Goal: Information Seeking & Learning: Learn about a topic

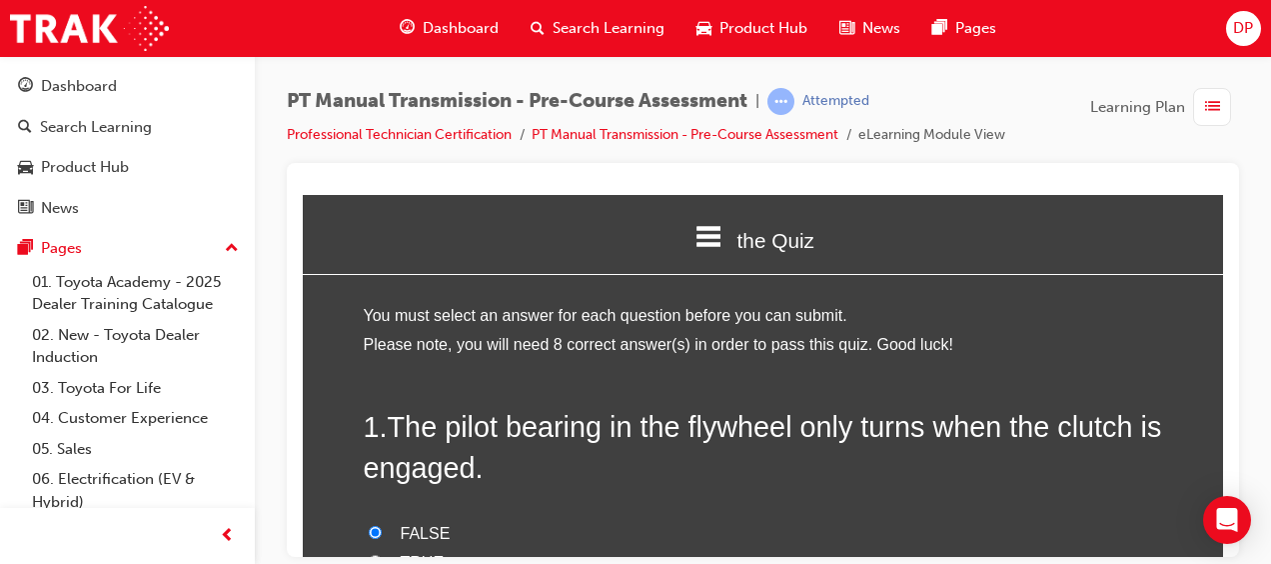
scroll to position [2278, 0]
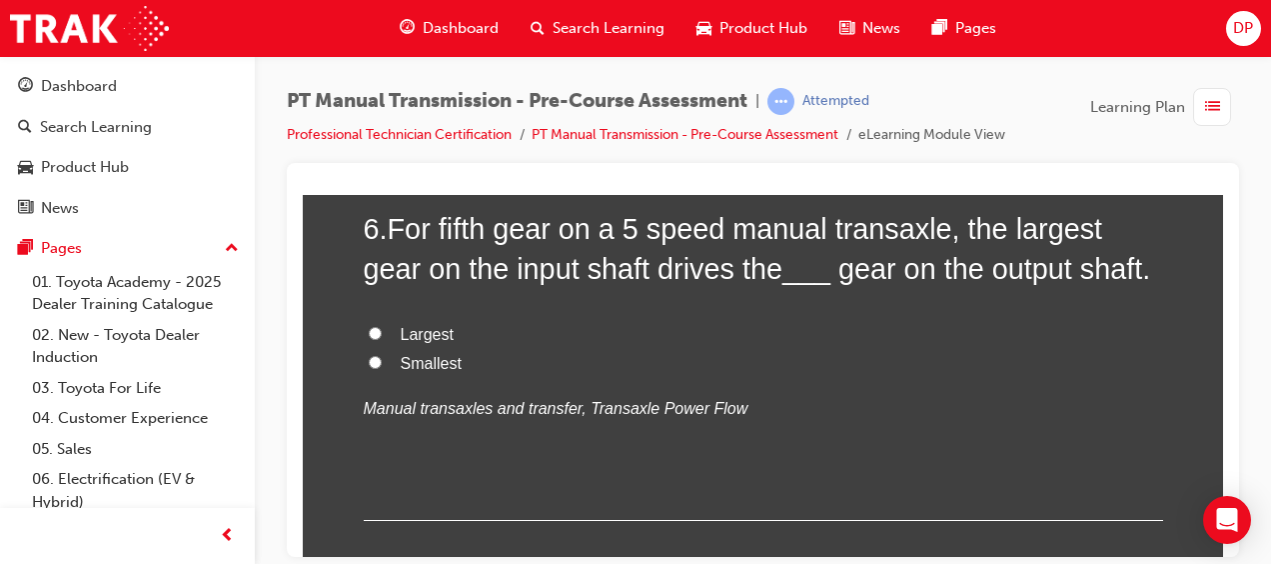
click at [434, 360] on span "Smallest" at bounding box center [431, 362] width 61 height 17
click at [382, 360] on input "Smallest" at bounding box center [375, 361] width 13 height 13
radio input "true"
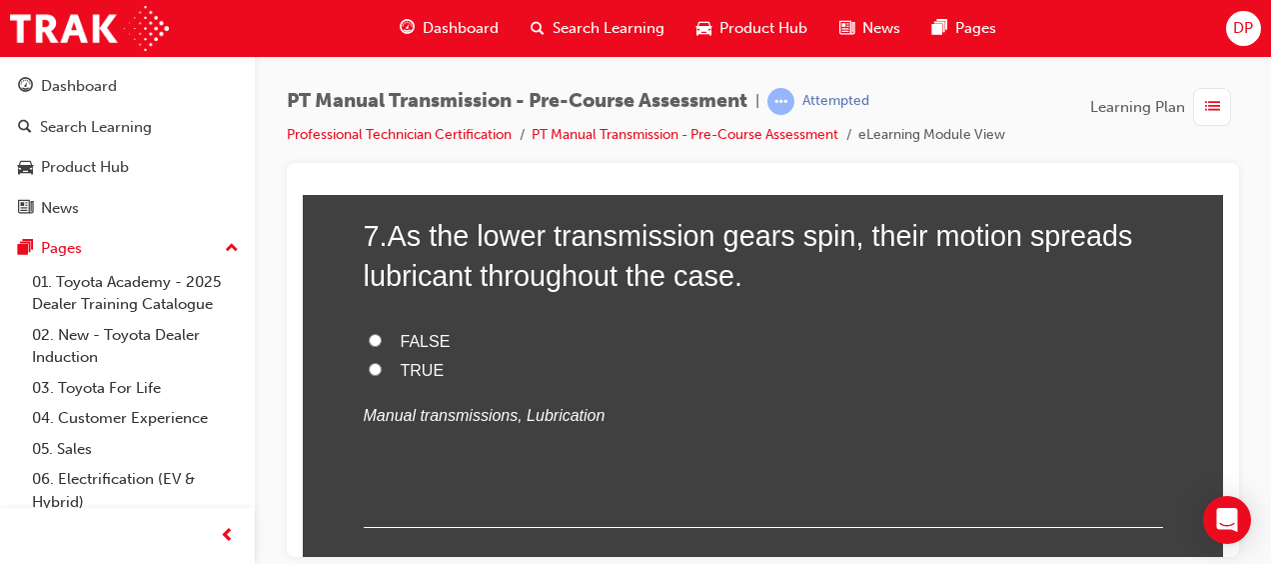
scroll to position [2684, 0]
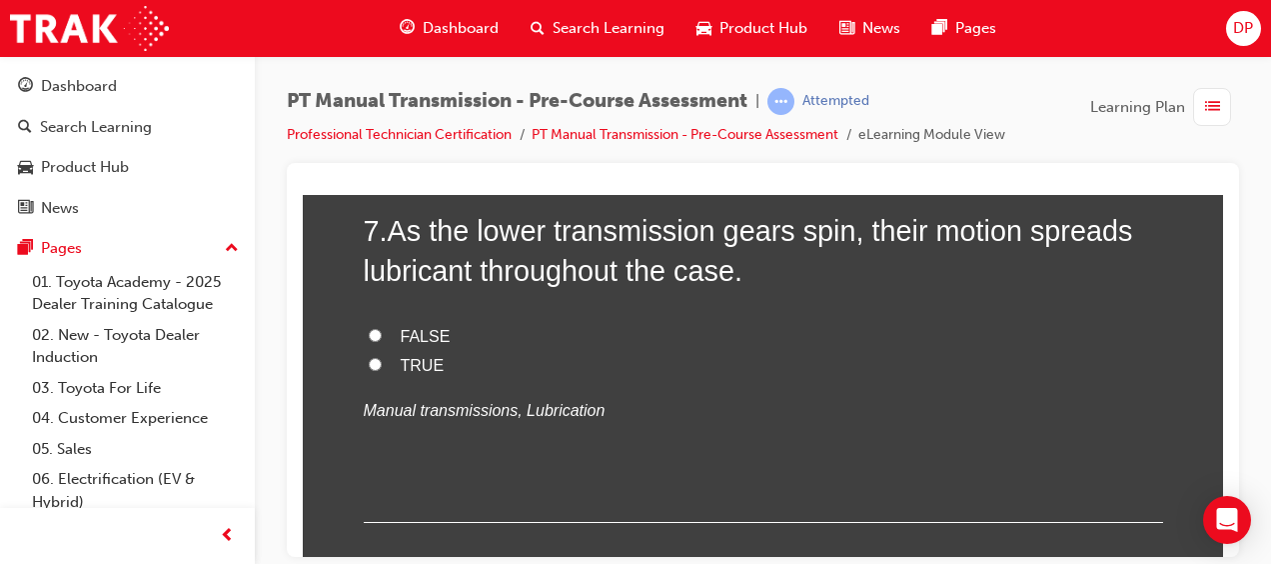
click at [401, 366] on span "TRUE" at bounding box center [423, 364] width 44 height 17
click at [382, 366] on input "TRUE" at bounding box center [375, 363] width 13 height 13
radio input "true"
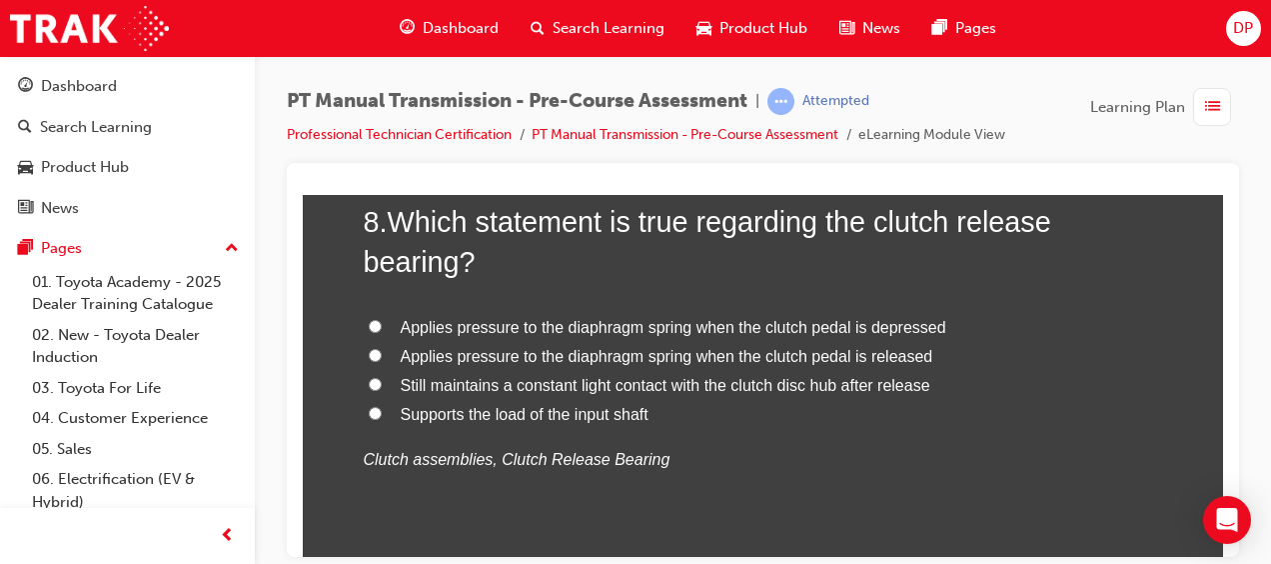
scroll to position [3100, 0]
click at [736, 323] on span "Applies pressure to the diaphragm spring when the clutch pedal is depressed" at bounding box center [674, 327] width 546 height 17
click at [382, 323] on input "Applies pressure to the diaphragm spring when the clutch pedal is depressed" at bounding box center [375, 326] width 13 height 13
radio input "true"
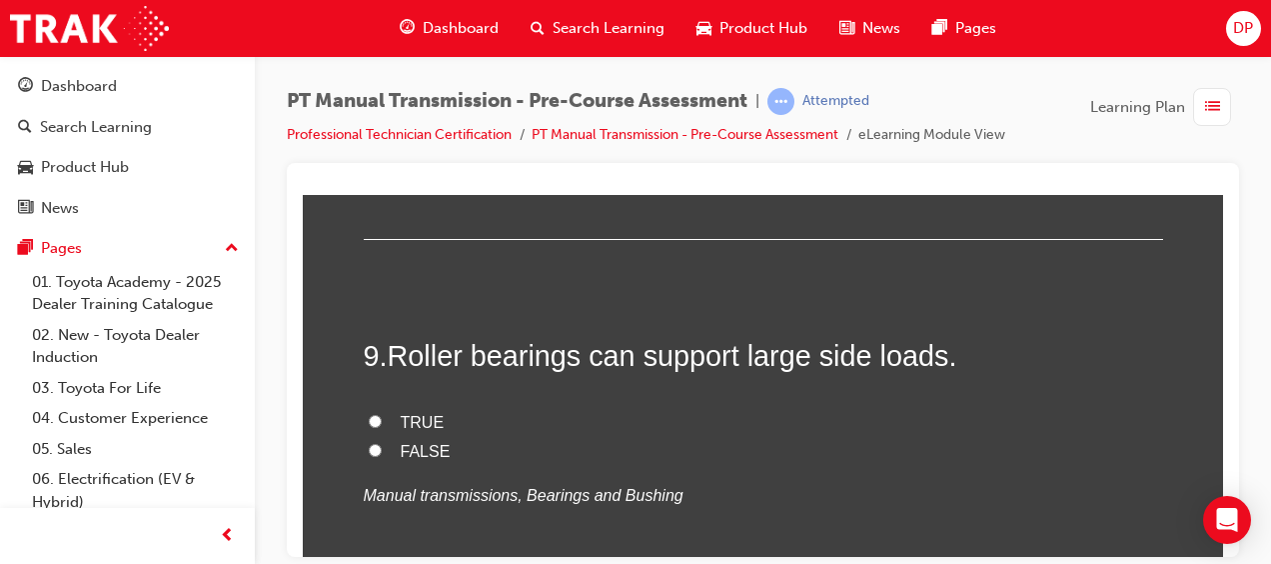
scroll to position [3434, 0]
click at [420, 449] on span "FALSE" at bounding box center [426, 448] width 50 height 17
click at [382, 449] on input "FALSE" at bounding box center [375, 447] width 13 height 13
radio input "true"
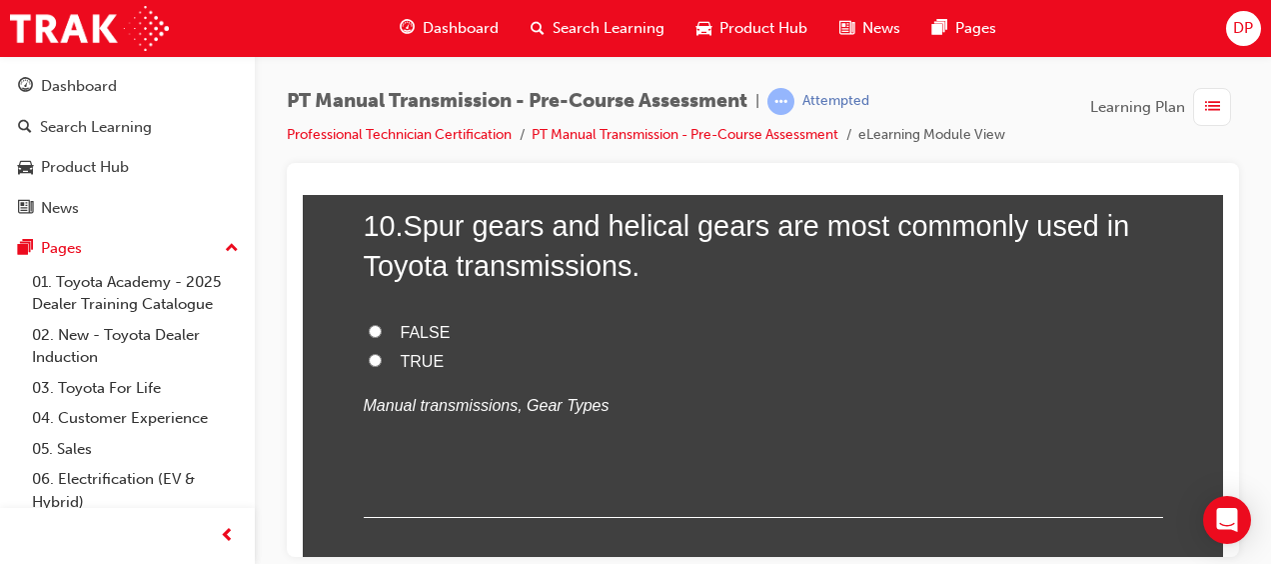
scroll to position [3930, 0]
click at [401, 351] on span "TRUE" at bounding box center [423, 359] width 44 height 17
click at [382, 352] on input "TRUE" at bounding box center [375, 358] width 13 height 13
radio input "true"
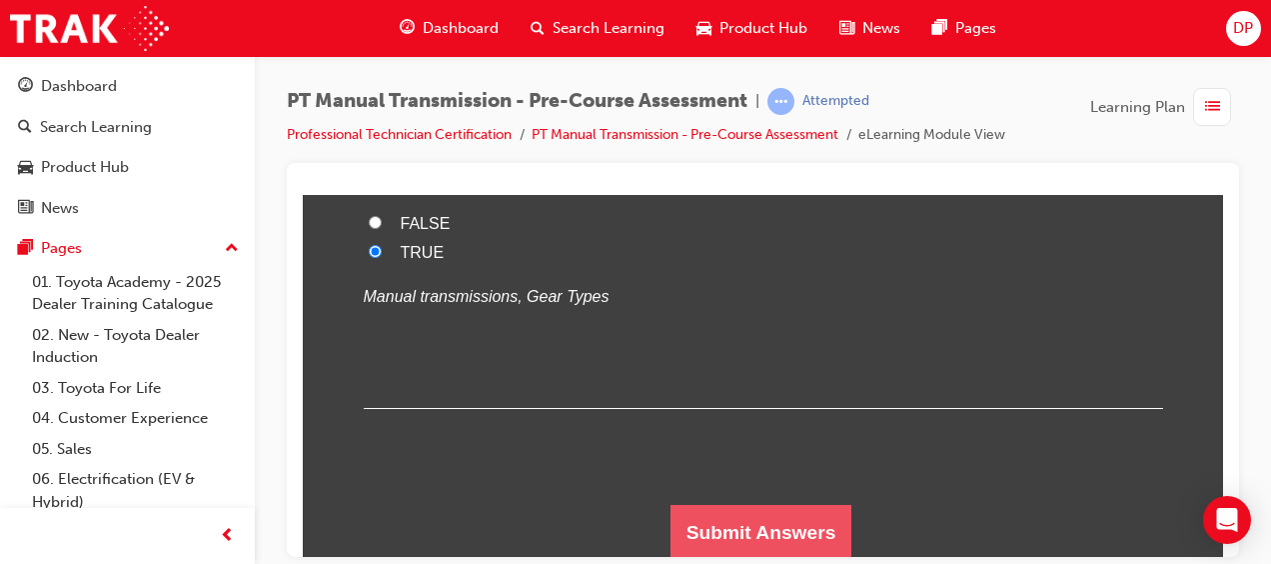
click at [773, 528] on button "Submit Answers" at bounding box center [762, 532] width 182 height 56
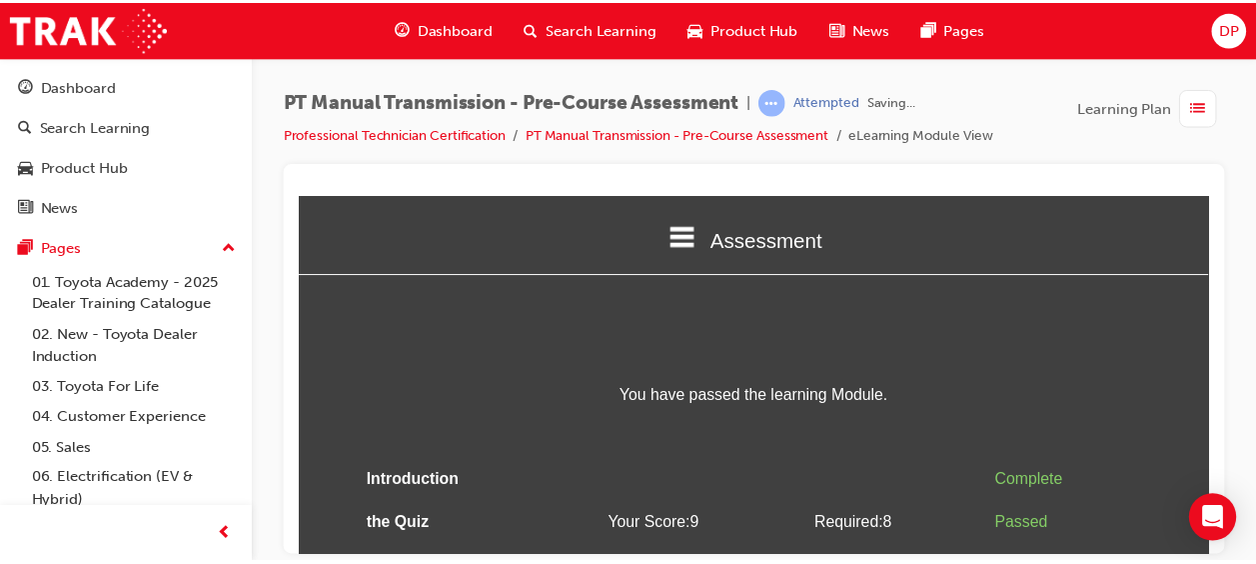
scroll to position [67, 0]
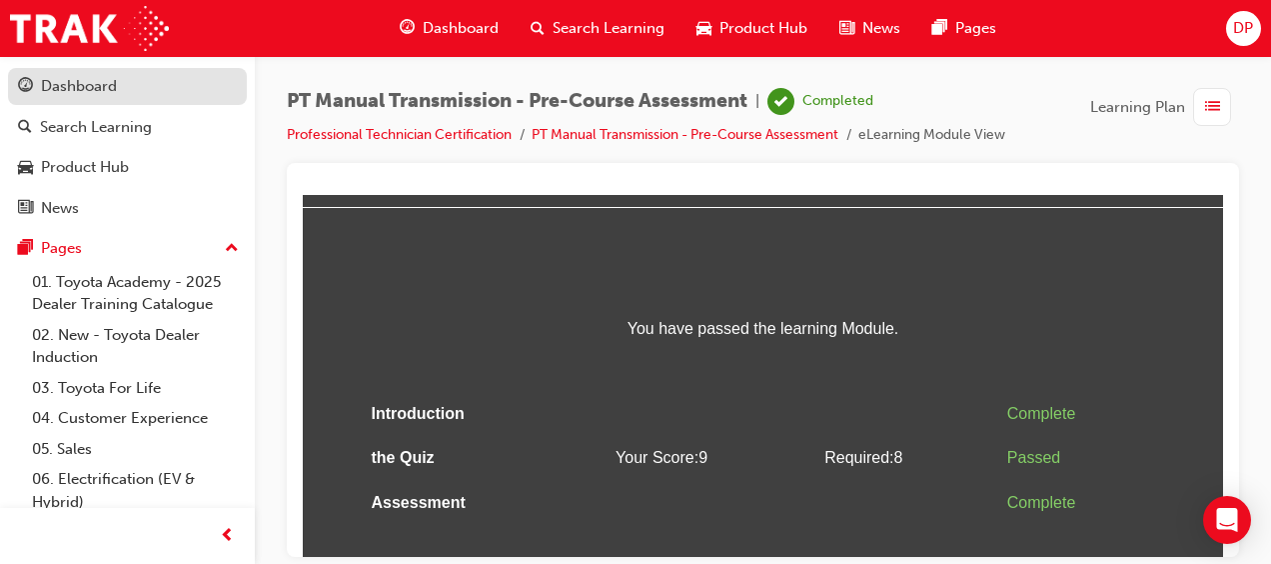
click at [80, 92] on div "Dashboard" at bounding box center [79, 86] width 76 height 23
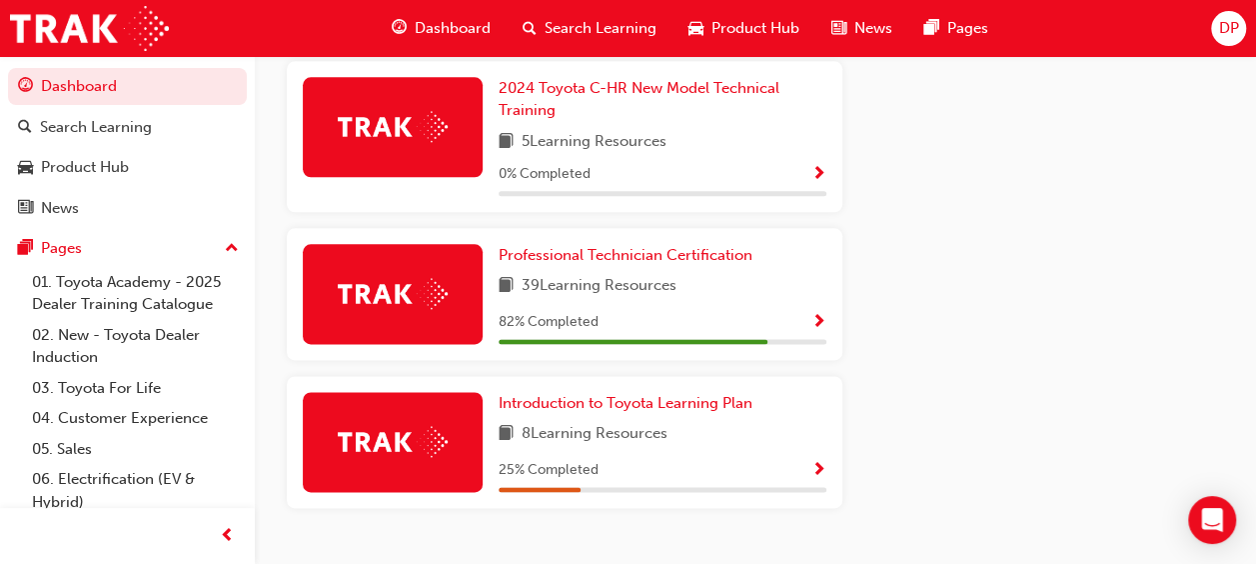
scroll to position [1132, 0]
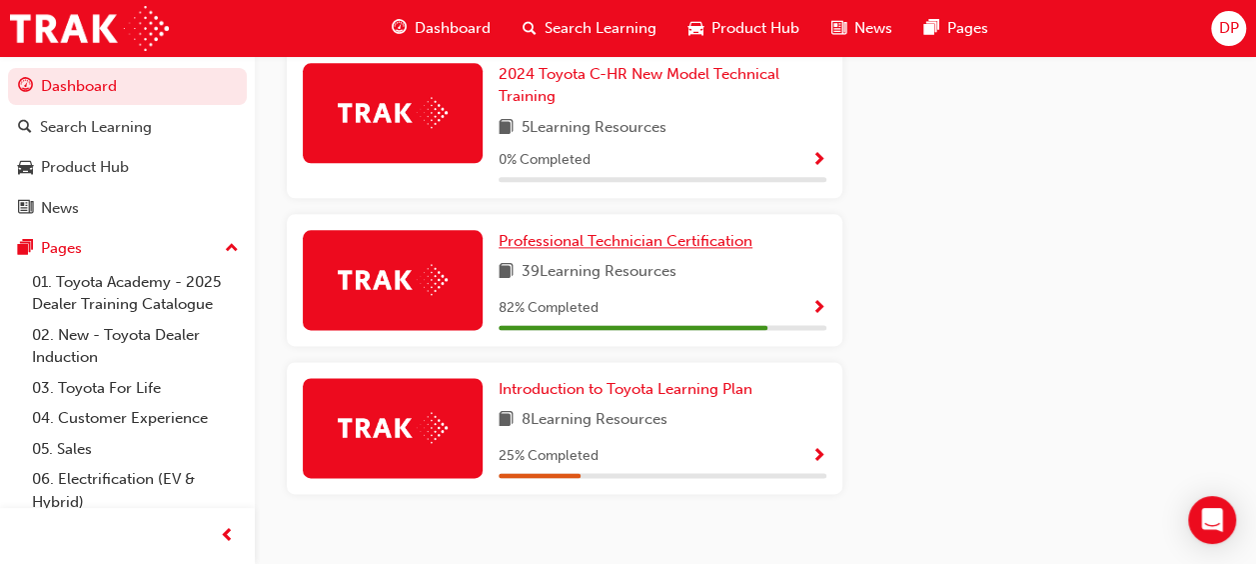
click at [732, 238] on link "Professional Technician Certification" at bounding box center [630, 241] width 262 height 23
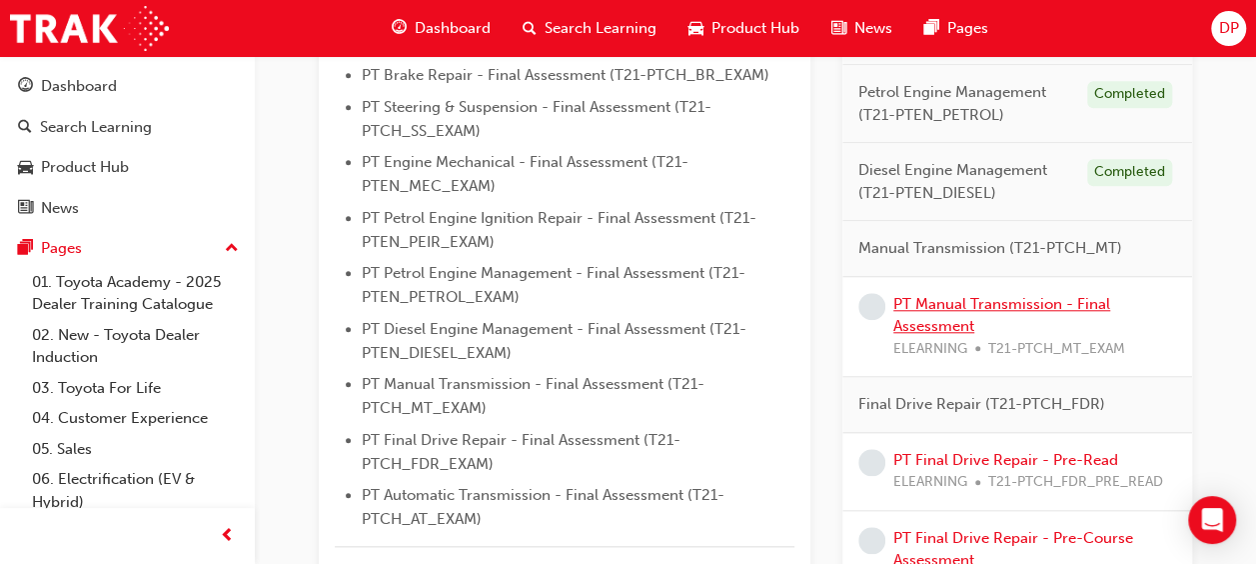
click at [929, 324] on link "PT Manual Transmission - Final Assessment" at bounding box center [1002, 315] width 217 height 41
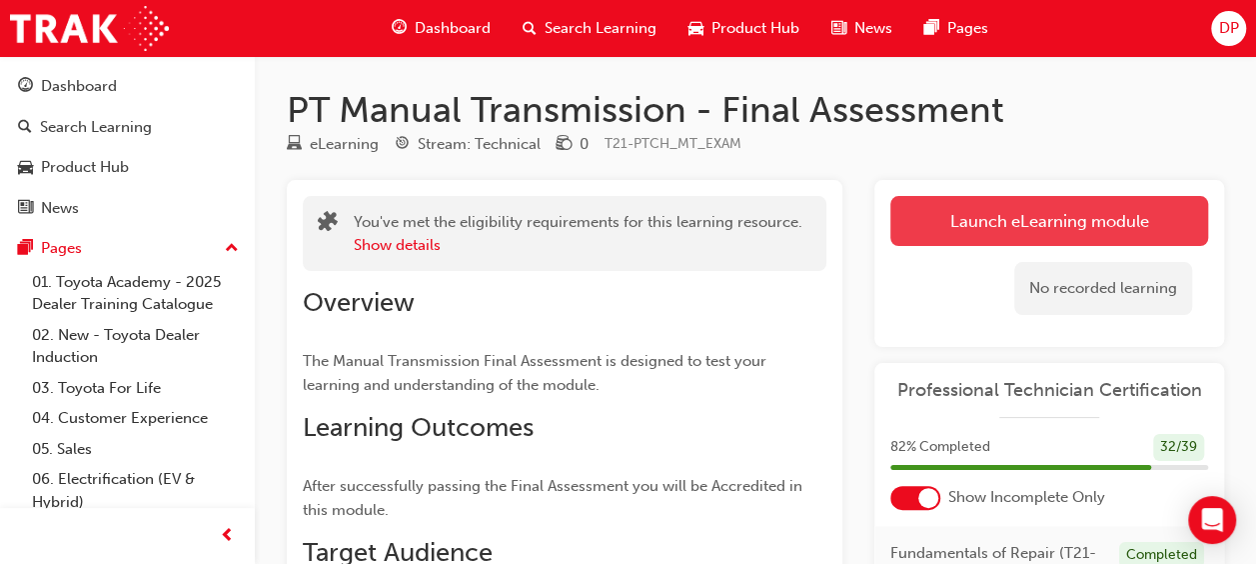
click at [1124, 212] on link "Launch eLearning module" at bounding box center [1050, 221] width 318 height 50
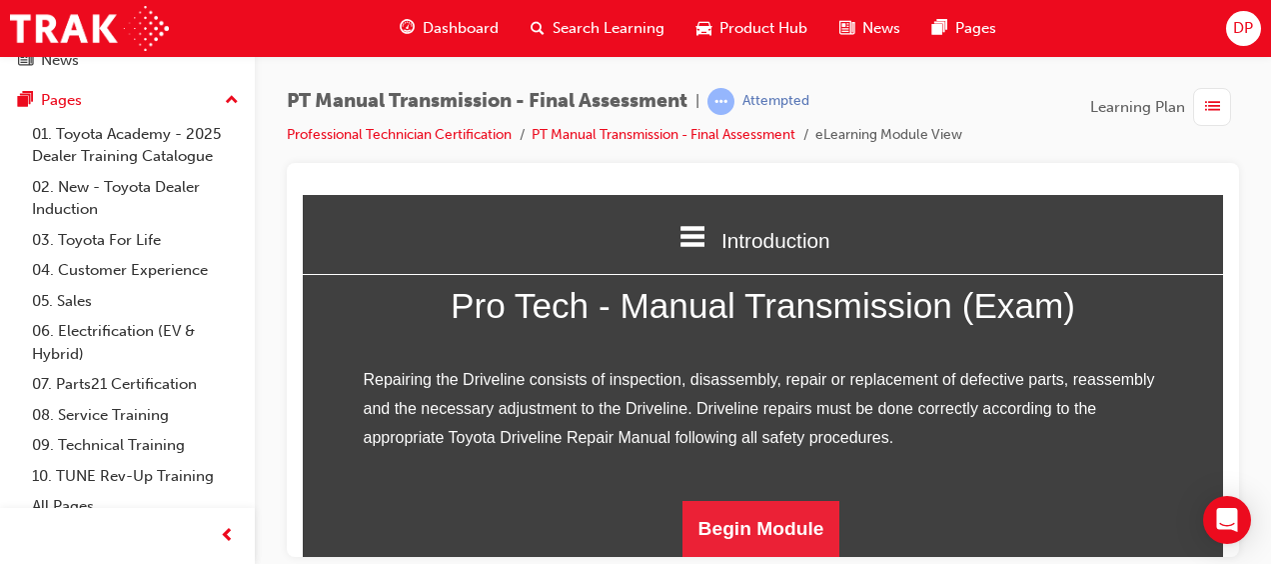
scroll to position [312, 0]
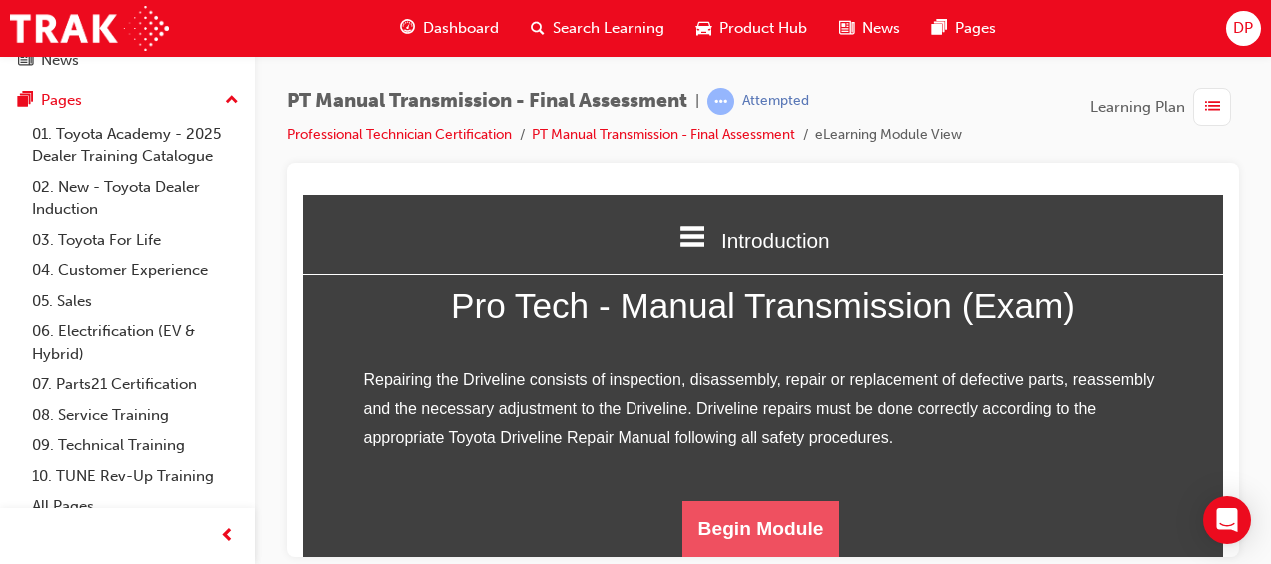
click at [734, 531] on button "Begin Module" at bounding box center [762, 528] width 158 height 56
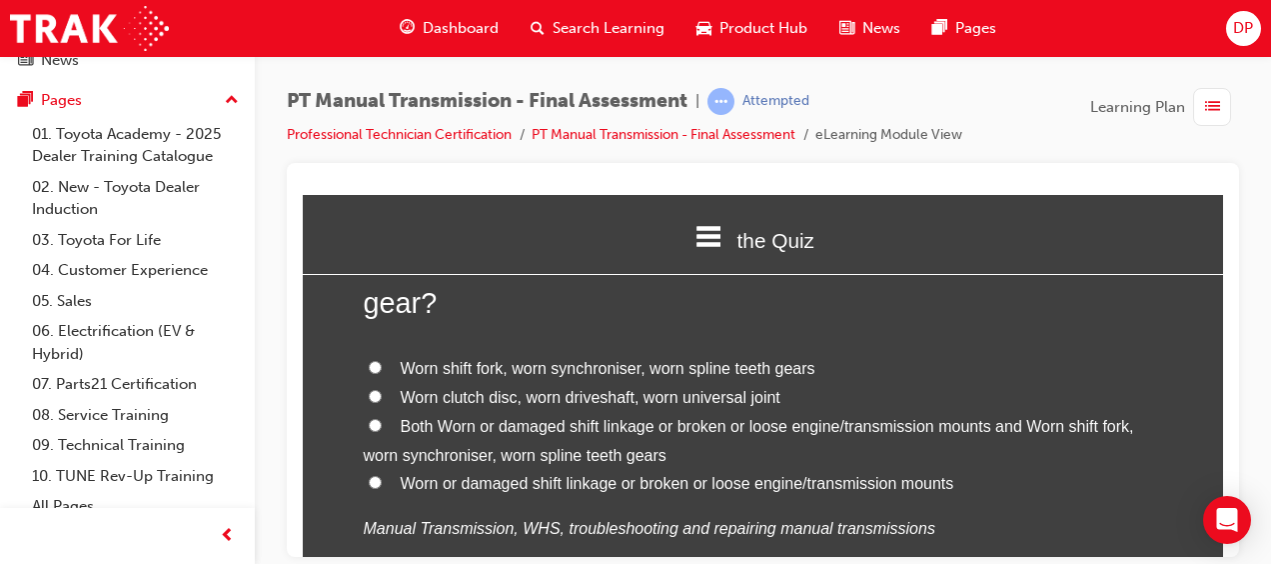
scroll to position [155, 0]
click at [378, 421] on label "Both Worn or damaged shift linkage or broken or loose engine/transmission mount…" at bounding box center [764, 440] width 800 height 58
click at [378, 421] on input "Both Worn or damaged shift linkage or broken or loose engine/transmission mount…" at bounding box center [375, 423] width 13 height 13
radio input "true"
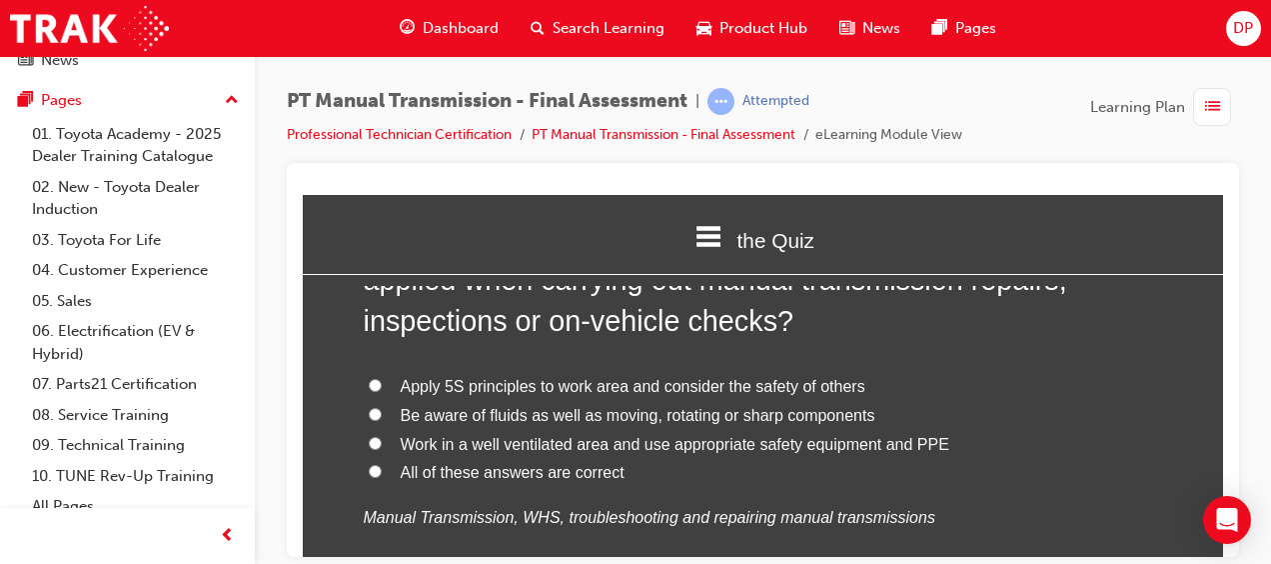
scroll to position [672, 0]
click at [369, 465] on input "All of these answers are correct" at bounding box center [375, 469] width 13 height 13
radio input "true"
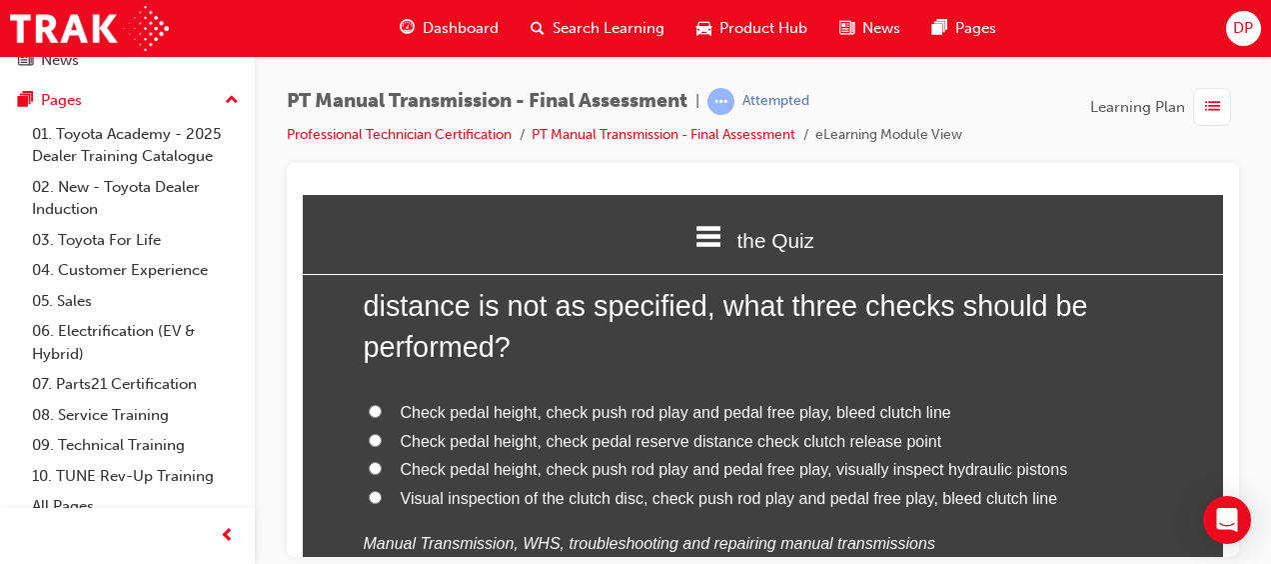
scroll to position [1152, 0]
click at [369, 415] on input "Check pedal height, check push rod play and pedal free play, bleed clutch line" at bounding box center [375, 409] width 13 height 13
radio input "true"
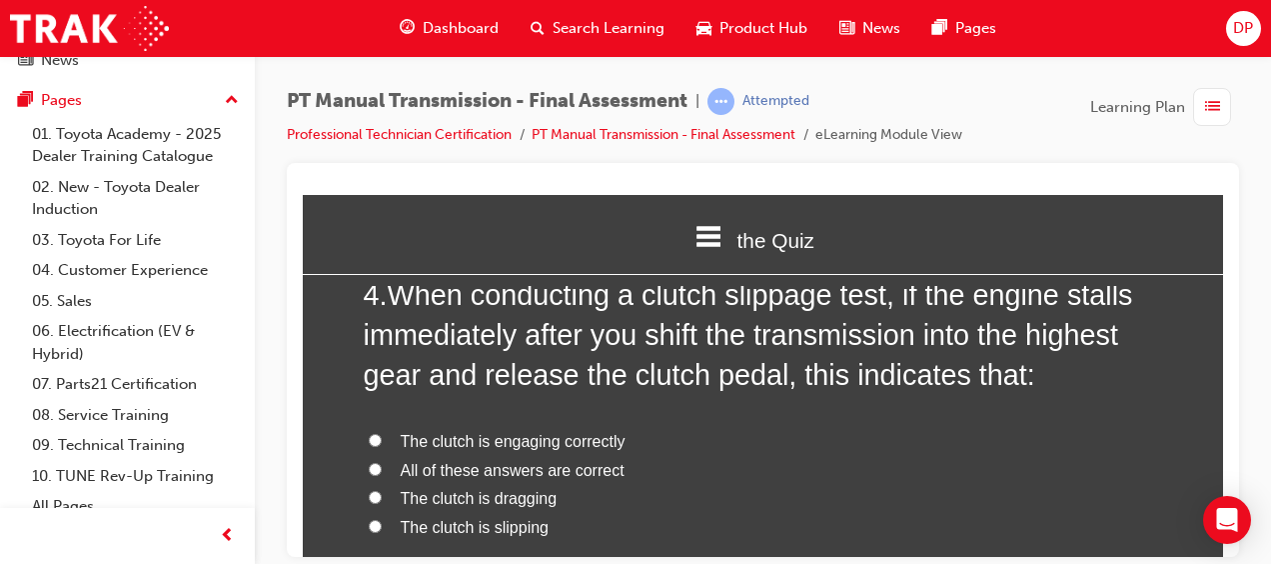
scroll to position [1628, 0]
click at [411, 445] on span "The clutch is engaging correctly" at bounding box center [513, 439] width 225 height 17
click at [382, 445] on input "The clutch is engaging correctly" at bounding box center [375, 438] width 13 height 13
radio input "true"
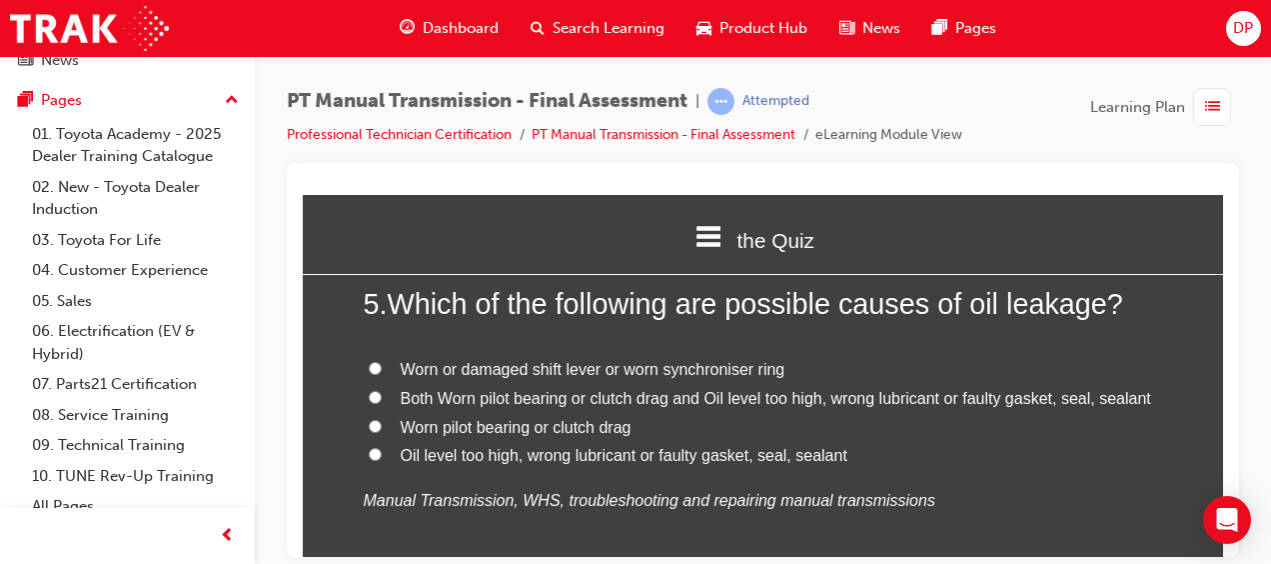
scroll to position [2123, 0]
click at [475, 369] on span "Worn or damaged shift lever or worn synchroniser ring" at bounding box center [593, 369] width 385 height 17
click at [382, 369] on input "Worn or damaged shift lever or worn synchroniser ring" at bounding box center [375, 368] width 13 height 13
radio input "true"
click at [449, 398] on span "Both Worn pilot bearing or clutch drag and Oil level too high, wrong lubricant …" at bounding box center [776, 398] width 751 height 17
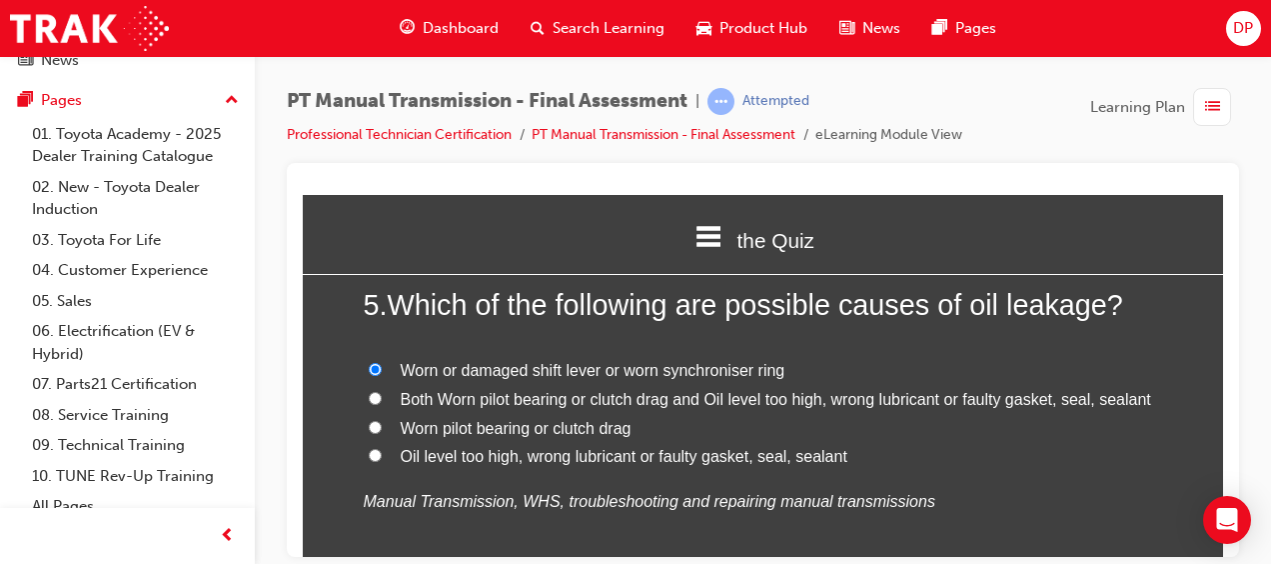
click at [382, 398] on input "Both Worn pilot bearing or clutch drag and Oil level too high, wrong lubricant …" at bounding box center [375, 397] width 13 height 13
radio input "true"
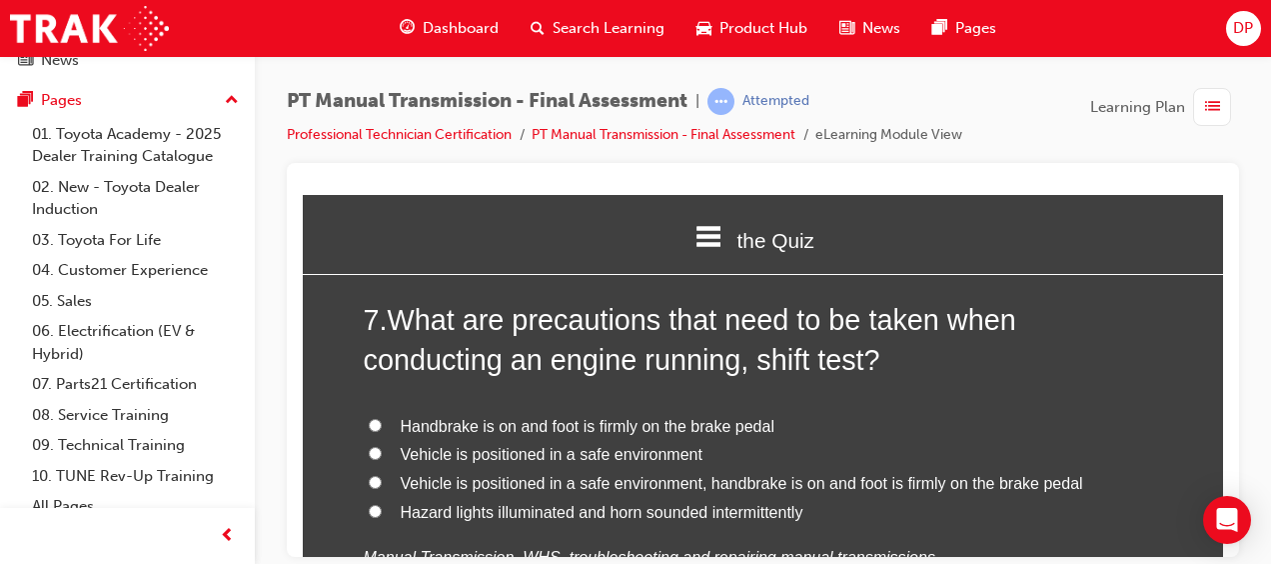
scroll to position [3036, 0]
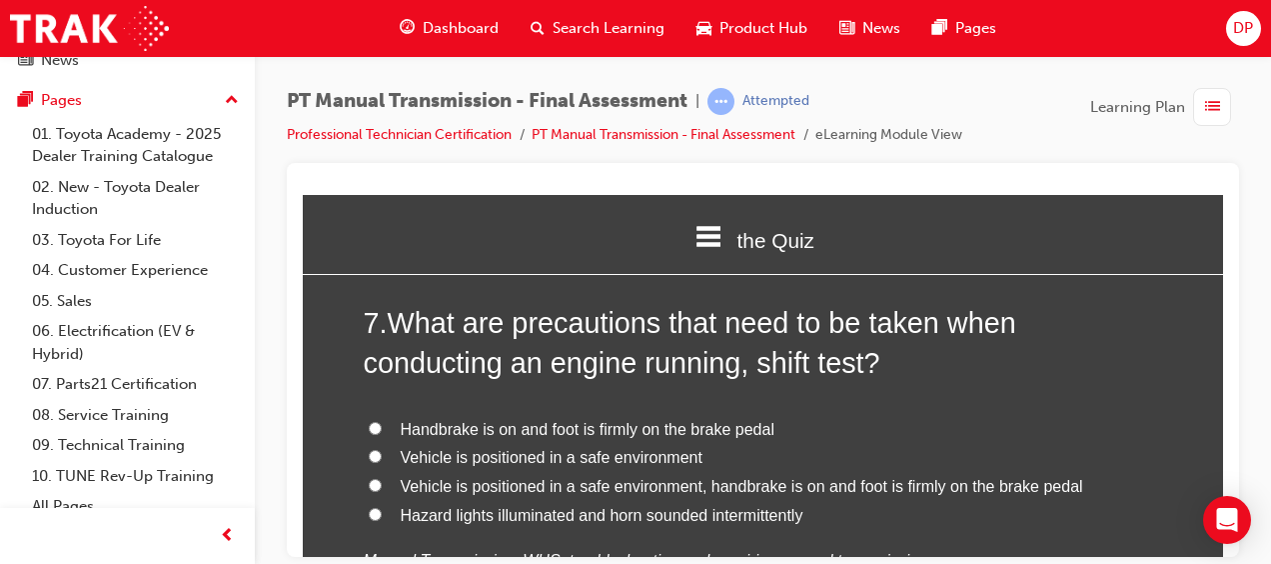
click at [401, 483] on span "Vehicle is positioned in a safe environment, handbrake is on and foot is firmly…" at bounding box center [742, 485] width 683 height 17
click at [382, 483] on input "Vehicle is positioned in a safe environment, handbrake is on and foot is firmly…" at bounding box center [375, 484] width 13 height 13
radio input "true"
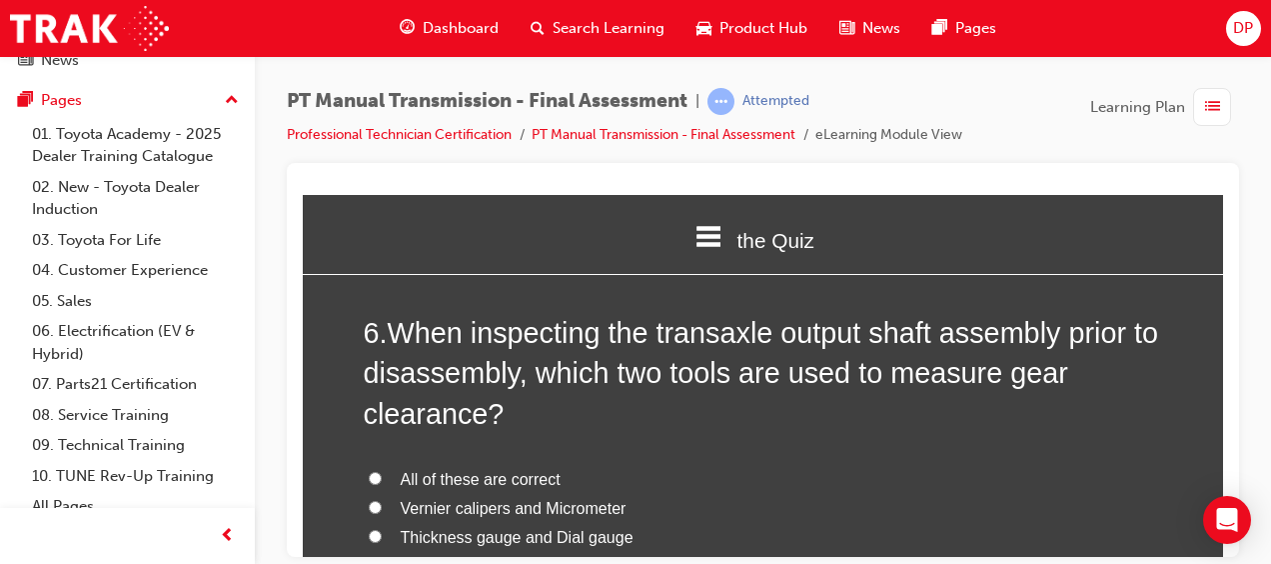
scroll to position [2550, 0]
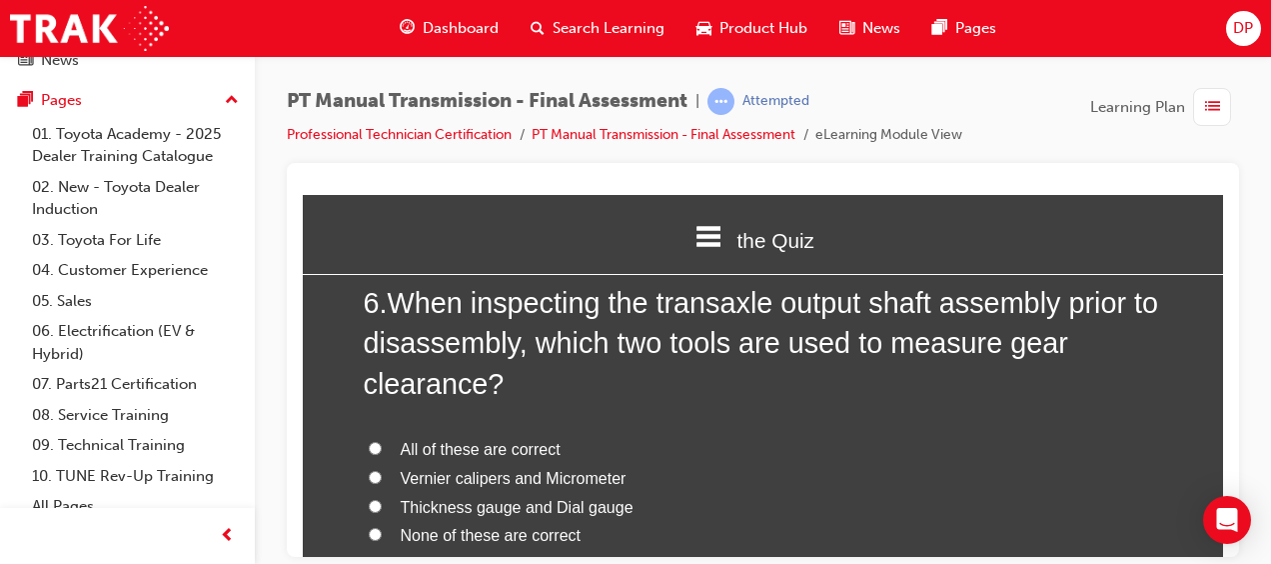
click at [486, 506] on span "Thickness gauge and Dial gauge" at bounding box center [517, 506] width 233 height 17
click at [382, 506] on input "Thickness gauge and Dial gauge" at bounding box center [375, 505] width 13 height 13
radio input "true"
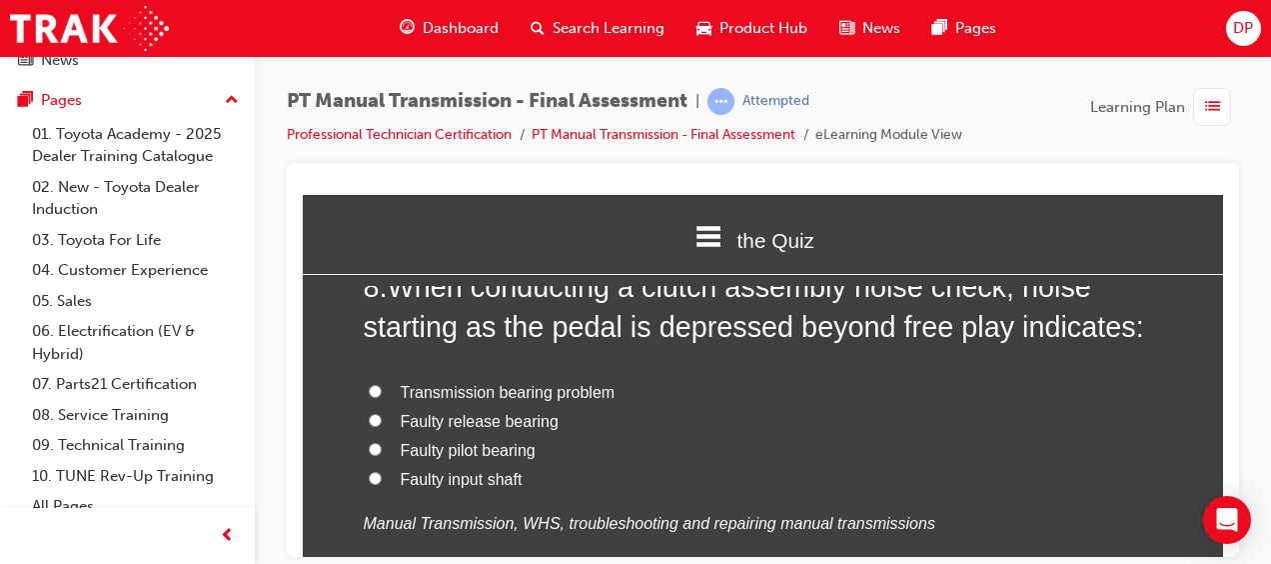
scroll to position [3539, 0]
click at [514, 418] on span "Faulty release bearing" at bounding box center [480, 419] width 158 height 17
click at [382, 418] on input "Faulty release bearing" at bounding box center [375, 418] width 13 height 13
radio input "true"
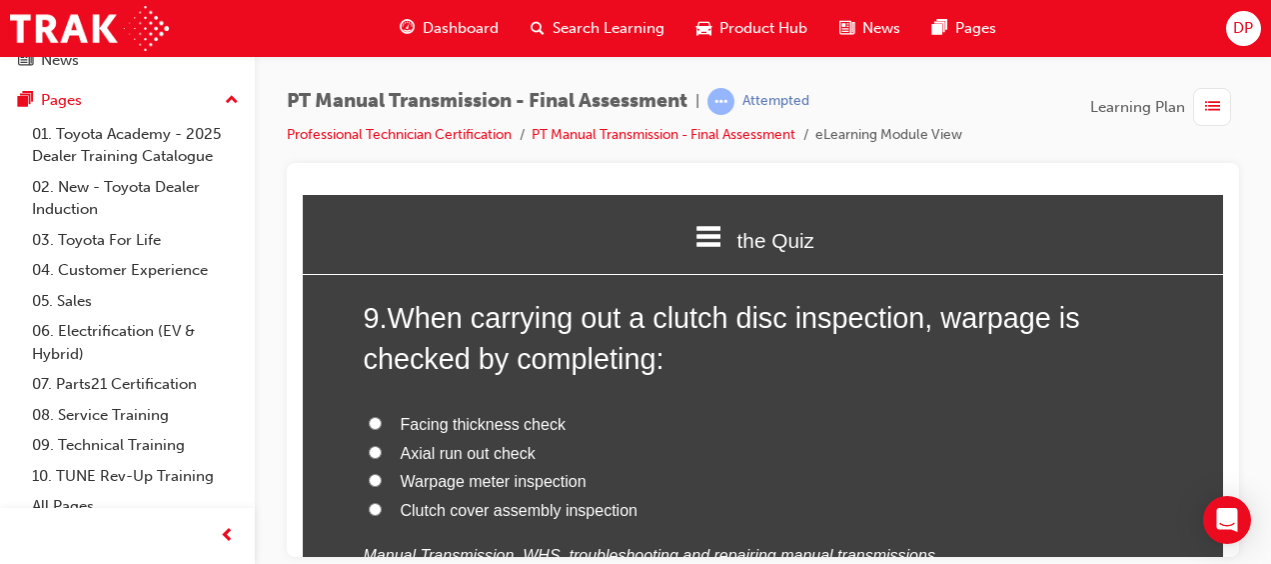
scroll to position [3970, 0]
click at [472, 445] on span "Axial run out check" at bounding box center [468, 453] width 135 height 17
click at [382, 446] on input "Axial run out check" at bounding box center [375, 452] width 13 height 13
radio input "true"
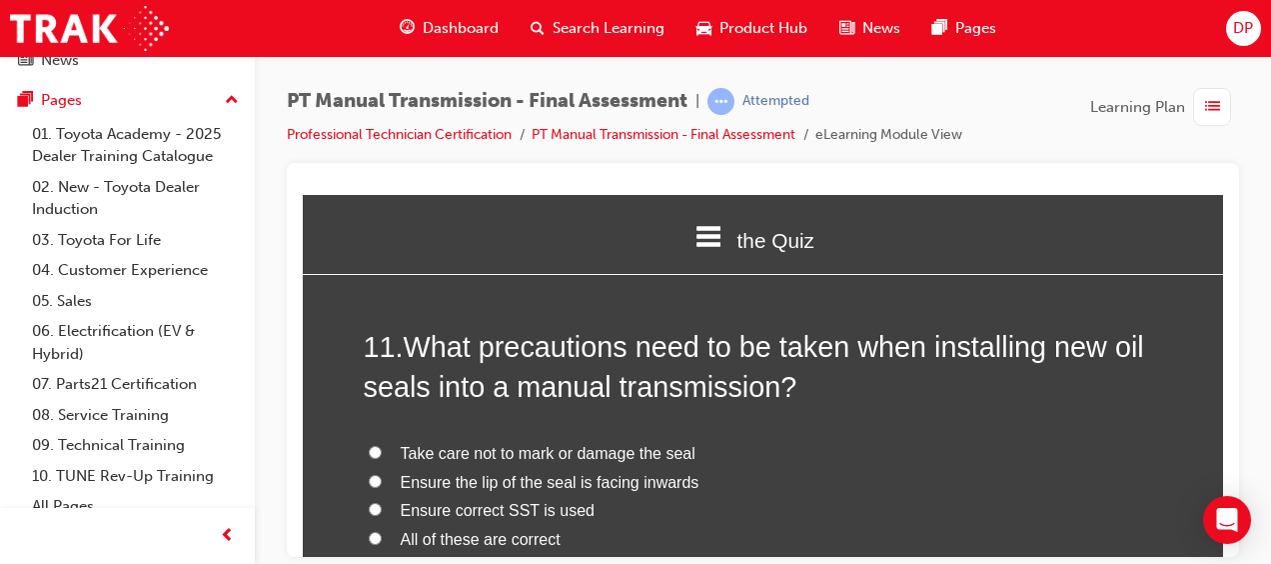
scroll to position [4858, 0]
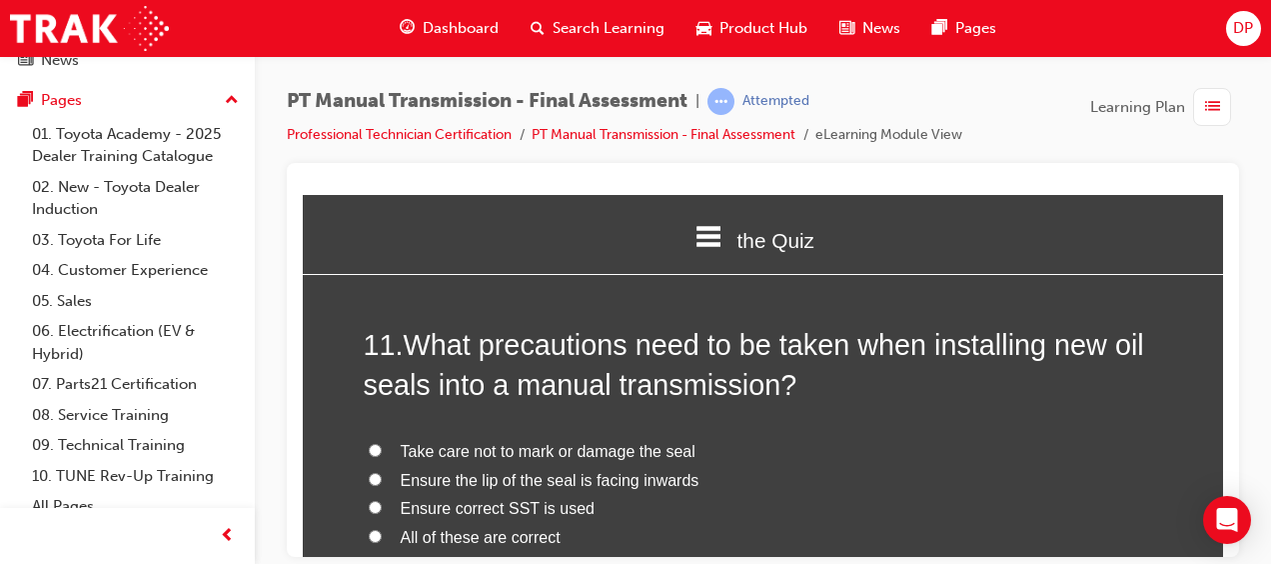
click at [486, 528] on span "All of these are correct" at bounding box center [481, 536] width 160 height 17
click at [382, 529] on input "All of these are correct" at bounding box center [375, 535] width 13 height 13
radio input "true"
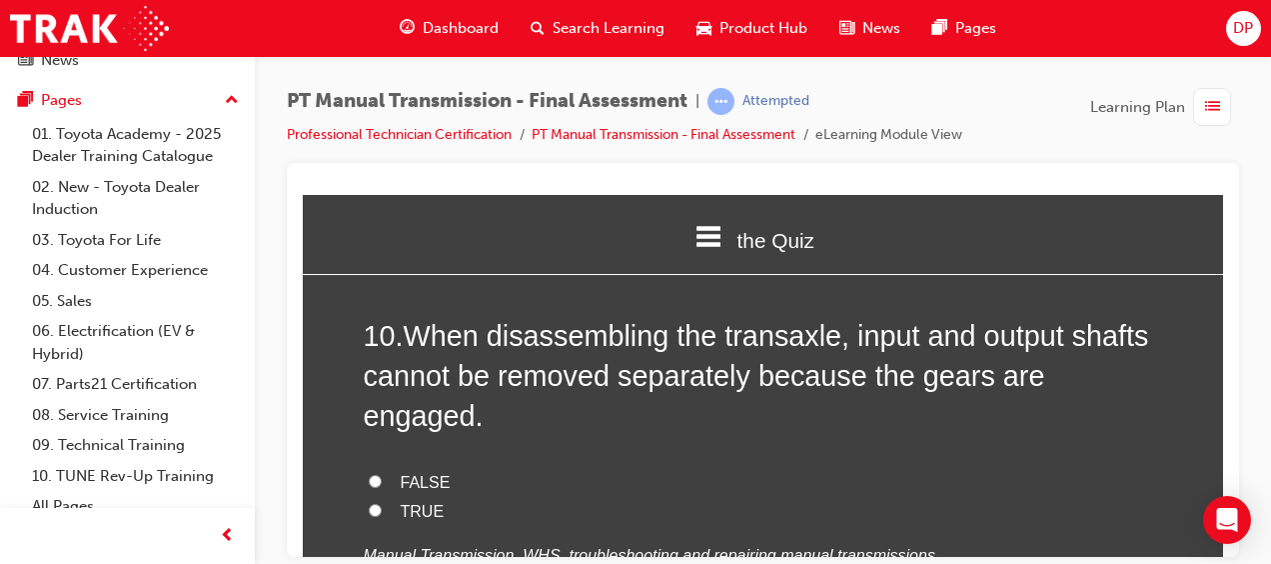
scroll to position [4437, 0]
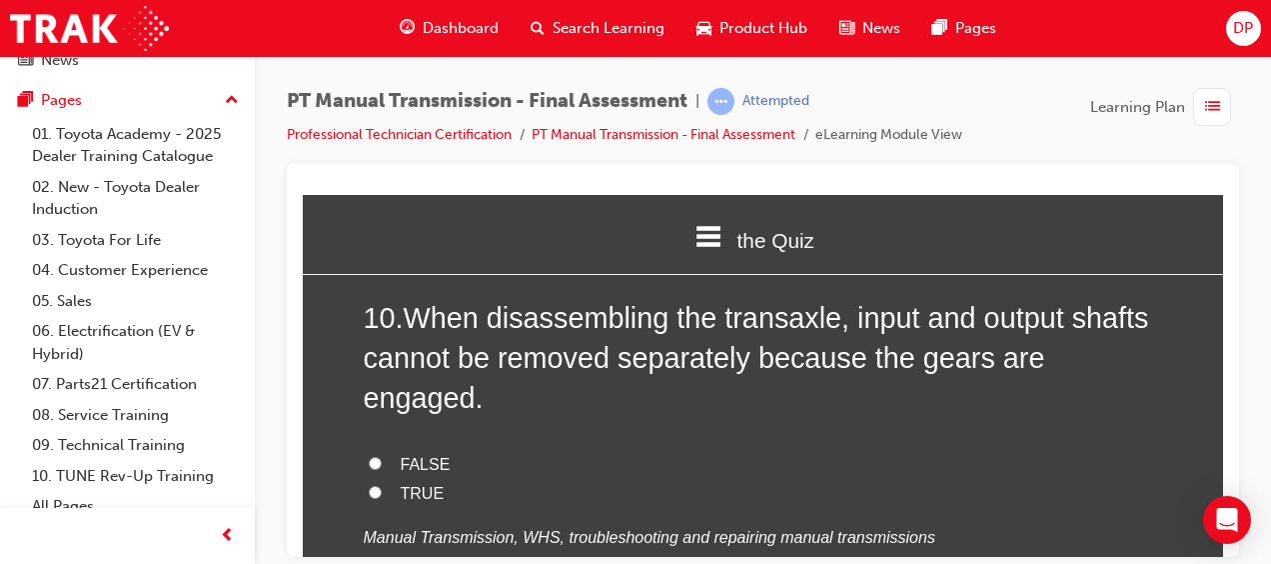
click at [401, 484] on span "TRUE" at bounding box center [423, 492] width 44 height 17
click at [382, 485] on input "TRUE" at bounding box center [375, 491] width 13 height 13
radio input "true"
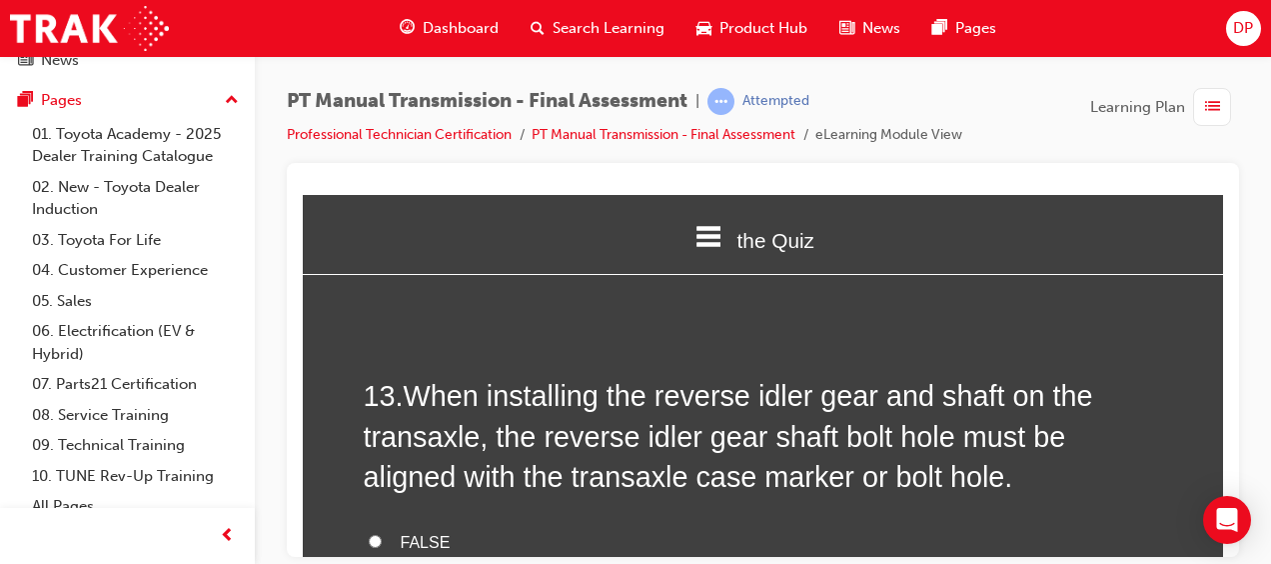
scroll to position [5739, 0]
click at [401, 446] on span "When installing the reverse idler gear and shaft on the transaxle, the reverse …" at bounding box center [729, 434] width 730 height 113
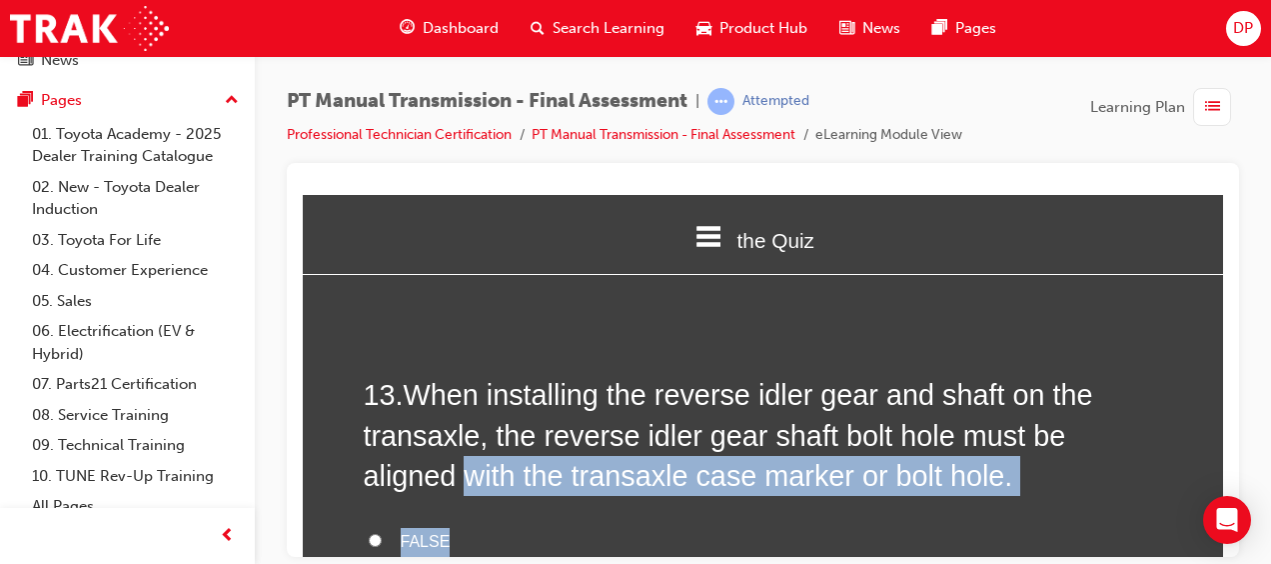
drag, startPoint x: 401, startPoint y: 446, endPoint x: 371, endPoint y: 525, distance: 84.5
click at [371, 525] on div "13 . When installing the reverse idler gear and shaft on the transaxle, the rev…" at bounding box center [764, 550] width 800 height 352
click at [371, 562] on input "TRUE" at bounding box center [375, 568] width 13 height 13
radio input "true"
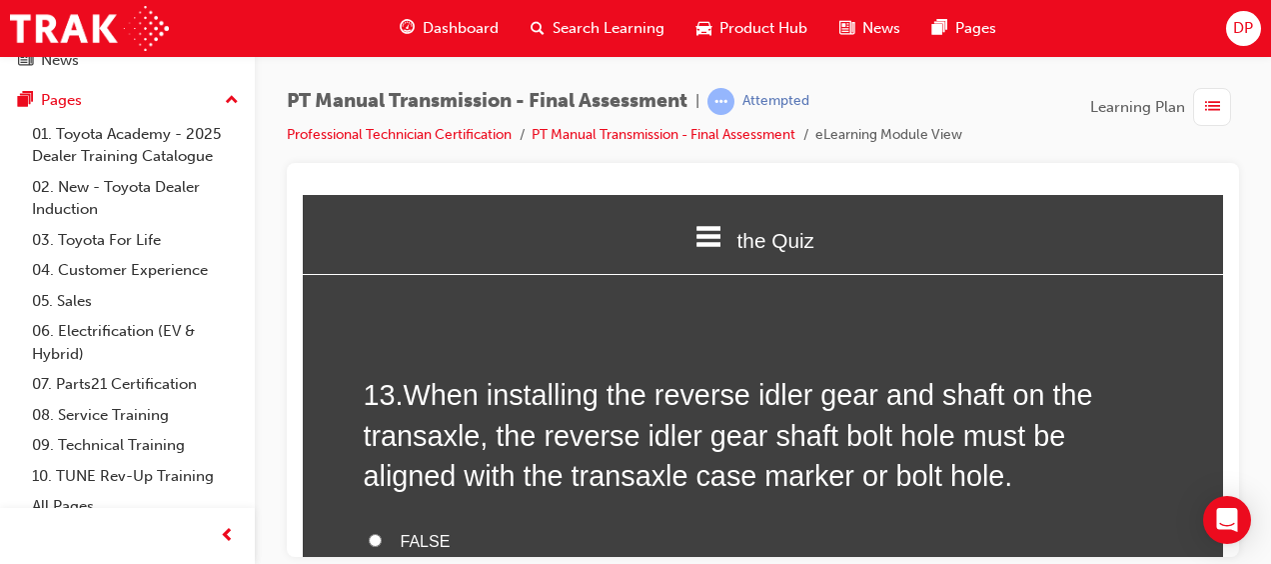
click at [526, 556] on label "TRUE" at bounding box center [764, 570] width 800 height 29
click at [382, 562] on input "TRUE" at bounding box center [375, 568] width 13 height 13
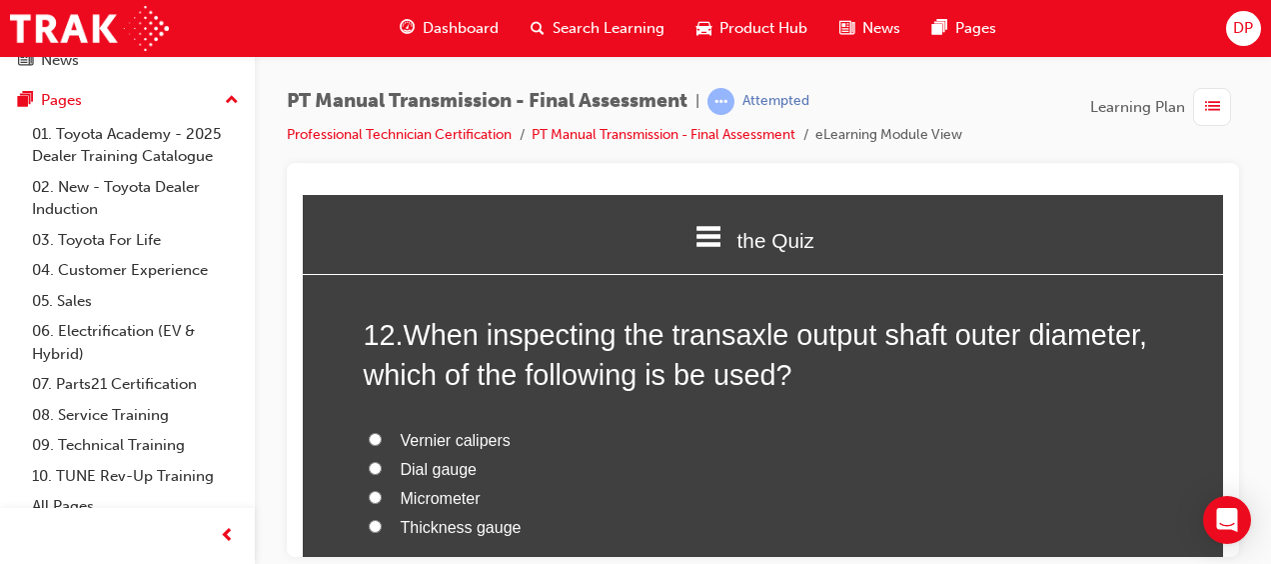
scroll to position [5335, 0]
click at [421, 488] on span "Micrometer" at bounding box center [441, 496] width 80 height 17
click at [382, 489] on input "Micrometer" at bounding box center [375, 495] width 13 height 13
radio input "true"
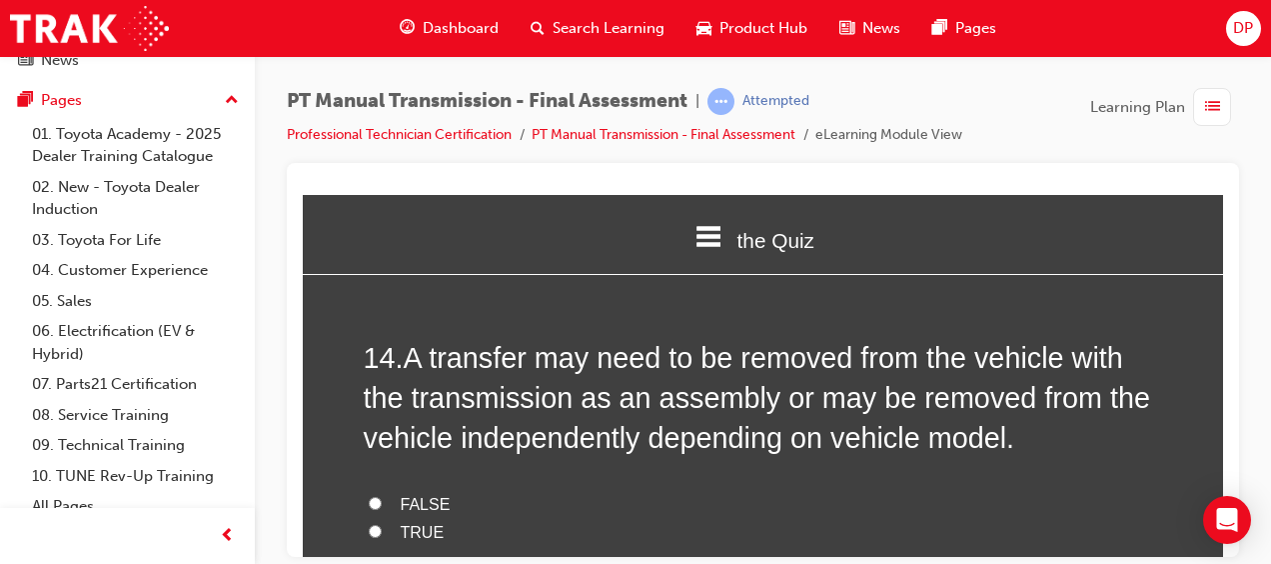
scroll to position [6230, 0]
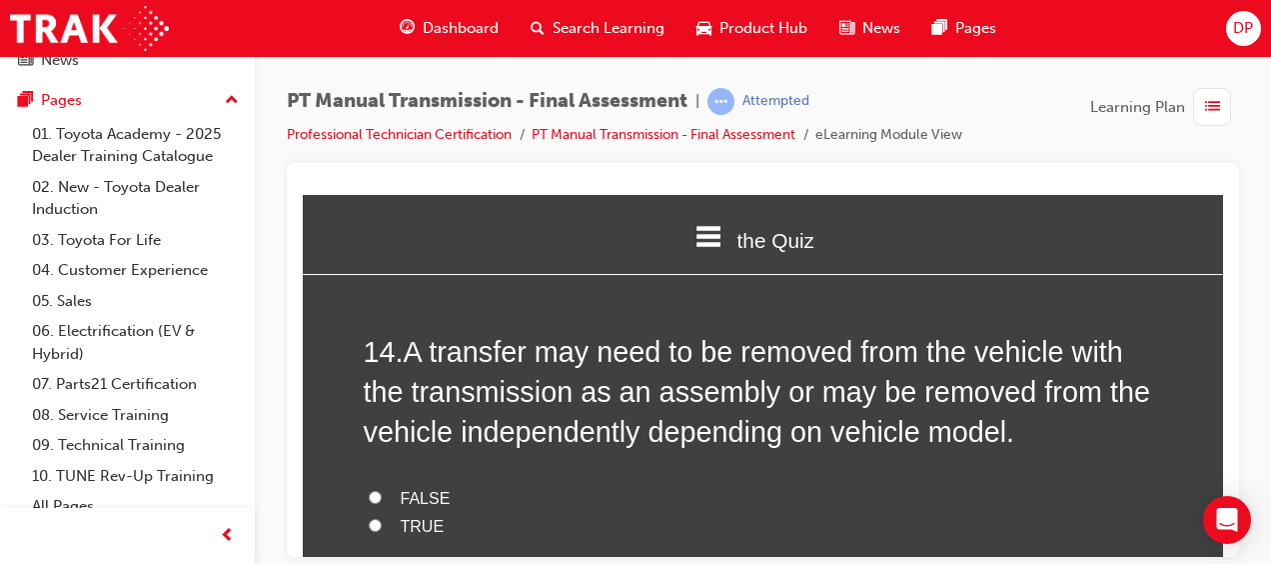
click at [418, 517] on span "TRUE" at bounding box center [423, 525] width 44 height 17
click at [382, 518] on input "TRUE" at bounding box center [375, 524] width 13 height 13
radio input "true"
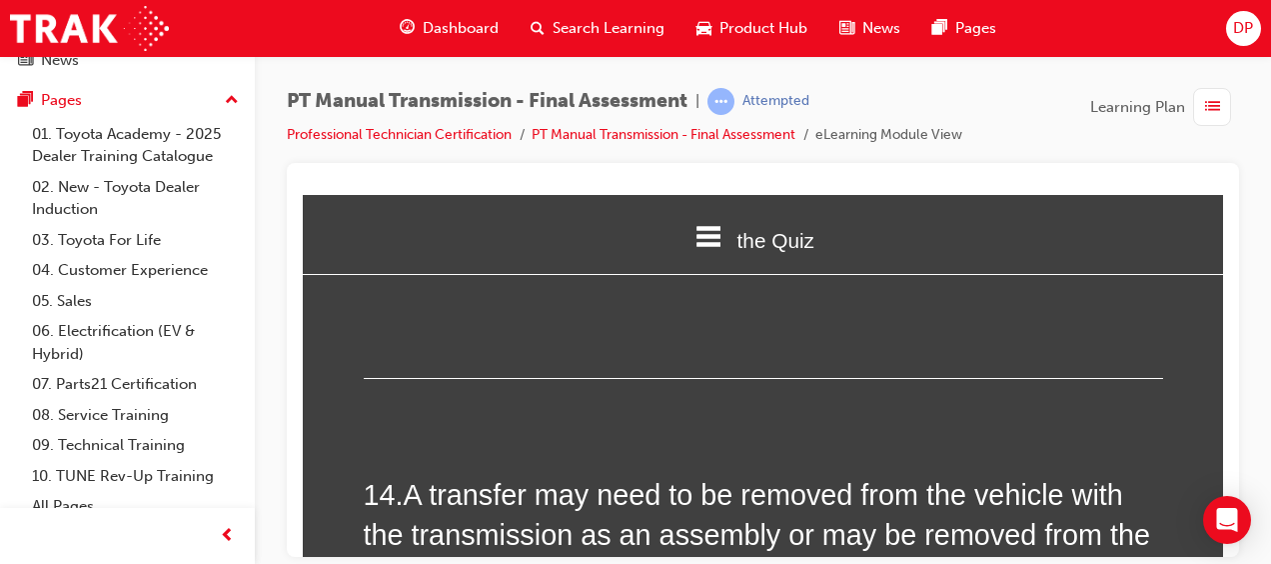
click at [418, 481] on span "A transfer may need to be removed from the vehicle with the transmission as an …" at bounding box center [757, 534] width 787 height 113
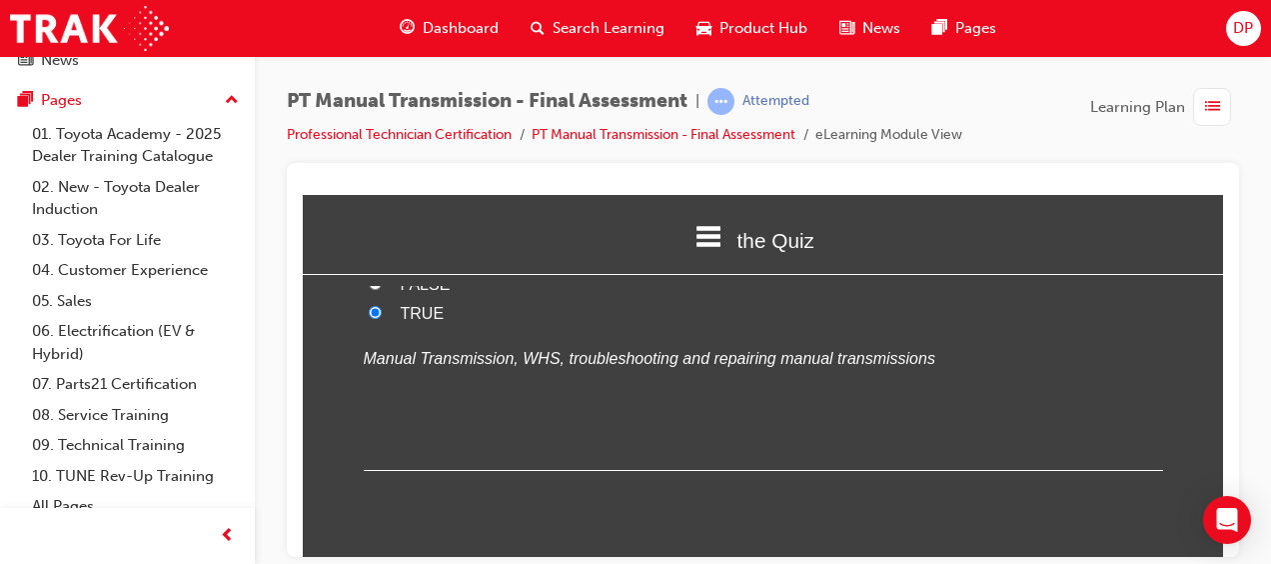
scroll to position [6165, 0]
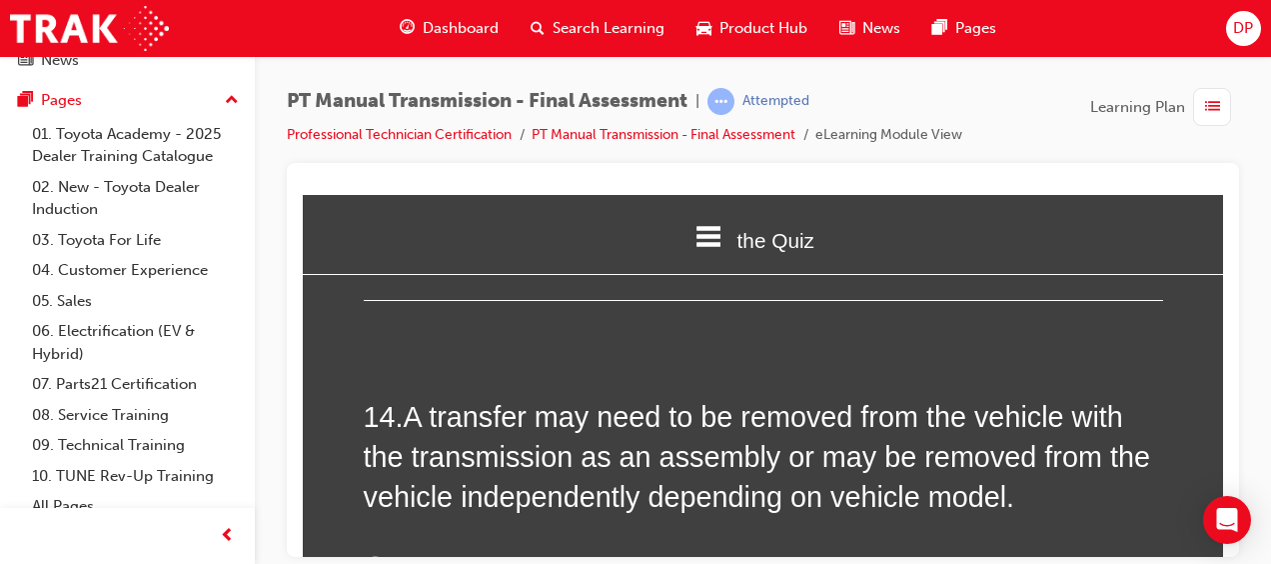
click at [418, 481] on div "14 . A transfer may need to be removed from the vehicle with the transmission a…" at bounding box center [764, 572] width 800 height 352
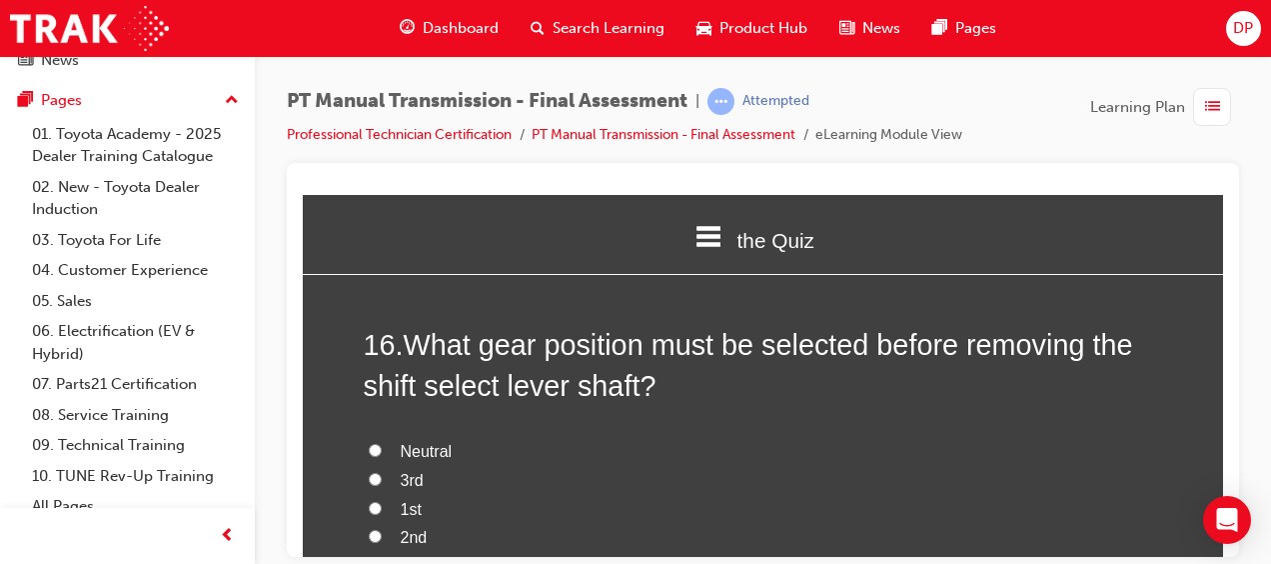
scroll to position [7132, 0]
click at [369, 444] on input "Neutral" at bounding box center [375, 450] width 13 height 13
radio input "true"
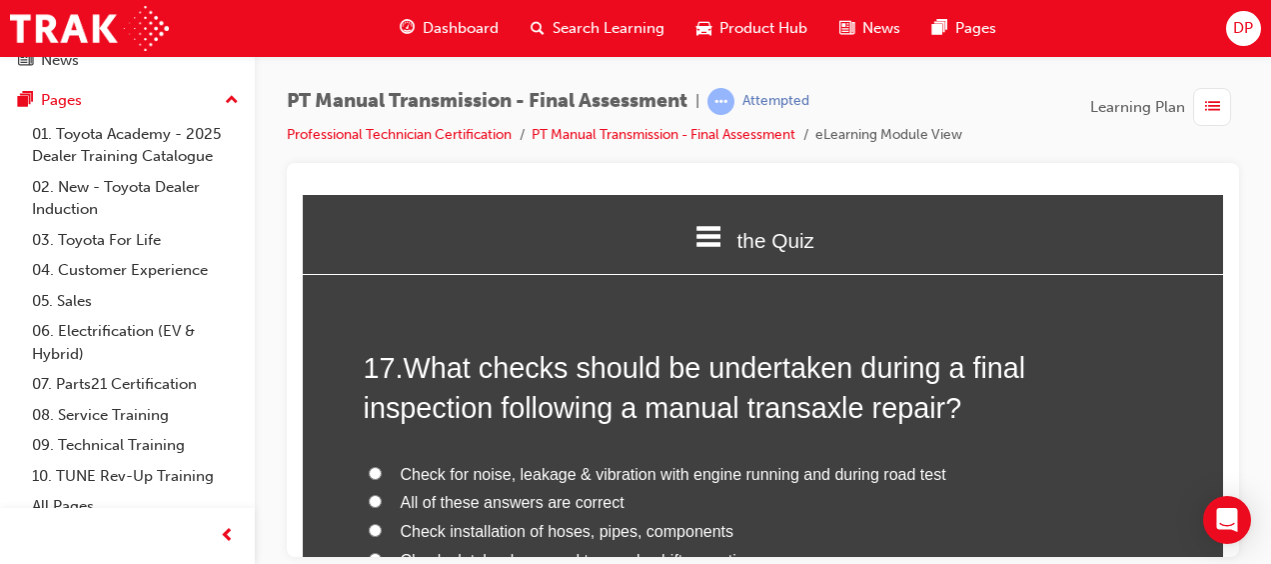
scroll to position [7596, 0]
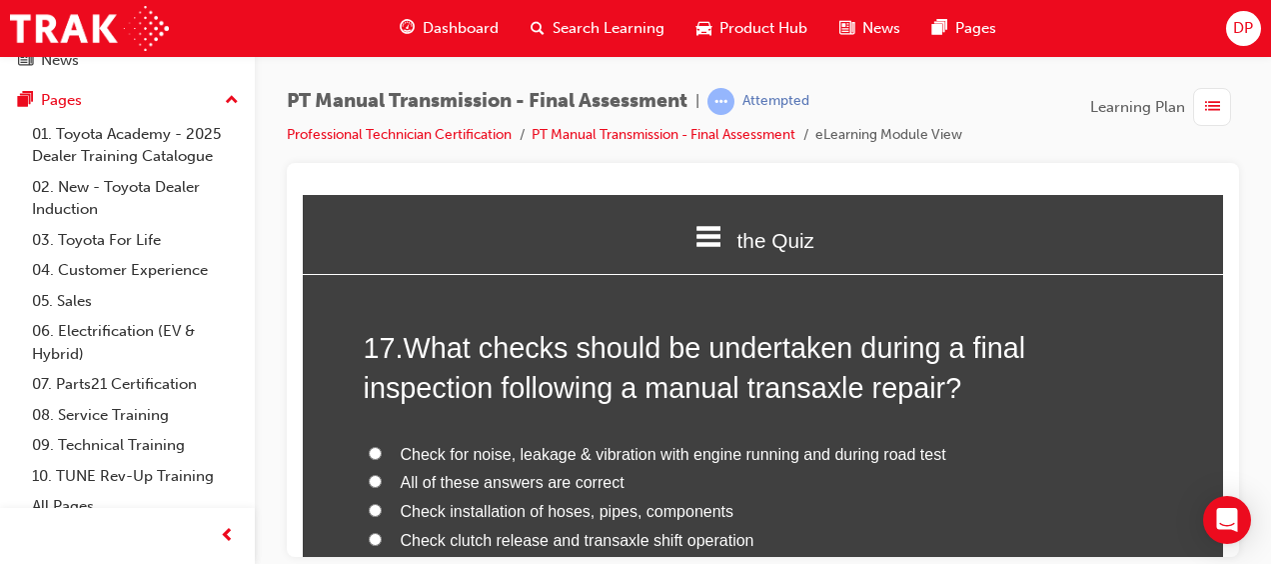
click at [504, 531] on span "Check clutch release and transaxle shift operation" at bounding box center [578, 539] width 354 height 17
click at [382, 532] on input "Check clutch release and transaxle shift operation" at bounding box center [375, 538] width 13 height 13
radio input "true"
click at [504, 531] on span "Check clutch release and transaxle shift operation" at bounding box center [578, 539] width 354 height 17
click at [382, 532] on input "Check clutch release and transaxle shift operation" at bounding box center [375, 538] width 13 height 13
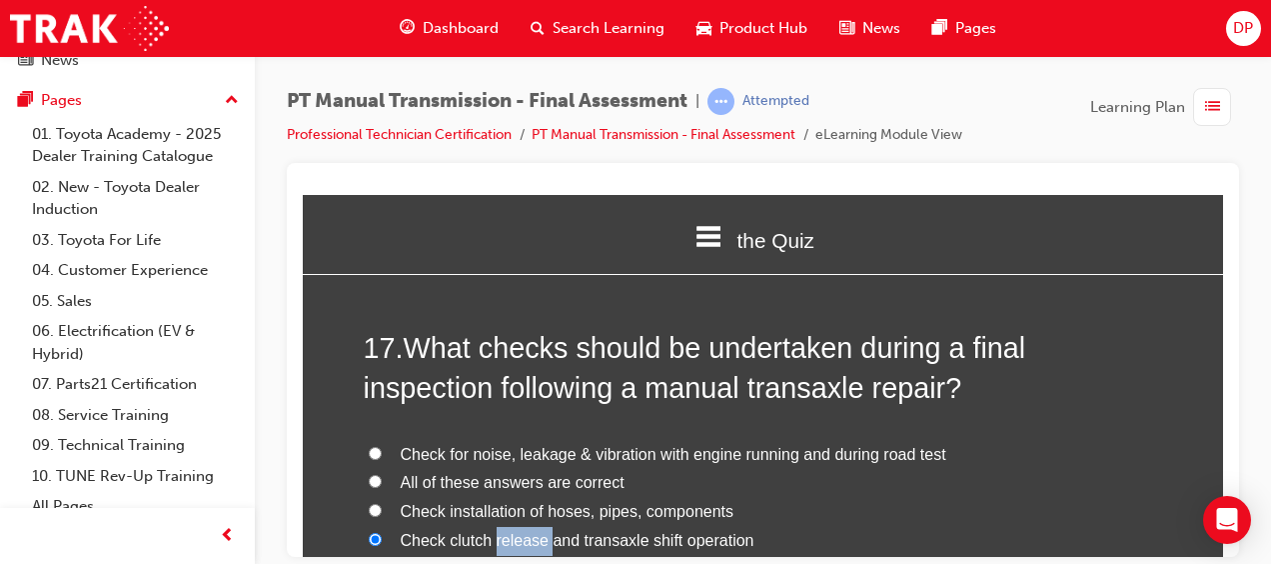
scroll to position [7599, 0]
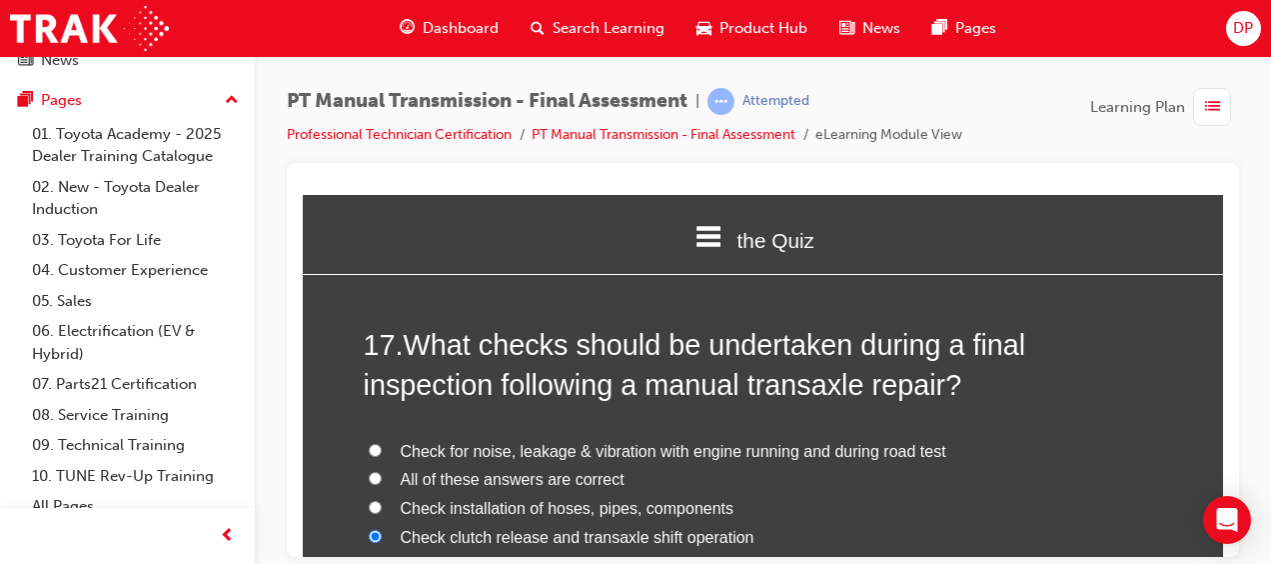
click at [746, 523] on label "Check clutch release and transaxle shift operation" at bounding box center [764, 537] width 800 height 29
click at [382, 529] on input "Check clutch release and transaxle shift operation" at bounding box center [375, 535] width 13 height 13
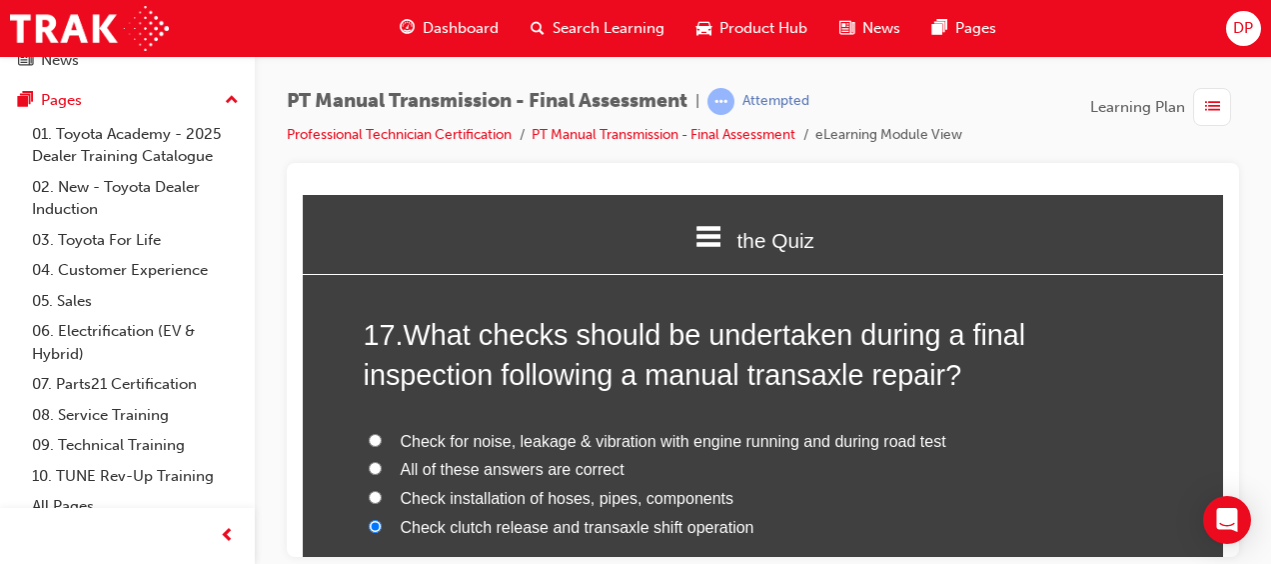
scroll to position [7609, 0]
click at [596, 460] on span "All of these answers are correct" at bounding box center [513, 468] width 224 height 17
click at [382, 461] on input "All of these answers are correct" at bounding box center [375, 467] width 13 height 13
radio input "true"
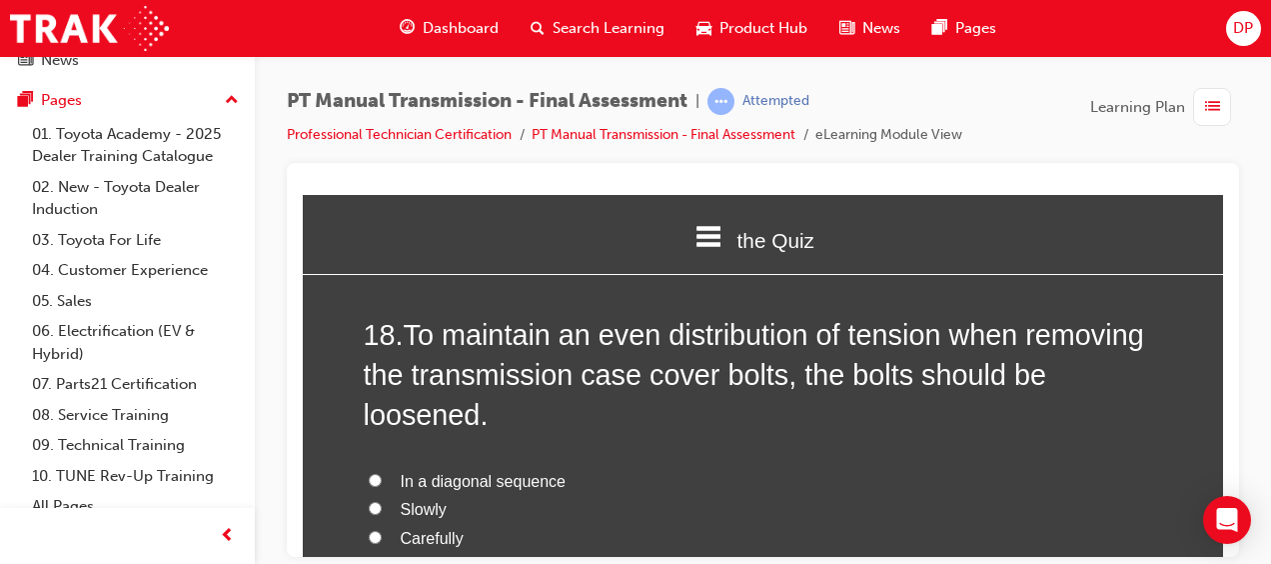
scroll to position [8119, 0]
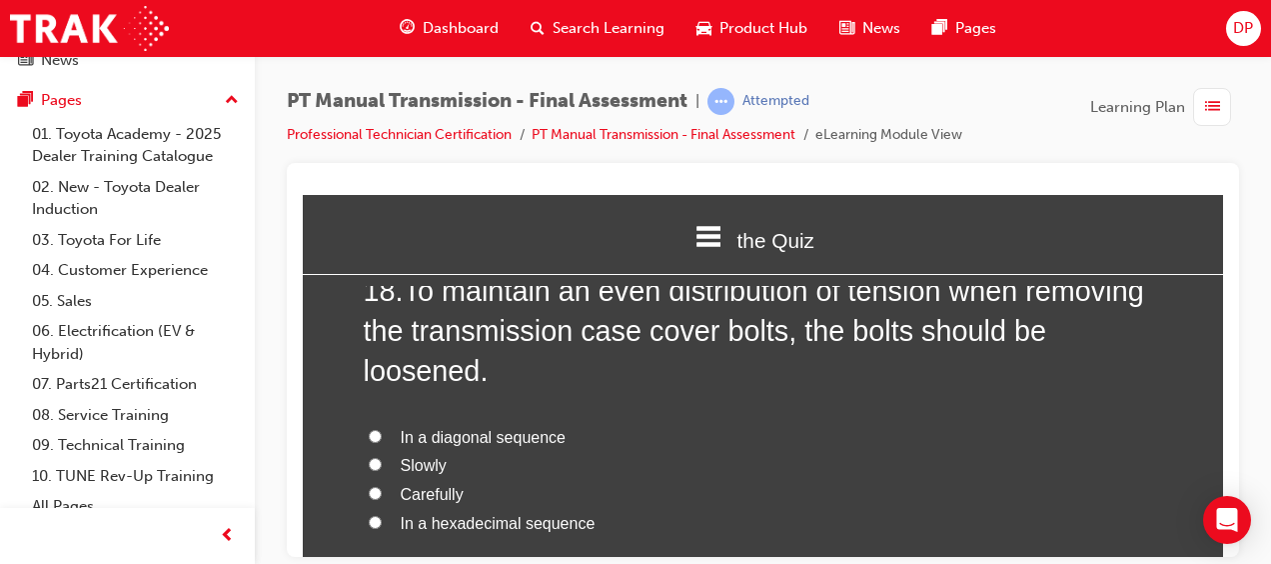
click at [552, 514] on span "In a hexadecimal sequence" at bounding box center [498, 522] width 195 height 17
click at [382, 515] on input "In a hexadecimal sequence" at bounding box center [375, 521] width 13 height 13
radio input "true"
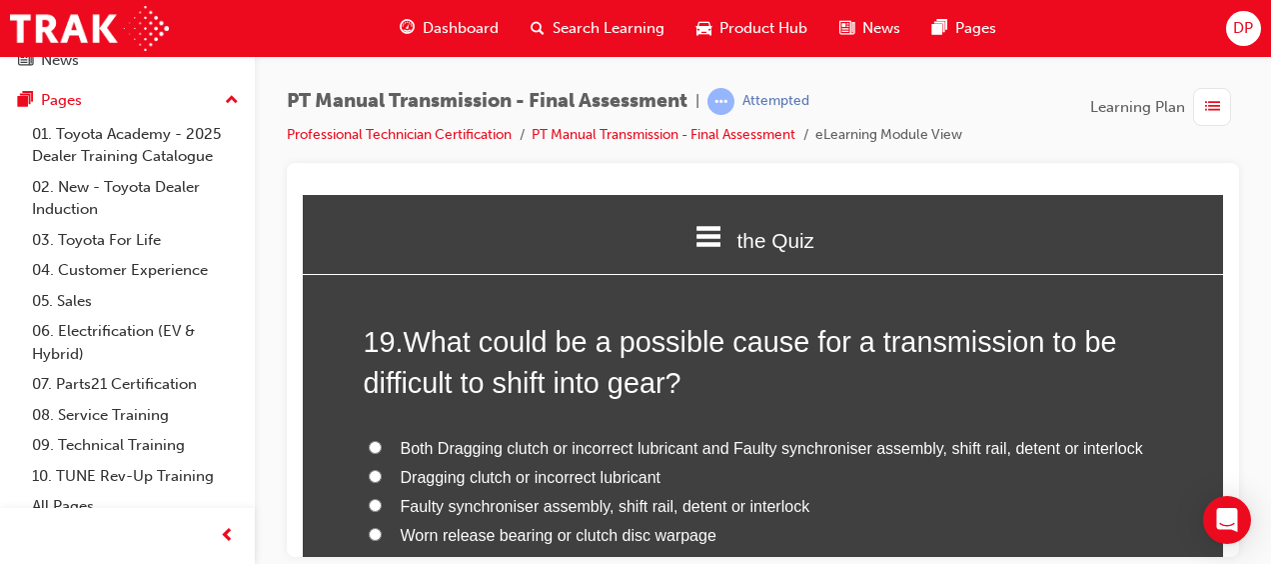
scroll to position [8574, 0]
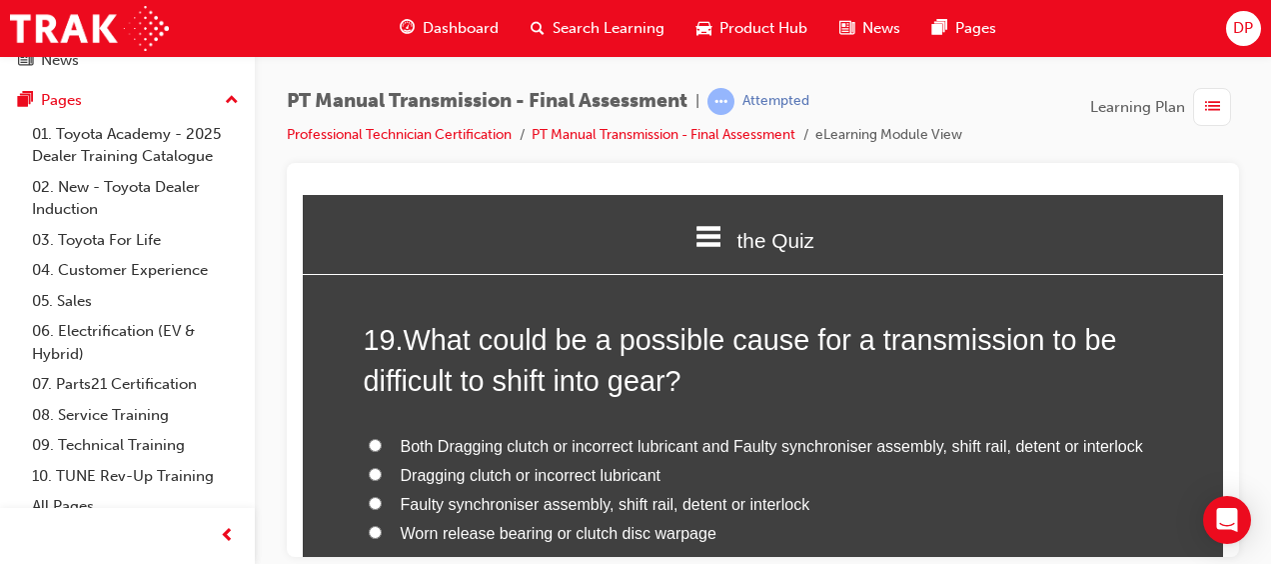
click at [801, 495] on span "Faulty synchroniser assembly, shift rail, detent or interlock" at bounding box center [606, 503] width 410 height 17
click at [382, 496] on input "Faulty synchroniser assembly, shift rail, detent or interlock" at bounding box center [375, 502] width 13 height 13
radio input "true"
click at [374, 432] on label "Both Dragging clutch or incorrect lubricant and Faulty synchroniser assembly, s…" at bounding box center [764, 446] width 800 height 29
click at [374, 438] on input "Both Dragging clutch or incorrect lubricant and Faulty synchroniser assembly, s…" at bounding box center [375, 444] width 13 height 13
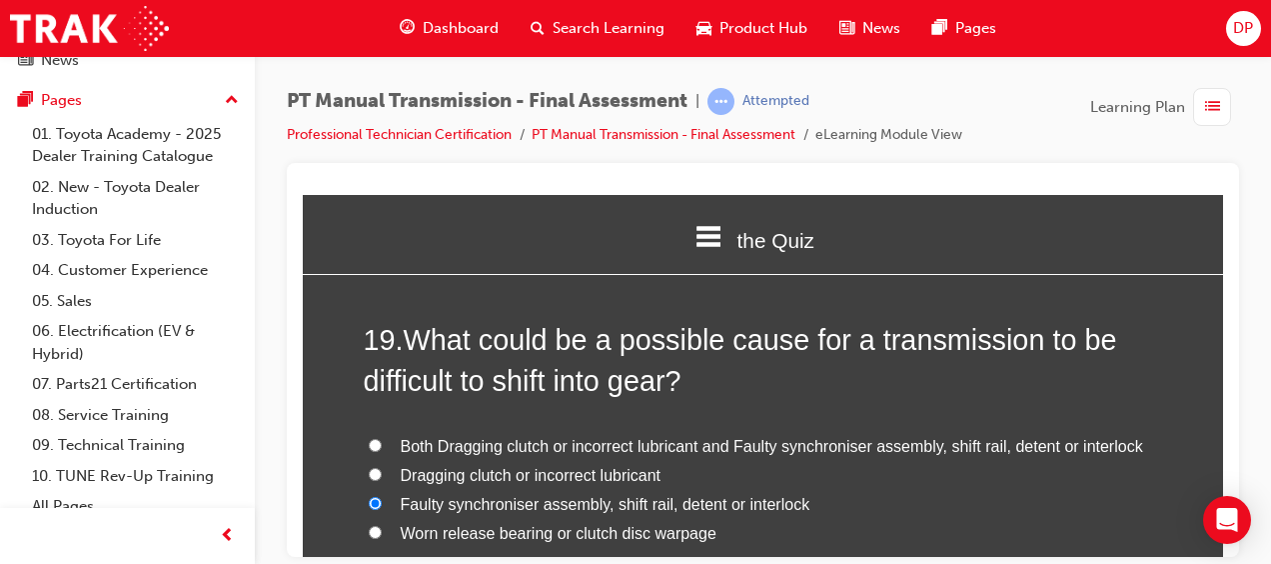
radio input "true"
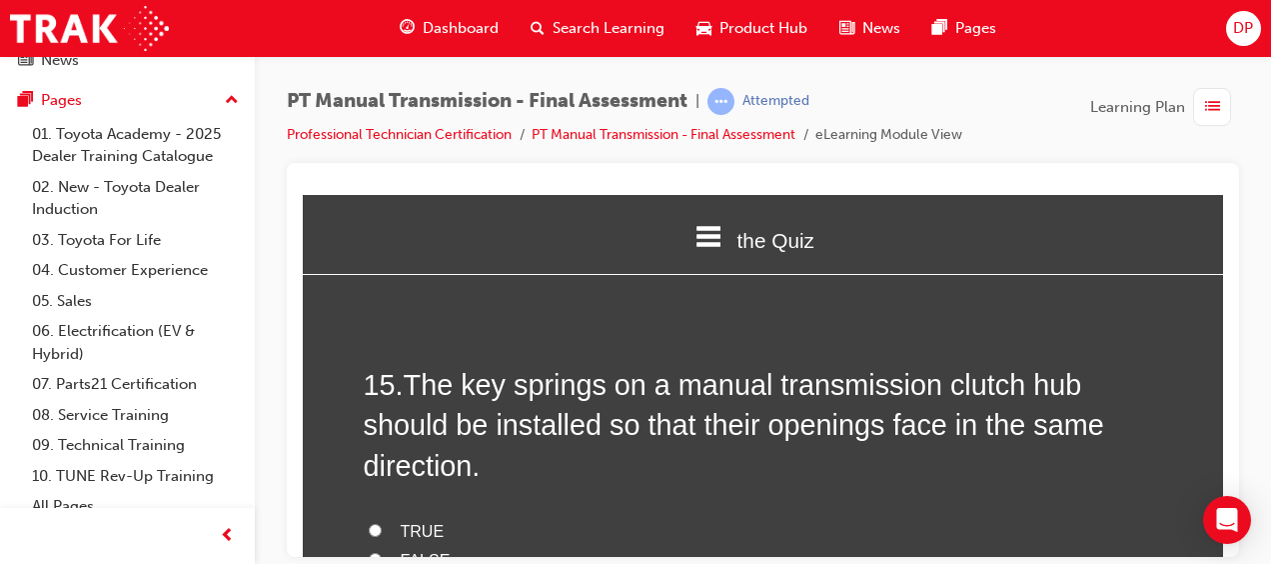
scroll to position [6681, 0]
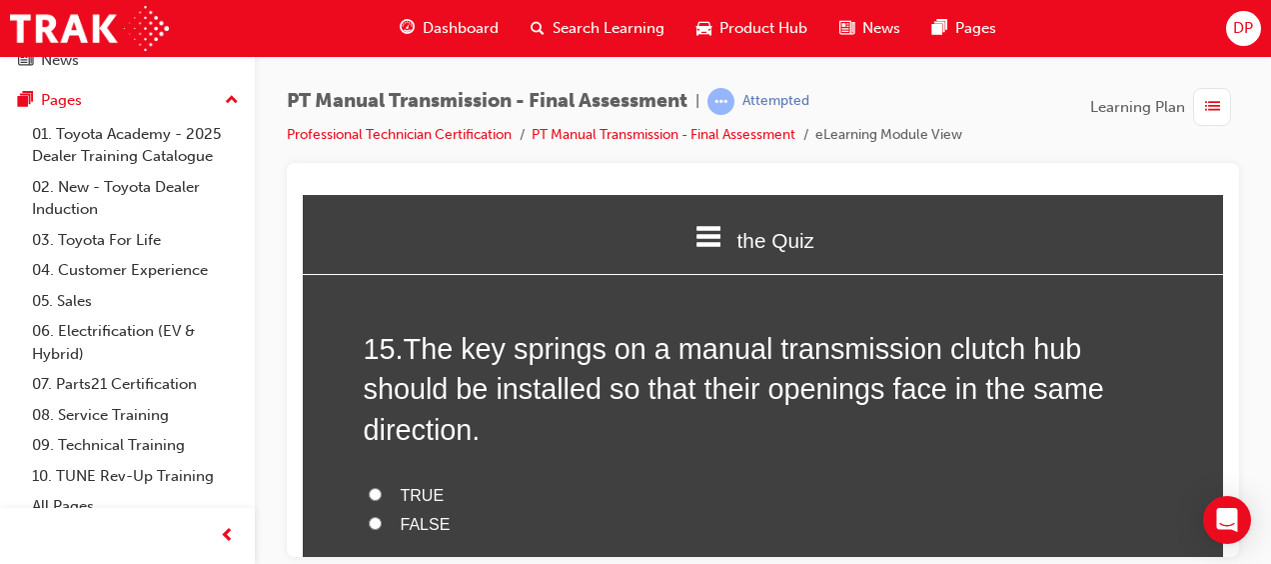
click at [401, 486] on span "TRUE" at bounding box center [423, 494] width 44 height 17
click at [382, 487] on input "TRUE" at bounding box center [375, 493] width 13 height 13
radio input "true"
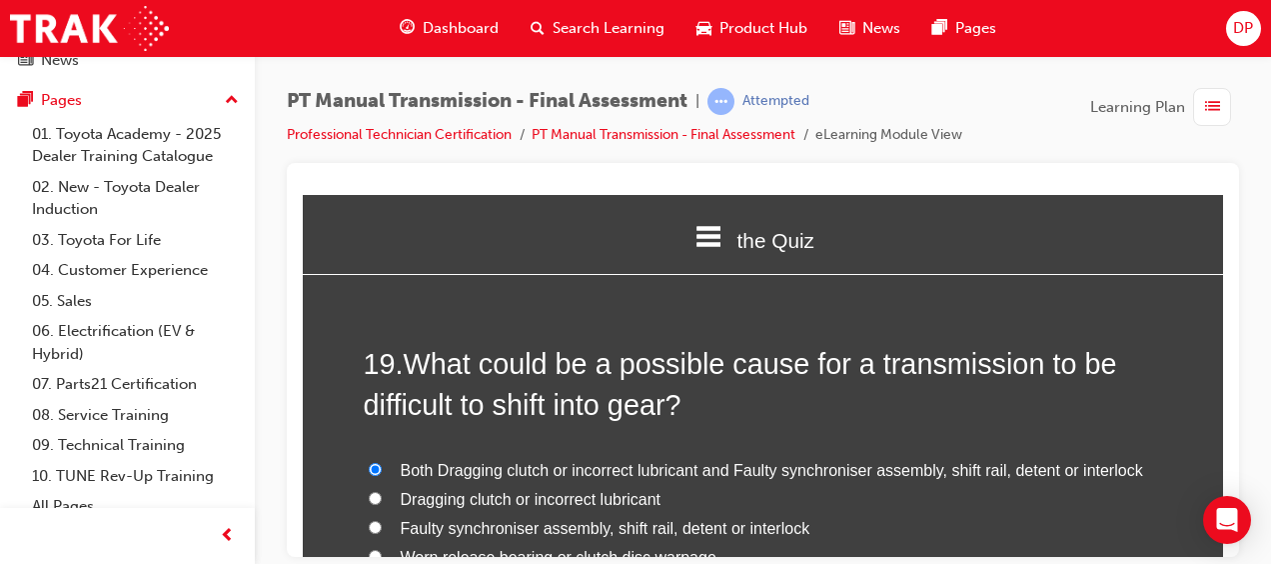
scroll to position [8813, 0]
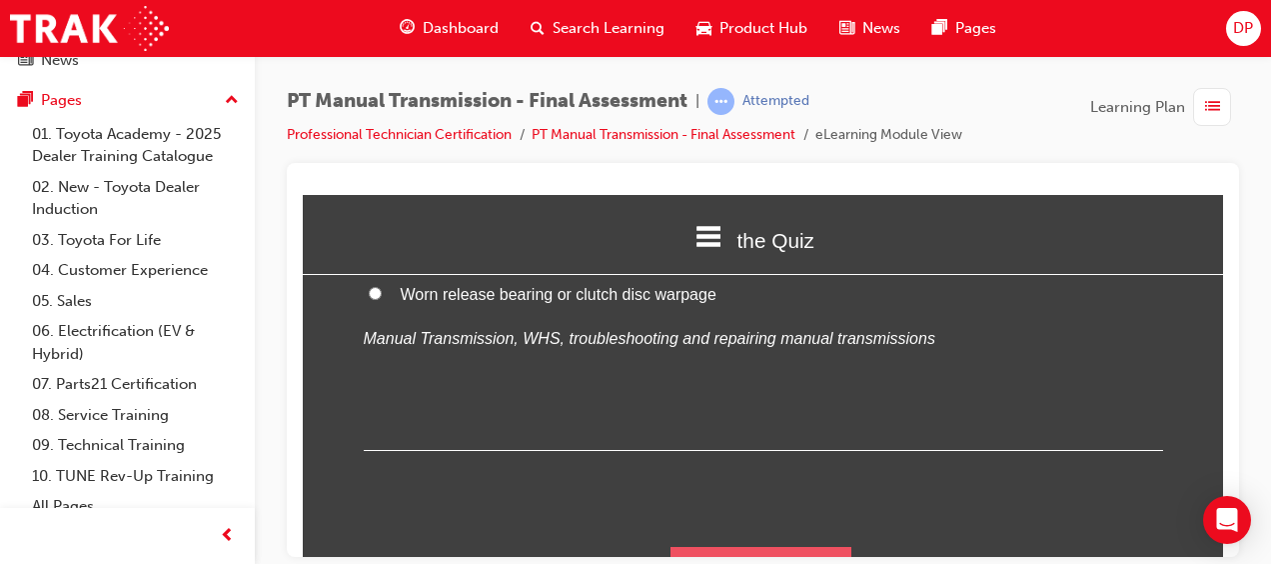
click at [790, 546] on button "Submit Answers" at bounding box center [762, 574] width 182 height 56
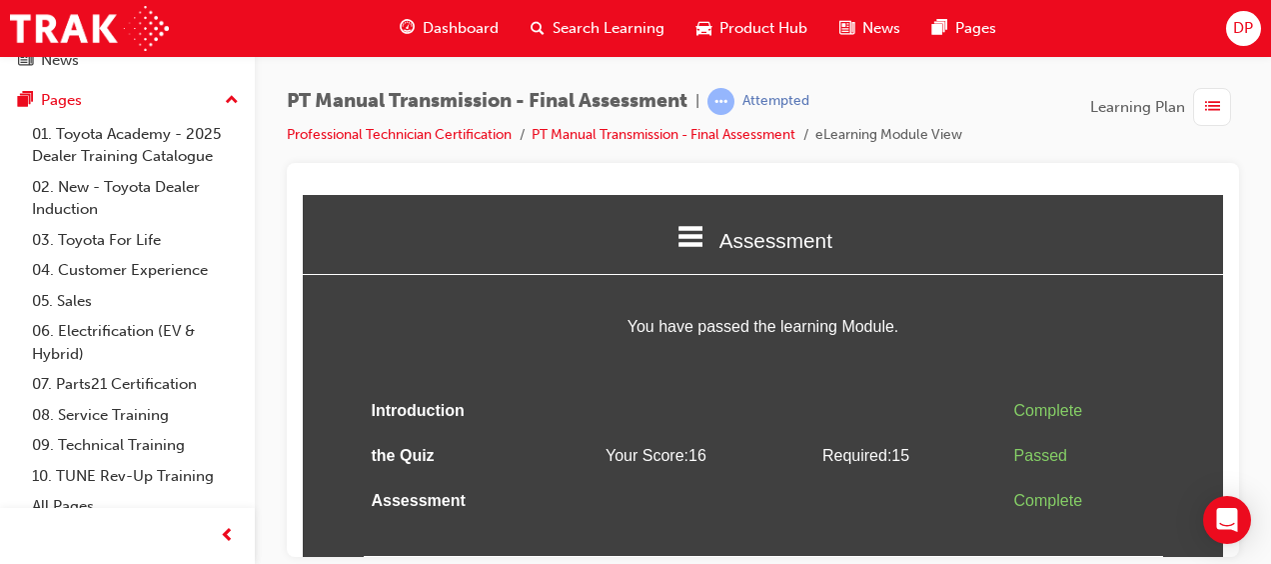
scroll to position [0, 0]
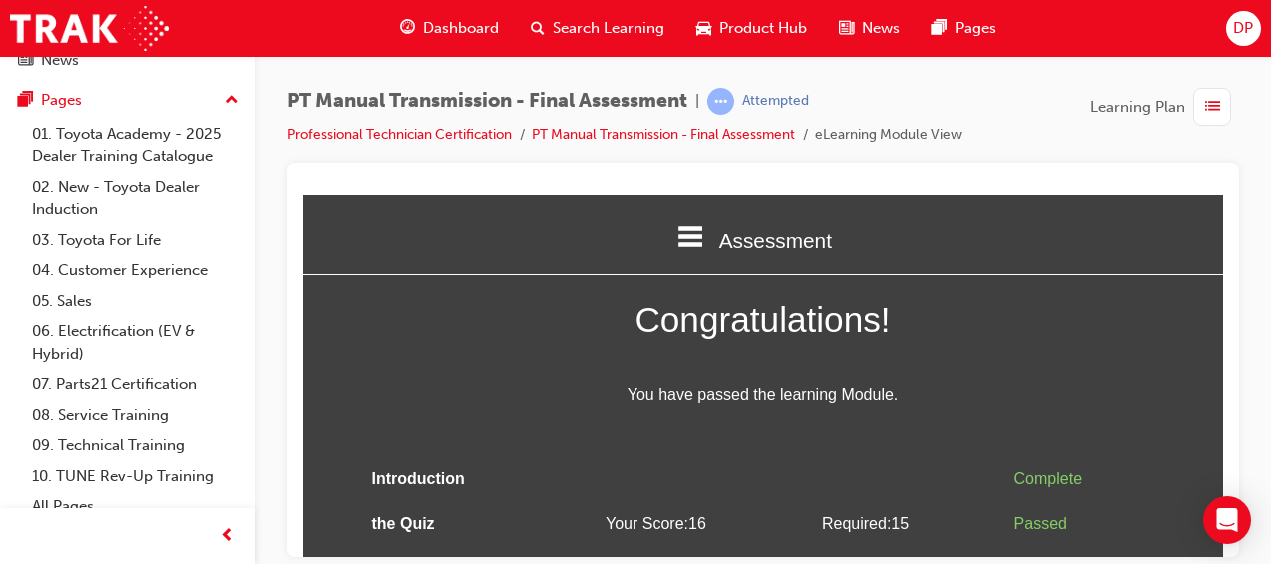
click at [790, 505] on td "Your Score: 16" at bounding box center [706, 523] width 217 height 45
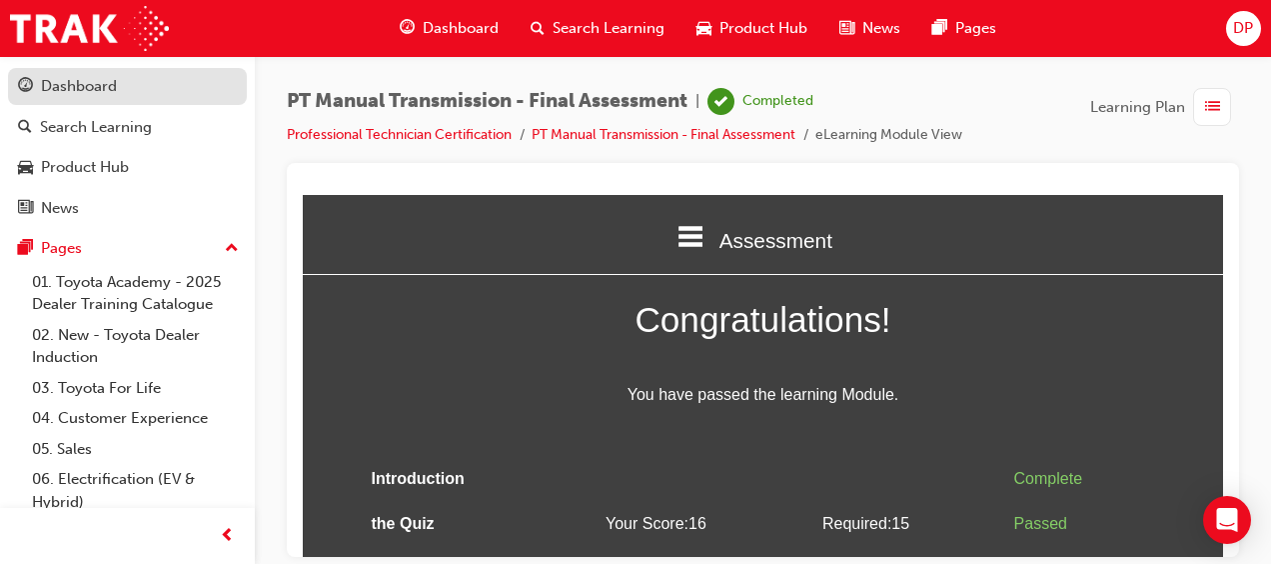
click at [111, 88] on div "Dashboard" at bounding box center [79, 86] width 76 height 23
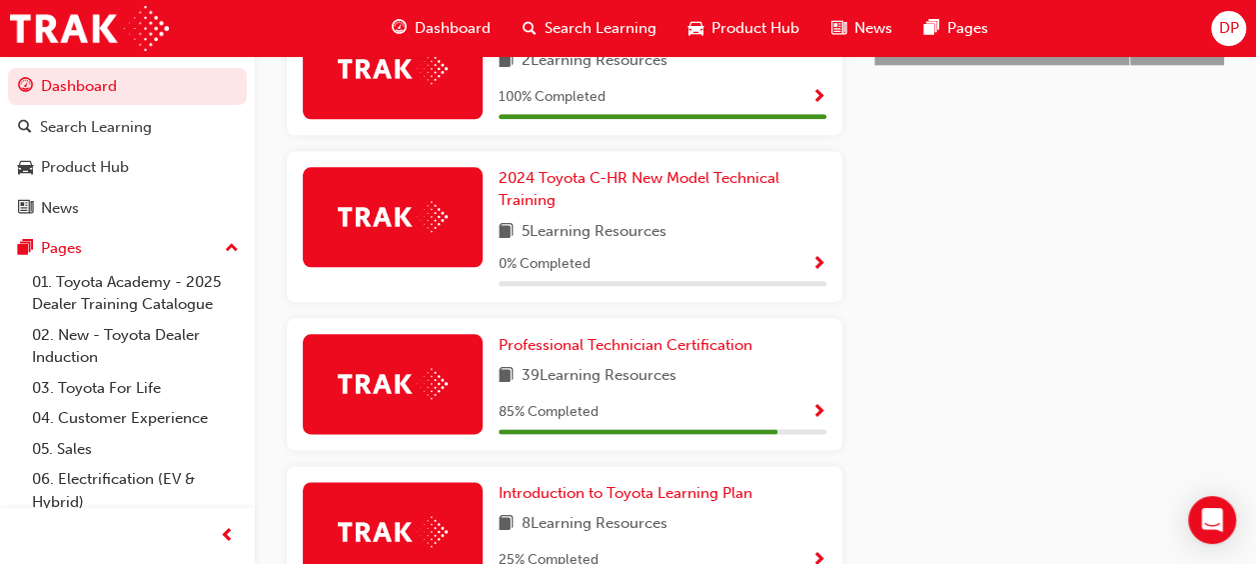
scroll to position [1031, 0]
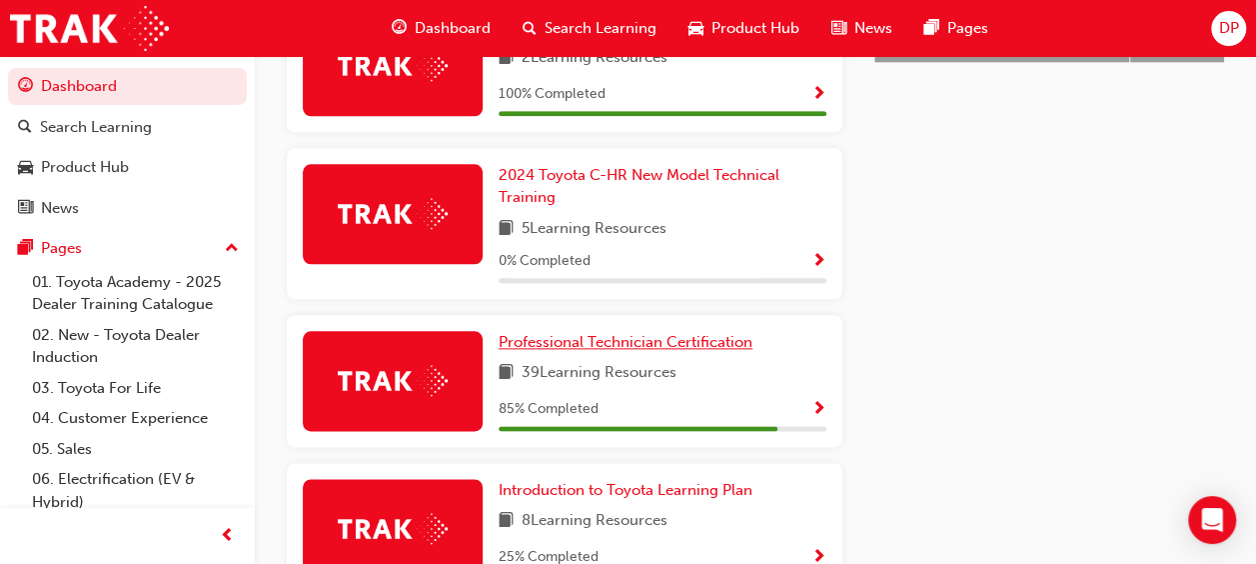
click at [628, 333] on span "Professional Technician Certification" at bounding box center [626, 342] width 254 height 18
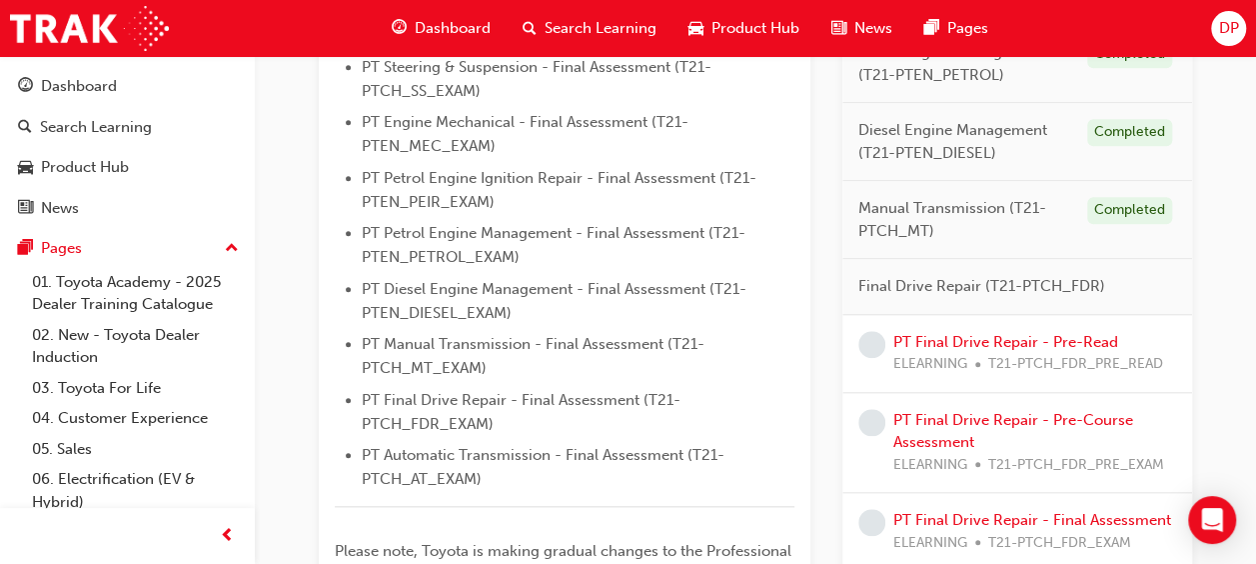
scroll to position [828, 0]
click at [1006, 334] on link "PT Final Drive Repair - Pre-Read" at bounding box center [1006, 343] width 225 height 18
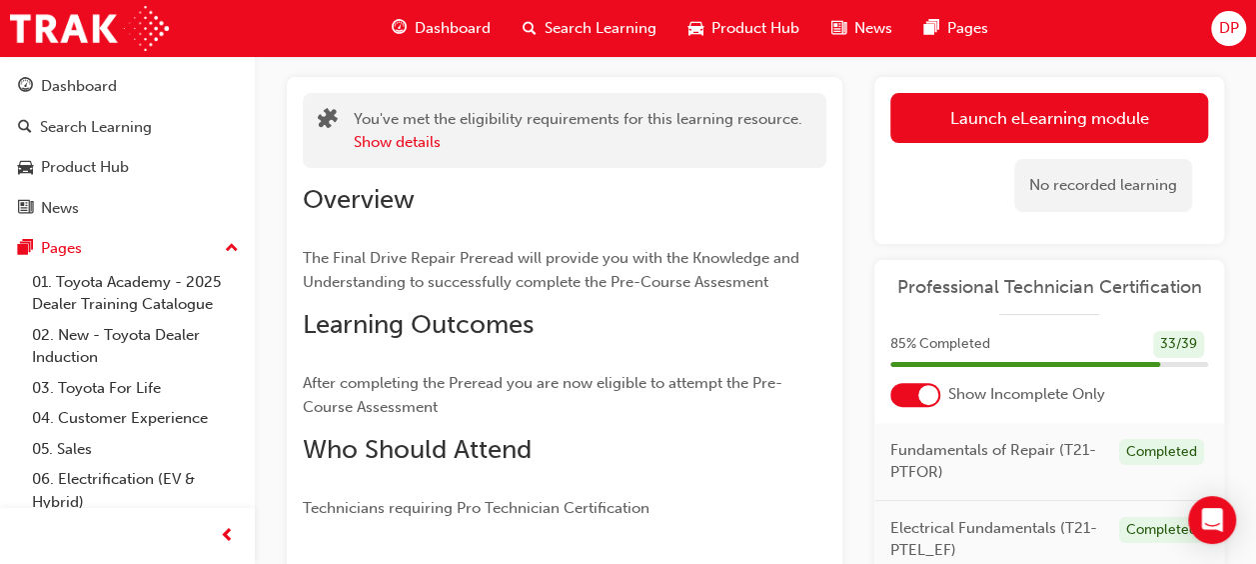
scroll to position [89, 0]
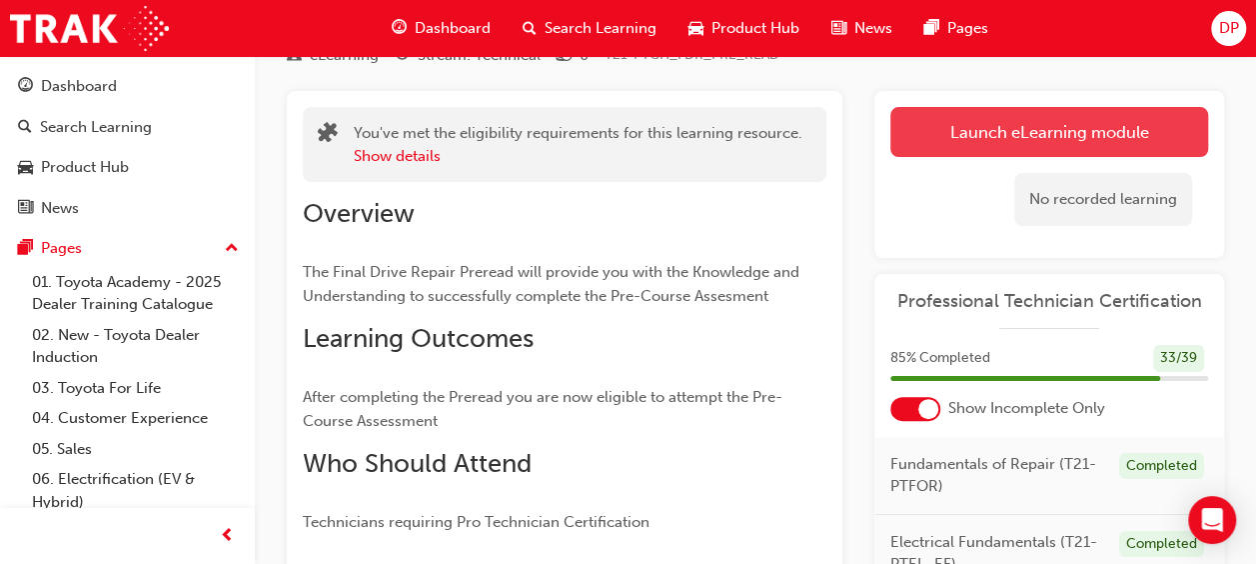
click at [1083, 130] on link "Launch eLearning module" at bounding box center [1050, 132] width 318 height 50
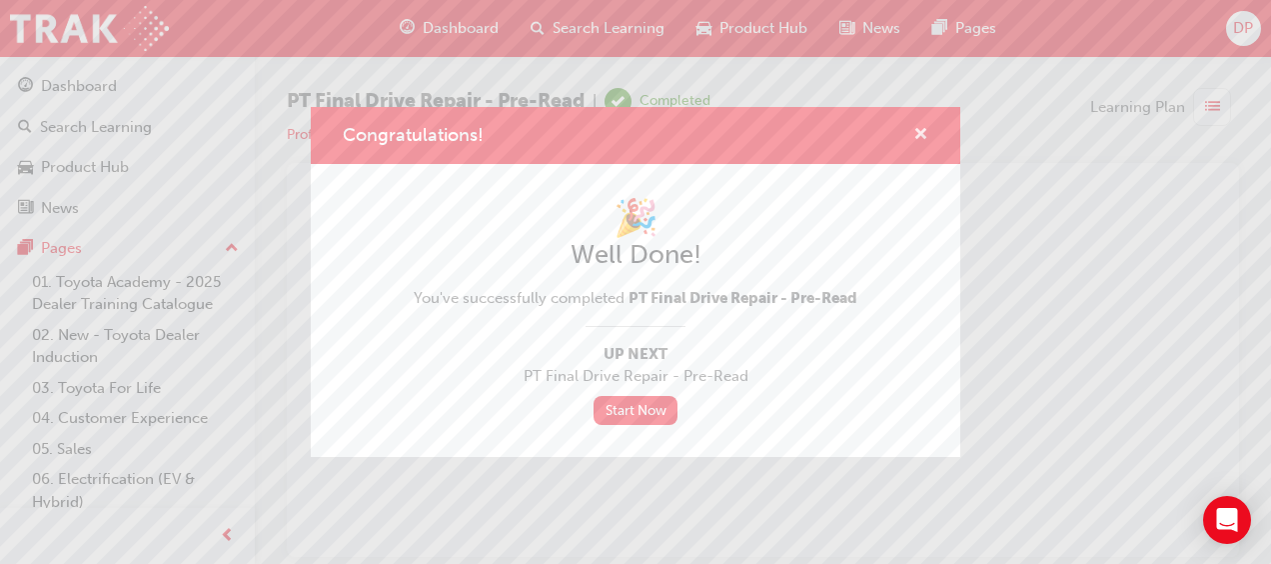
click at [922, 138] on span "cross-icon" at bounding box center [921, 136] width 15 height 18
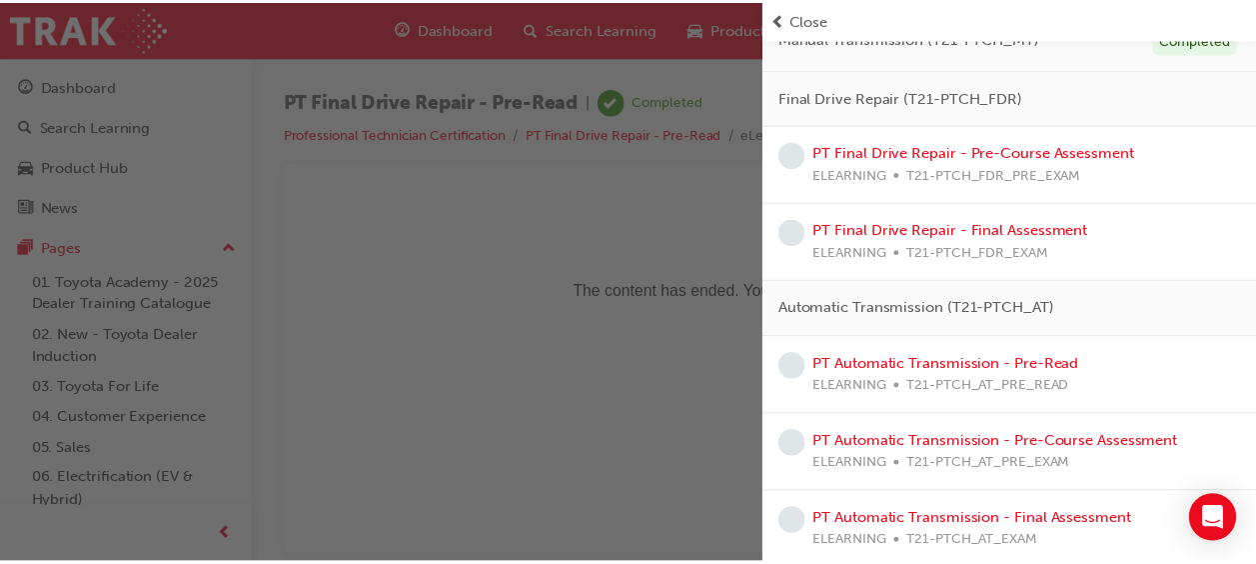
scroll to position [686, 0]
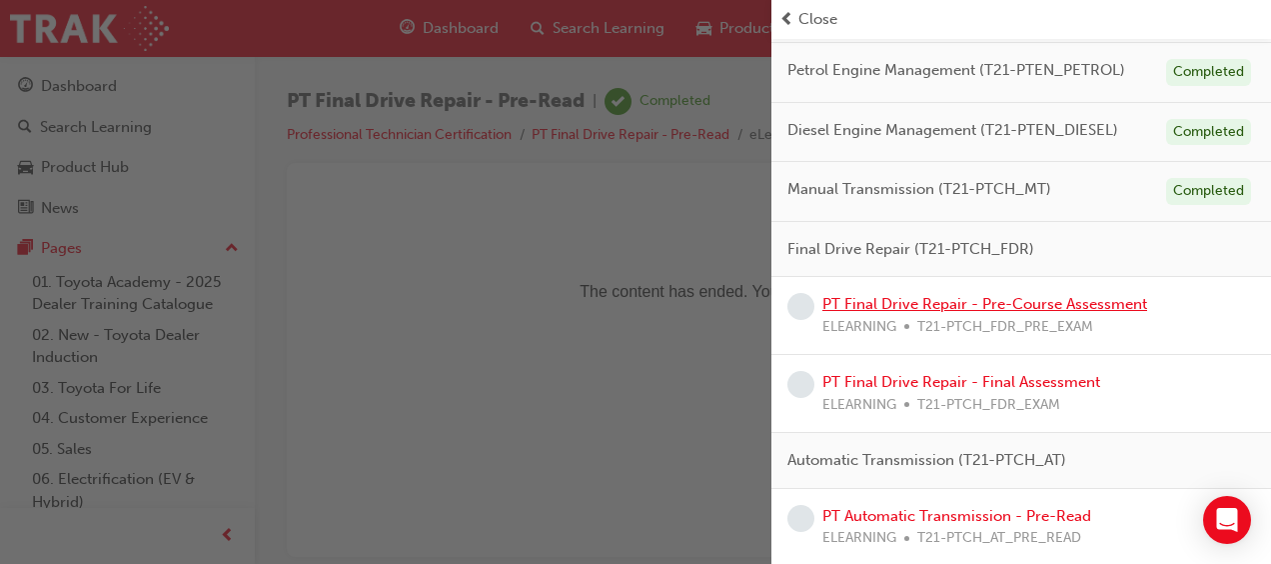
click at [956, 300] on link "PT Final Drive Repair - Pre-Course Assessment" at bounding box center [985, 304] width 325 height 18
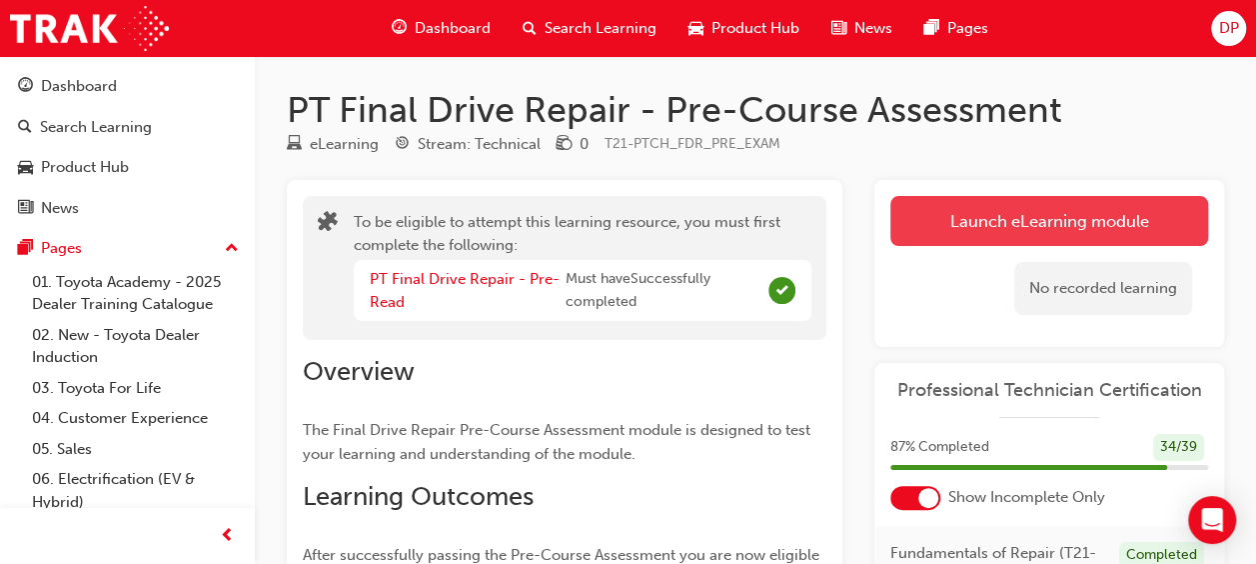
click at [1025, 228] on button "Launch eLearning module" at bounding box center [1050, 221] width 318 height 50
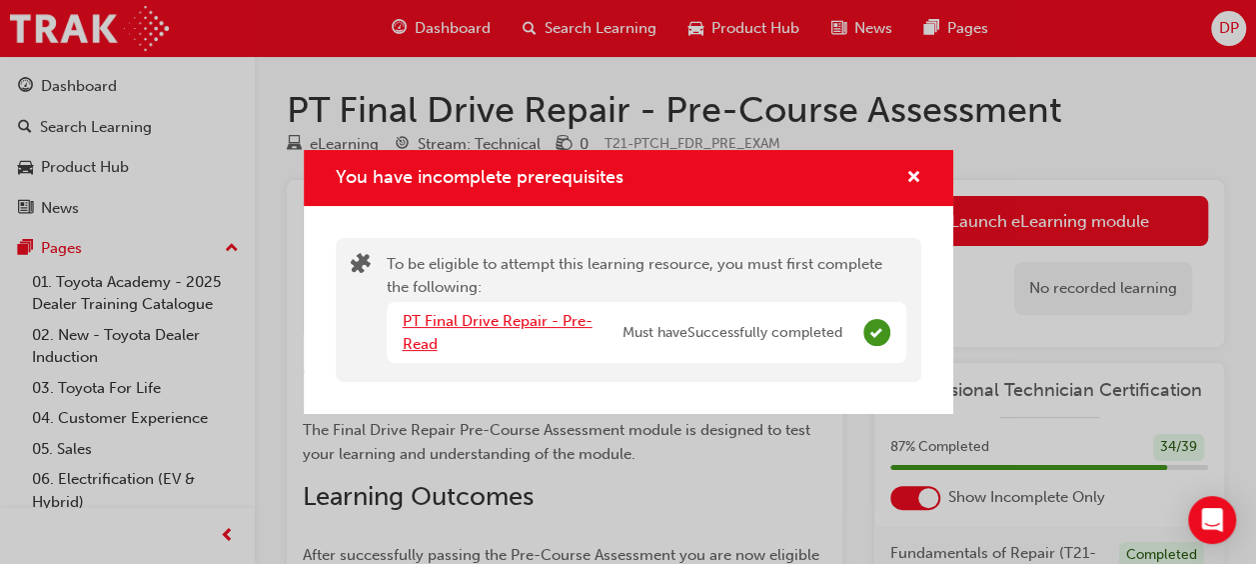
click at [479, 326] on link "PT Final Drive Repair - Pre-Read" at bounding box center [498, 332] width 190 height 41
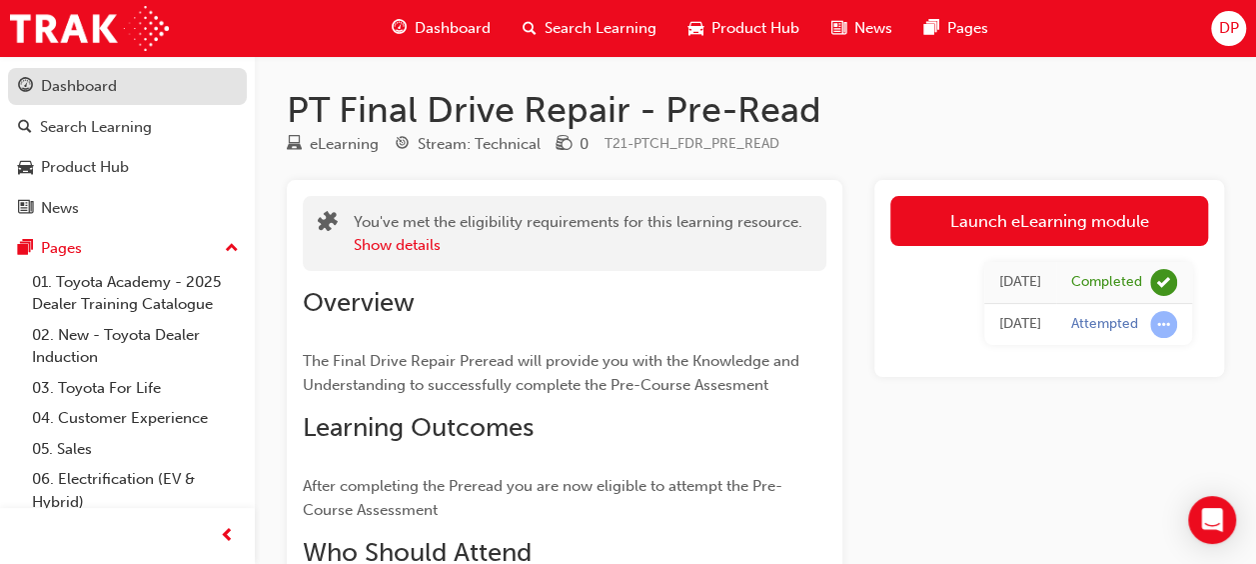
click at [86, 86] on div "Dashboard" at bounding box center [79, 86] width 76 height 23
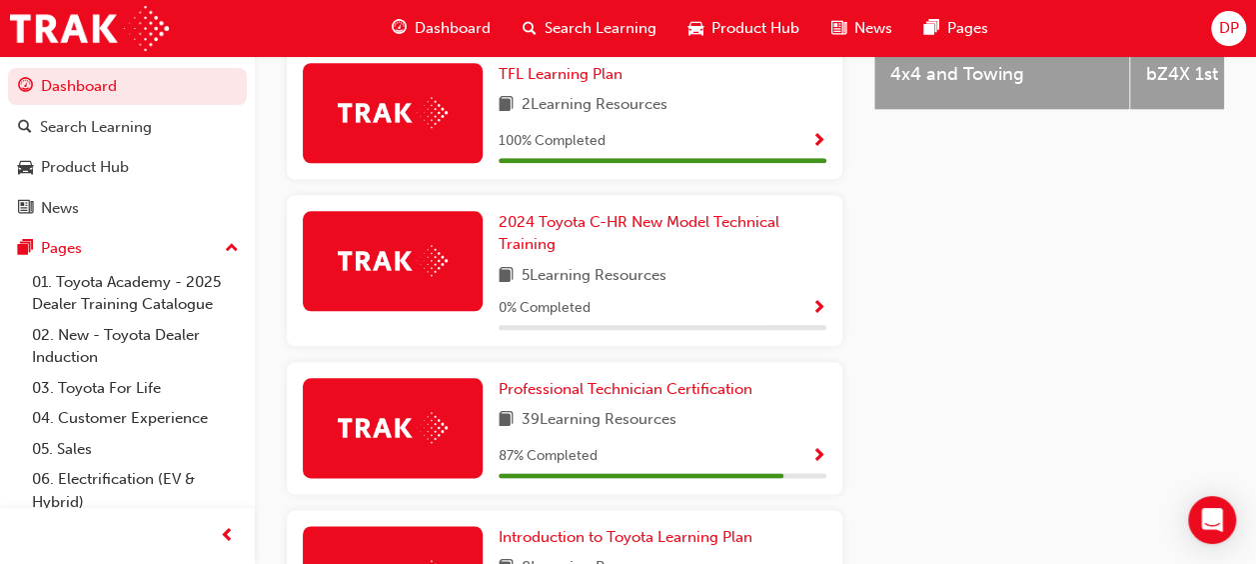
scroll to position [994, 0]
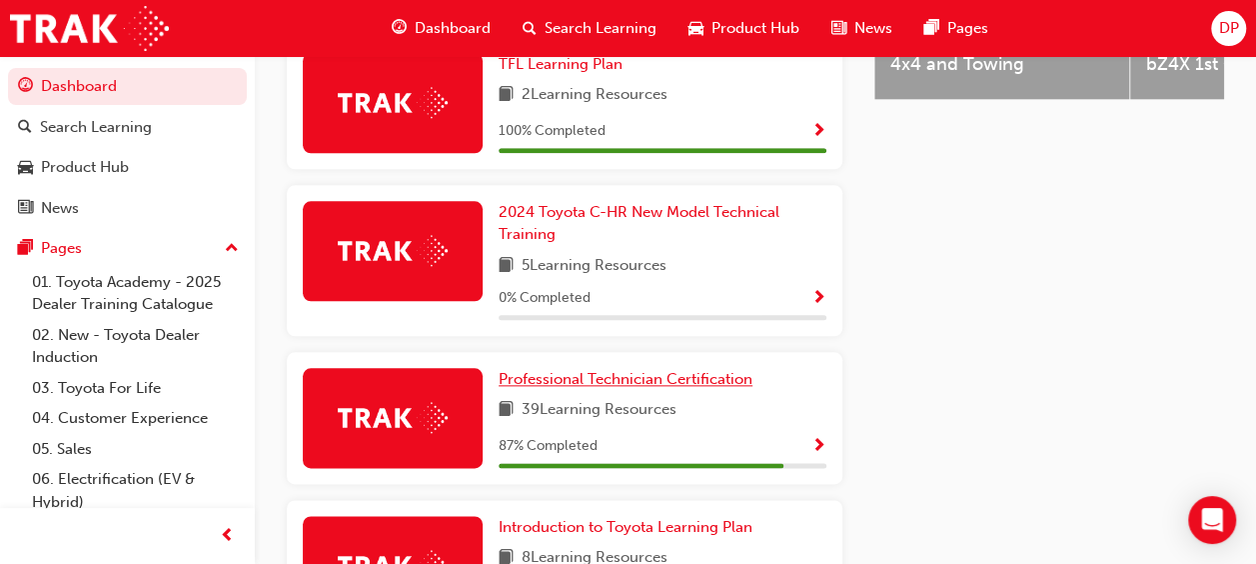
click at [622, 370] on span "Professional Technician Certification" at bounding box center [626, 379] width 254 height 18
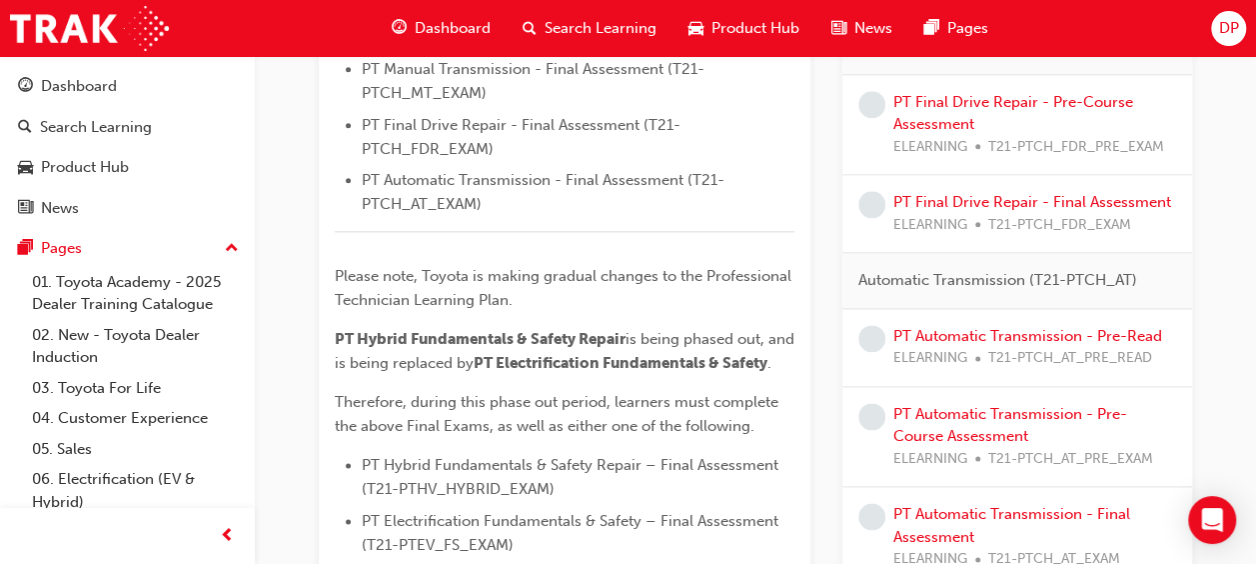
scroll to position [1105, 0]
click at [946, 133] on link "PT Final Drive Repair - Pre-Course Assessment" at bounding box center [1014, 112] width 240 height 41
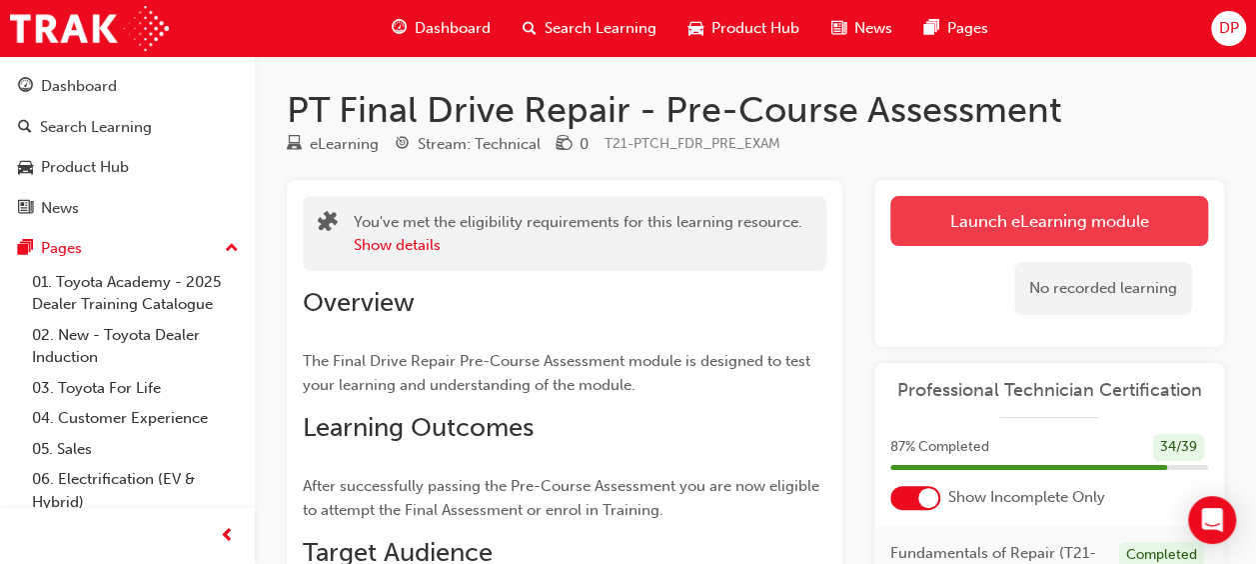
click at [943, 224] on link "Launch eLearning module" at bounding box center [1050, 221] width 318 height 50
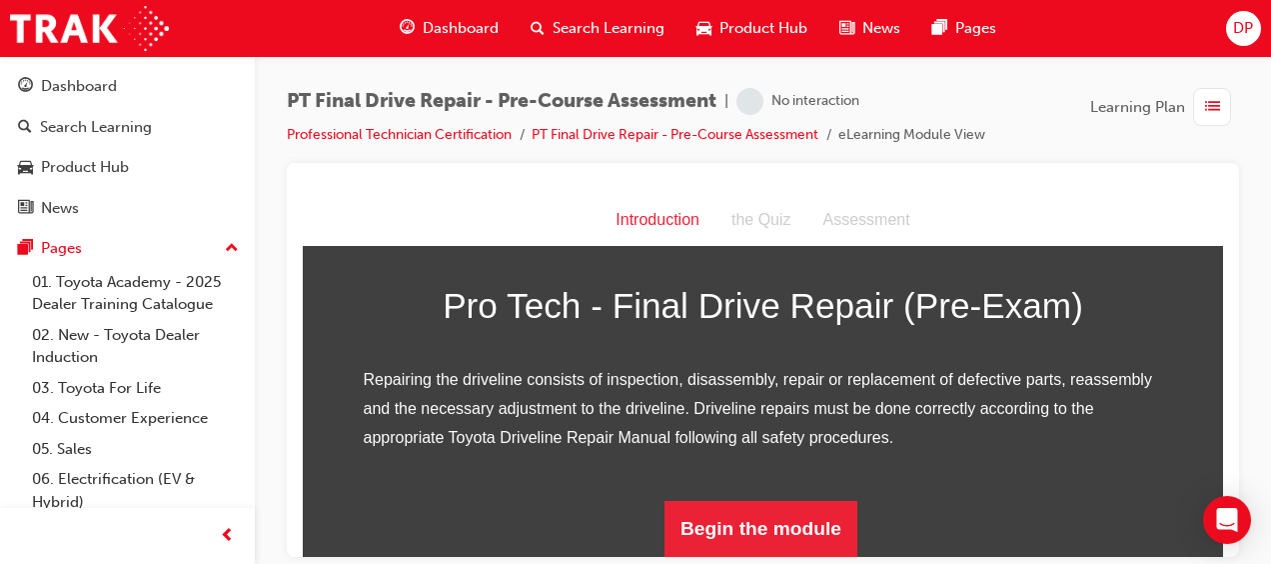
scroll to position [304, 0]
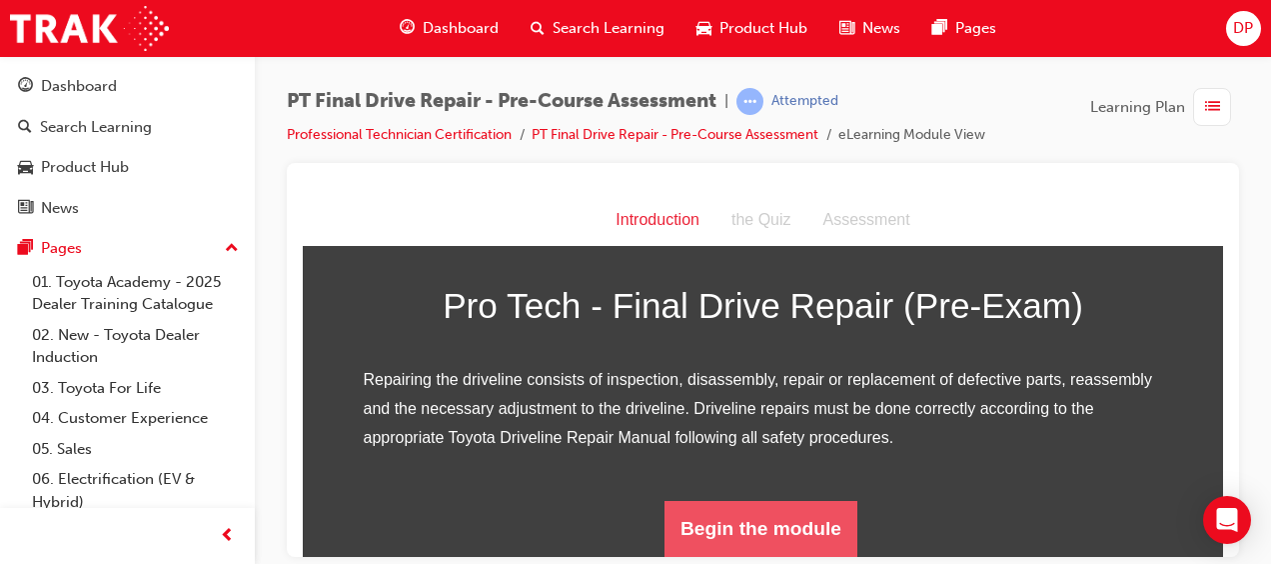
click at [766, 513] on button "Begin the module" at bounding box center [761, 528] width 193 height 56
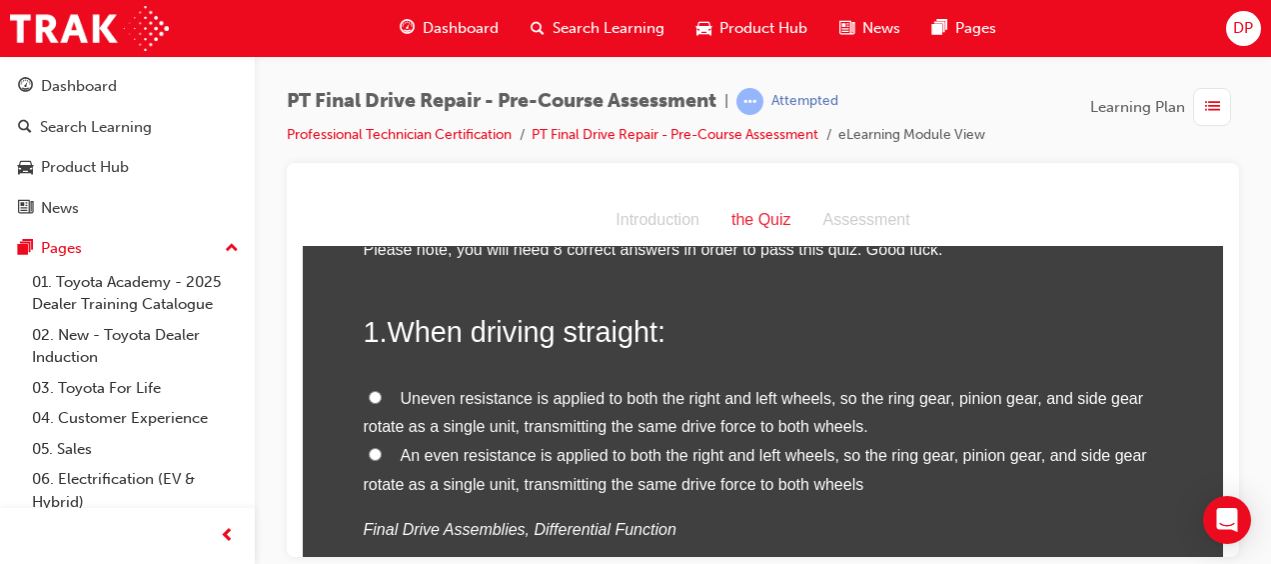
scroll to position [61, 0]
click at [370, 453] on input "An even resistance is applied to both the right and left wheels, so the ring ge…" at bounding box center [375, 454] width 13 height 13
radio input "true"
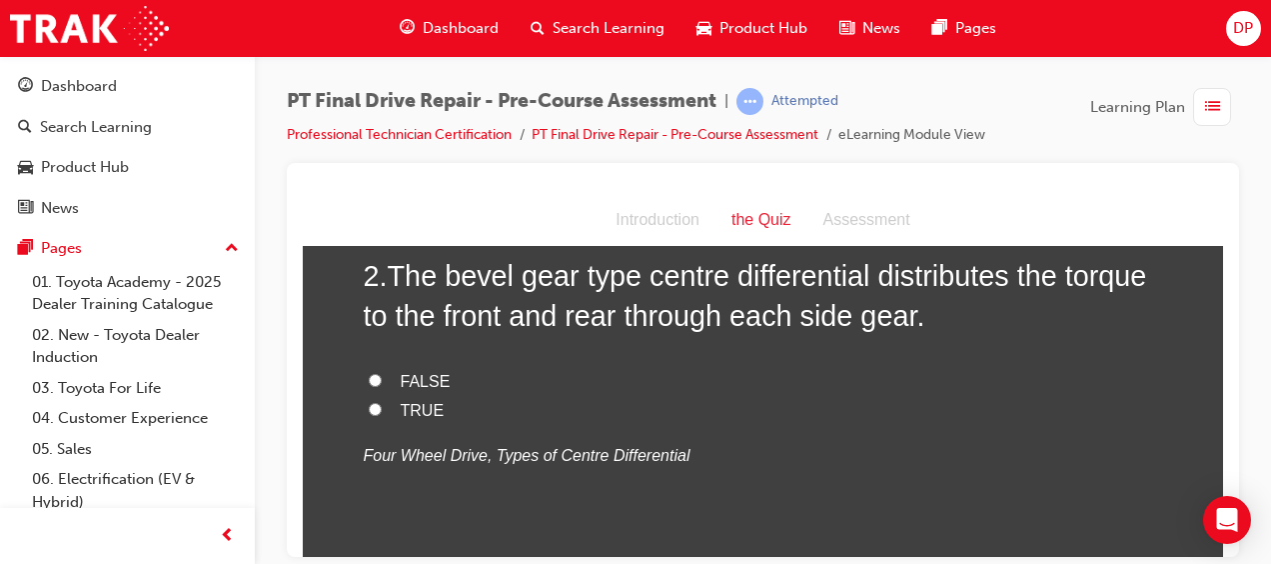
scroll to position [537, 0]
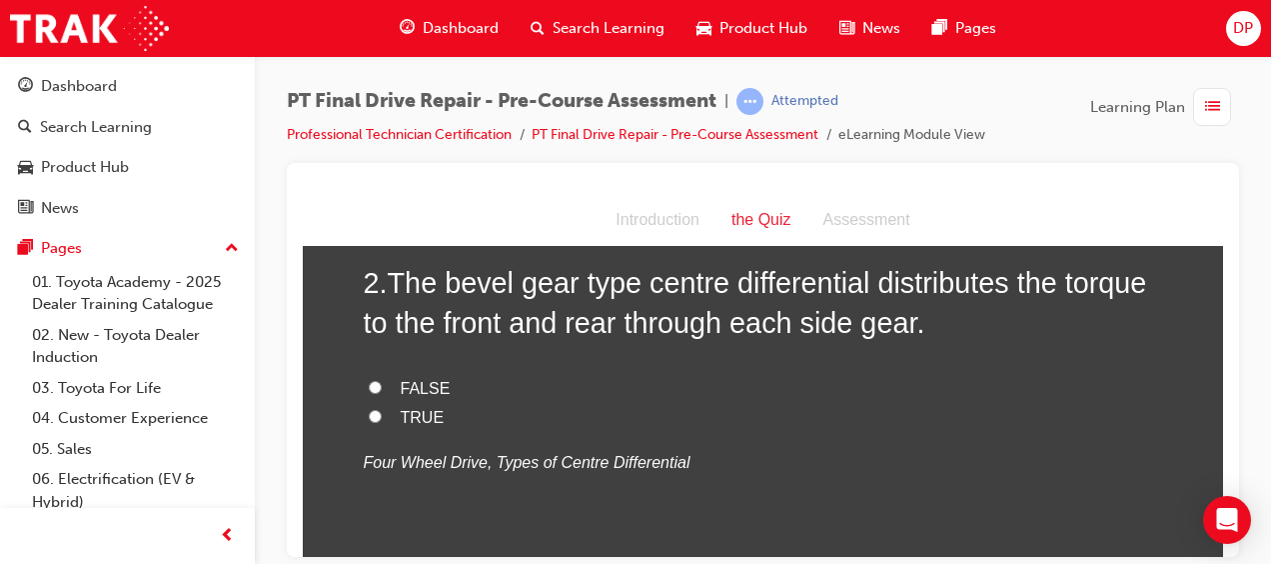
click at [412, 416] on span "TRUE" at bounding box center [423, 416] width 44 height 17
click at [382, 416] on input "TRUE" at bounding box center [375, 415] width 13 height 13
radio input "true"
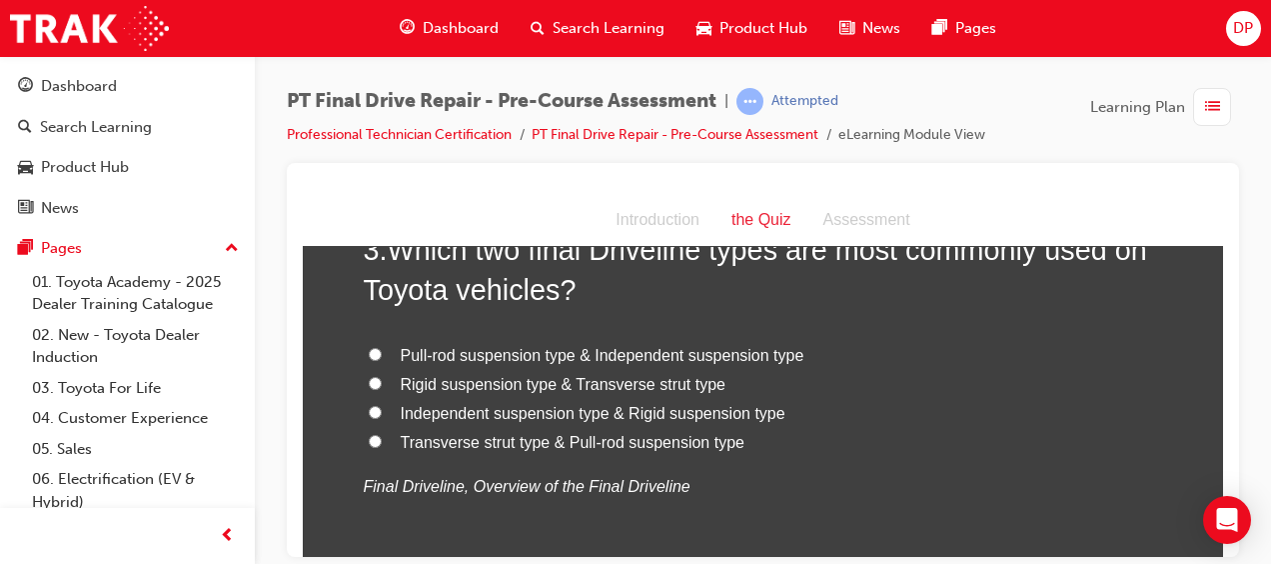
scroll to position [940, 0]
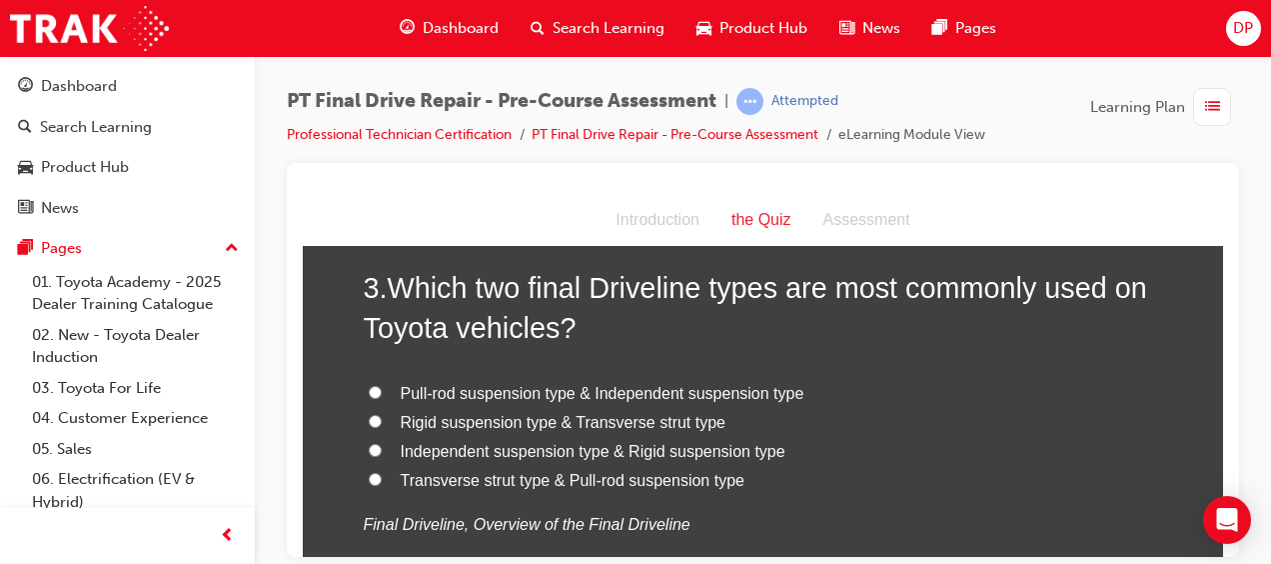
click at [441, 448] on span "Independent suspension type & Rigid suspension type" at bounding box center [593, 450] width 385 height 17
click at [382, 448] on input "Independent suspension type & Rigid suspension type" at bounding box center [375, 449] width 13 height 13
radio input "true"
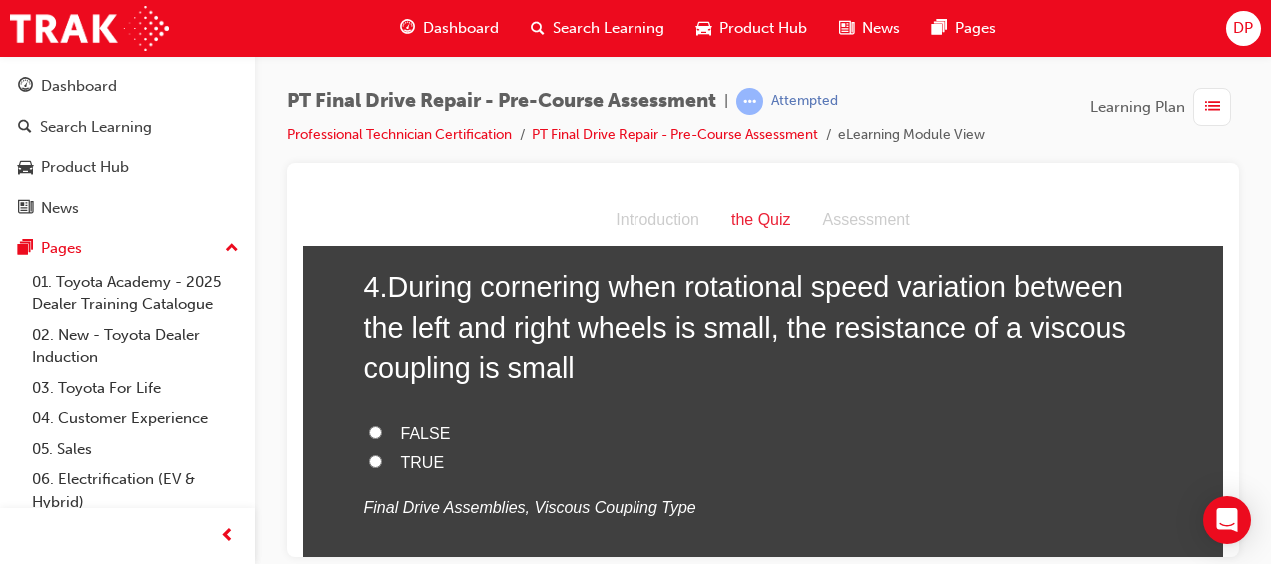
scroll to position [1399, 0]
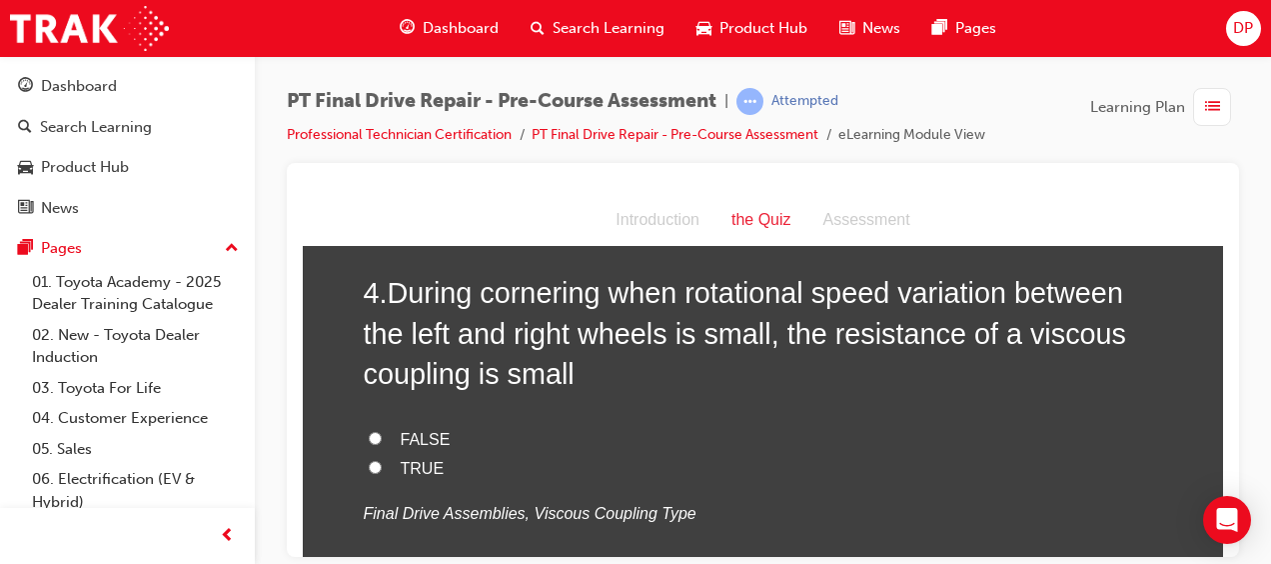
click at [401, 465] on span "TRUE" at bounding box center [423, 467] width 44 height 17
click at [382, 465] on input "TRUE" at bounding box center [375, 466] width 13 height 13
radio input "true"
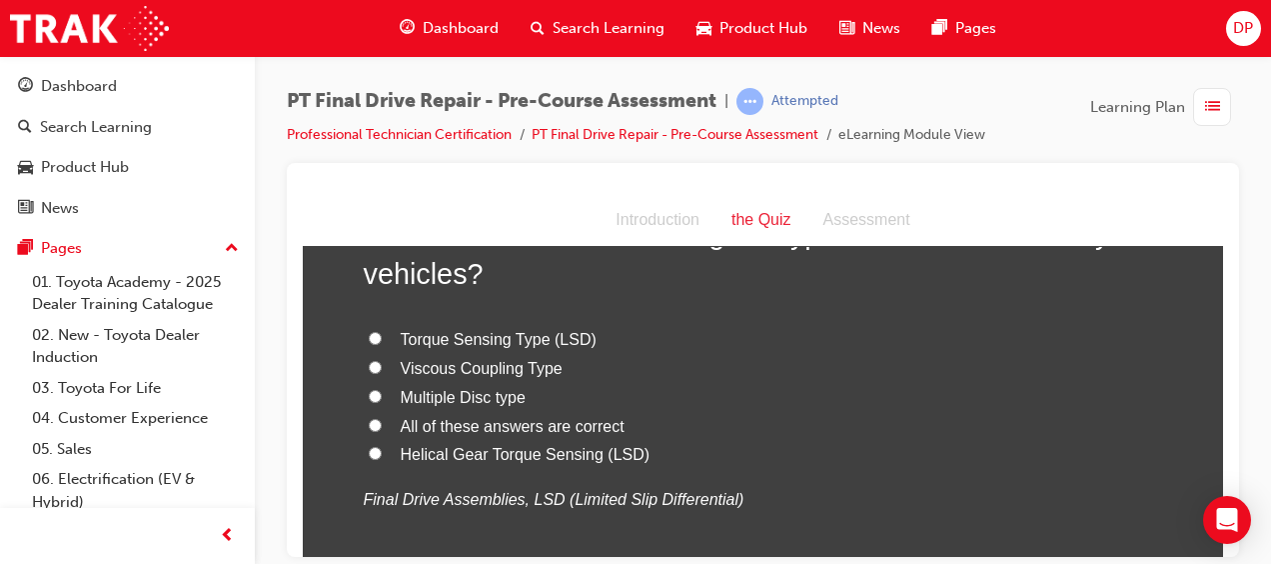
scroll to position [1909, 0]
click at [410, 429] on span "All of these answers are correct" at bounding box center [513, 423] width 224 height 17
click at [382, 429] on input "All of these answers are correct" at bounding box center [375, 422] width 13 height 13
radio input "true"
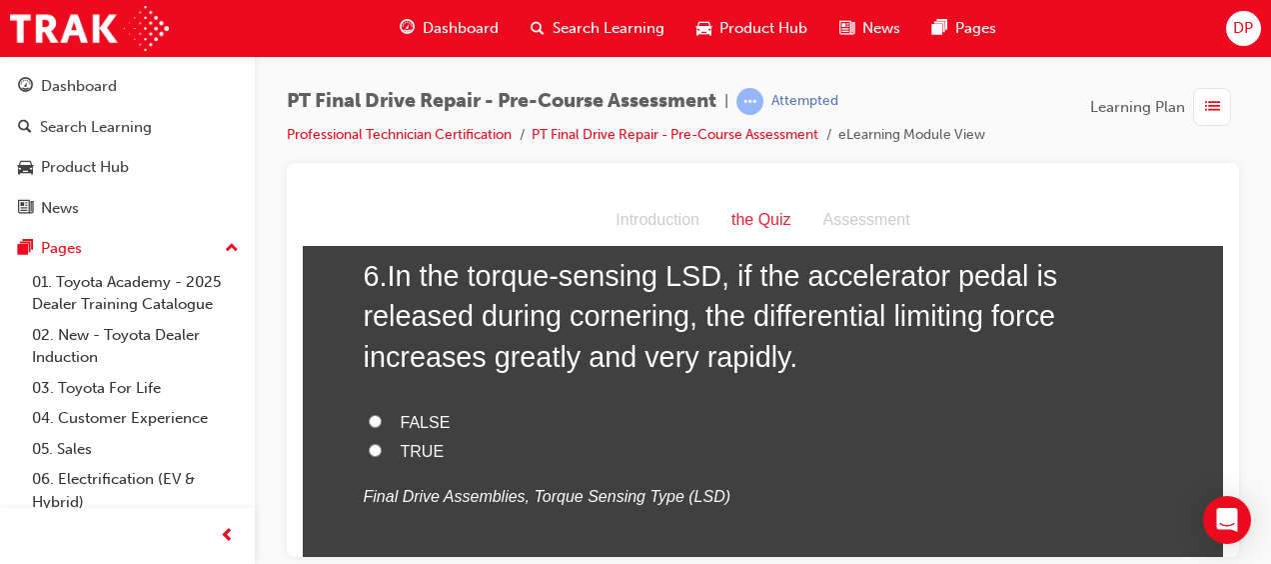
scroll to position [2360, 0]
click at [369, 417] on input "FALSE" at bounding box center [375, 419] width 13 height 13
radio input "true"
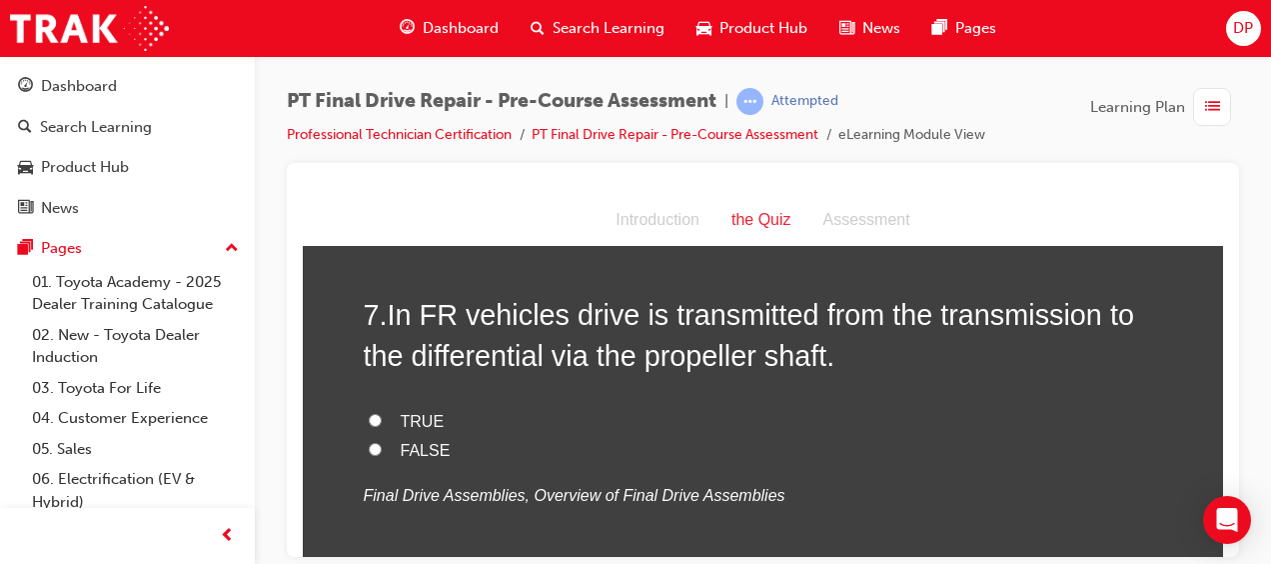
scroll to position [2774, 0]
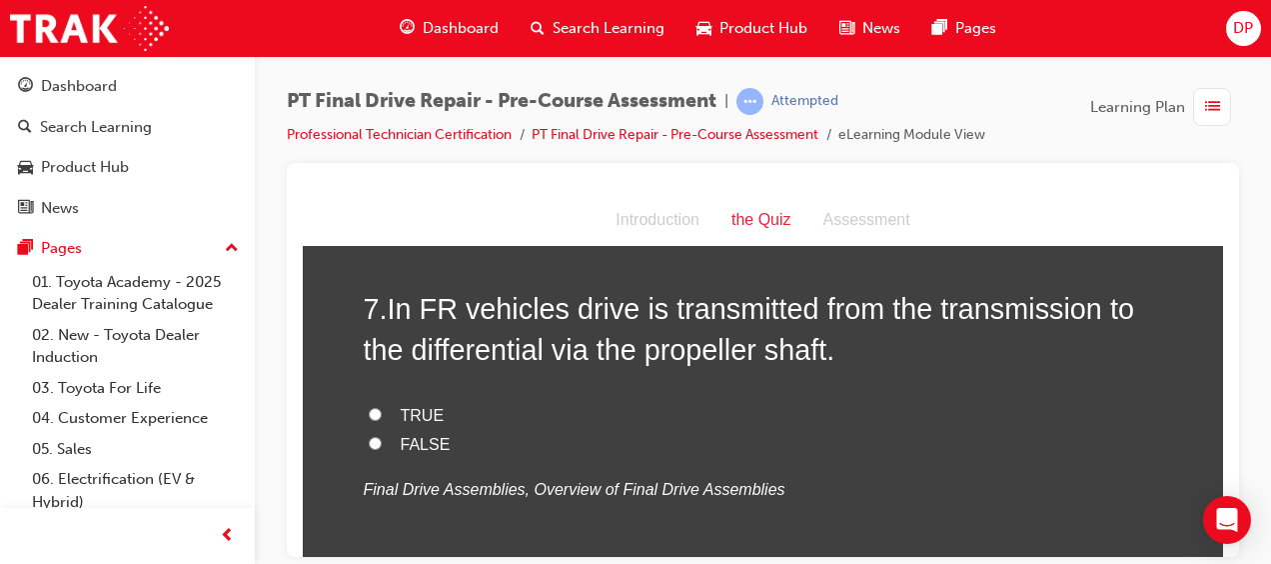
click at [385, 415] on label "TRUE" at bounding box center [764, 415] width 800 height 29
click at [382, 415] on input "TRUE" at bounding box center [375, 413] width 13 height 13
radio input "true"
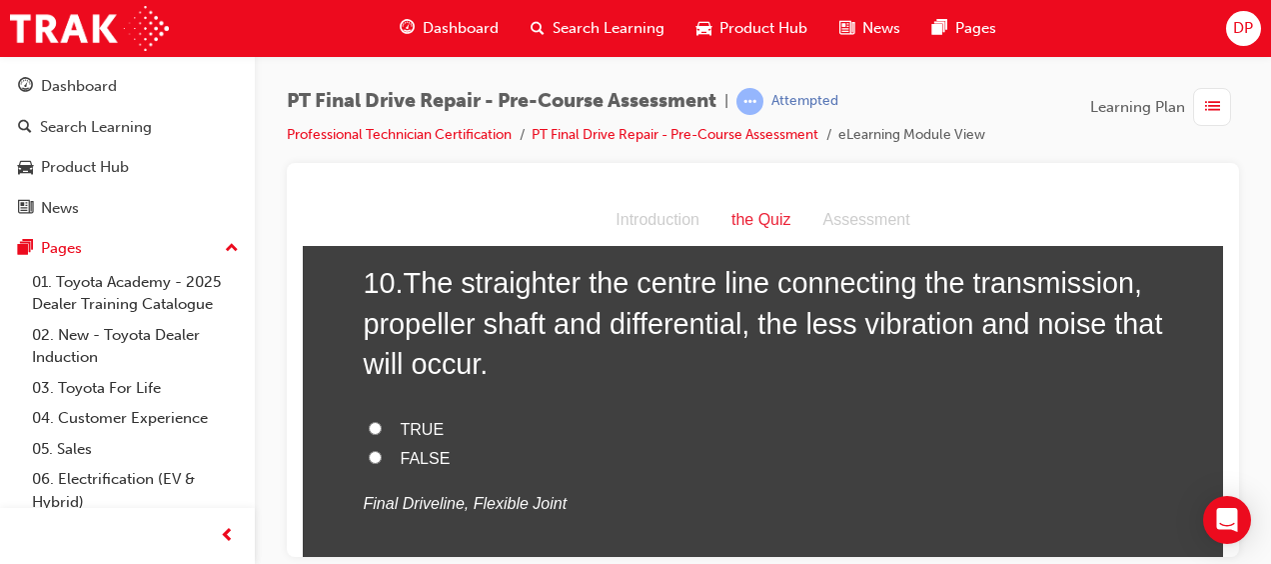
scroll to position [4120, 0]
click at [412, 429] on span "TRUE" at bounding box center [423, 429] width 44 height 17
click at [382, 429] on input "TRUE" at bounding box center [375, 428] width 13 height 13
radio input "true"
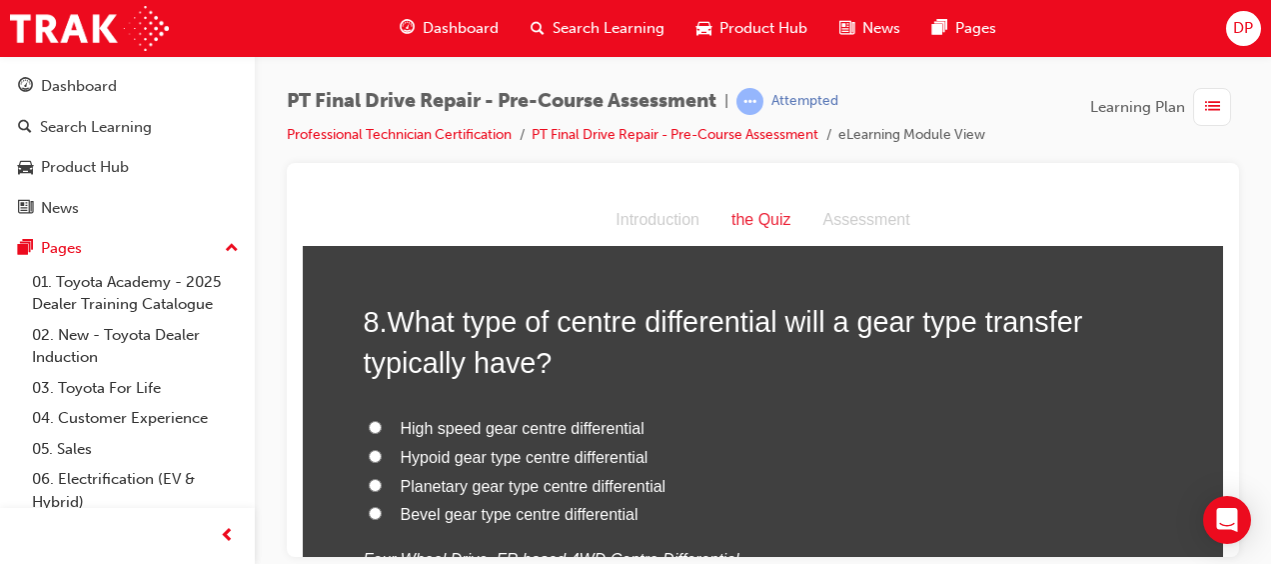
scroll to position [3181, 0]
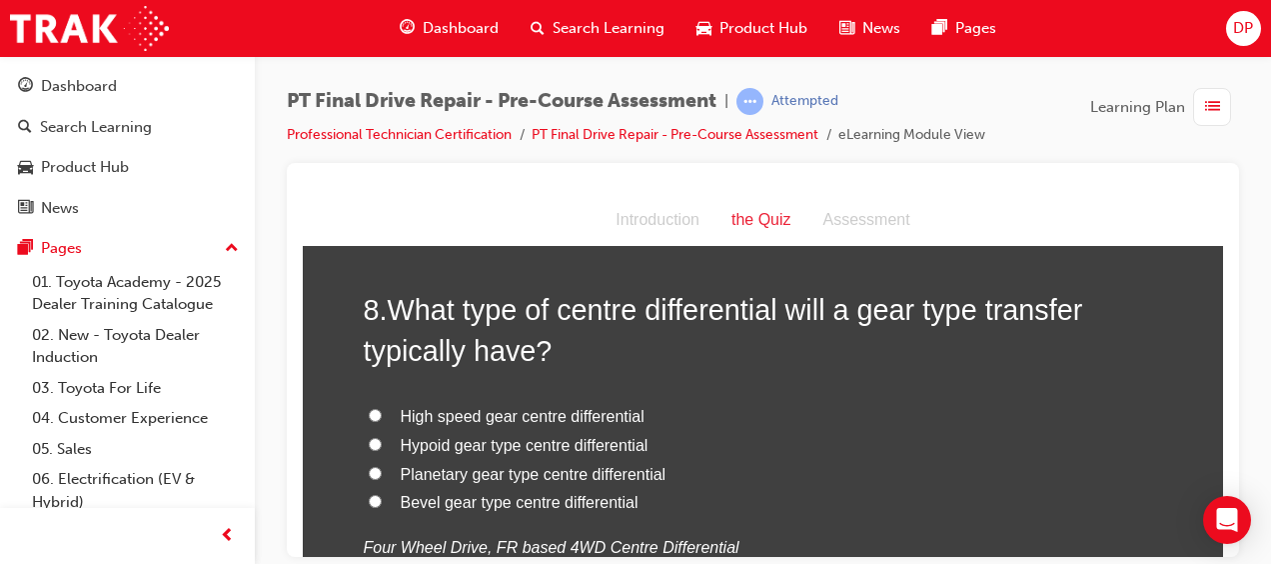
click at [369, 471] on input "Planetary gear type centre differential" at bounding box center [375, 472] width 13 height 13
radio input "true"
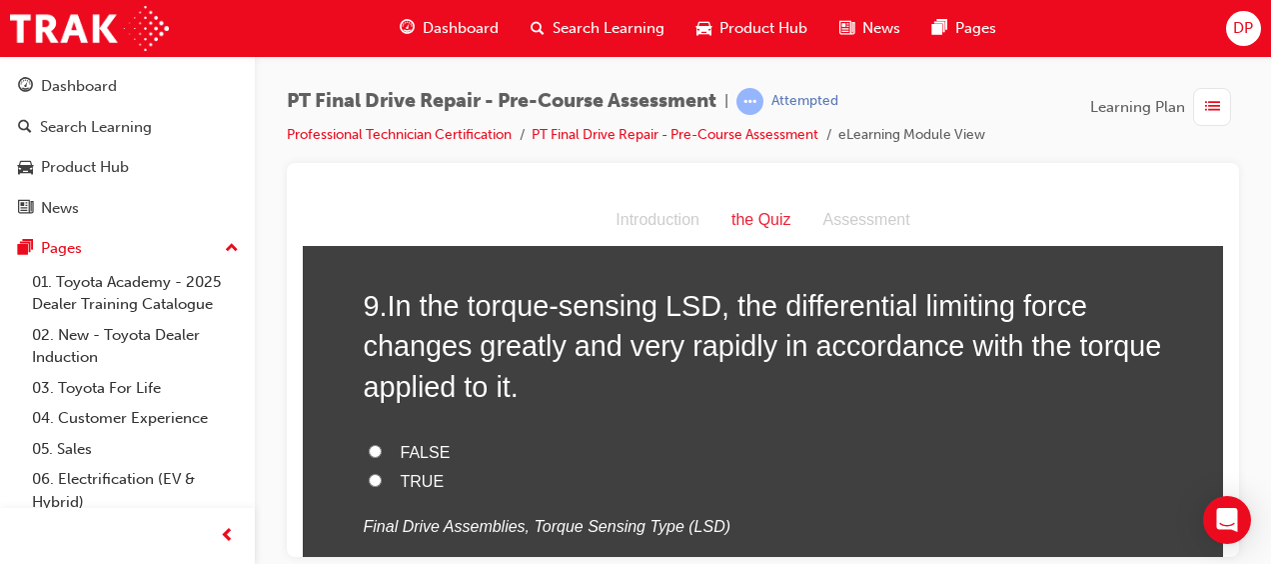
scroll to position [3648, 0]
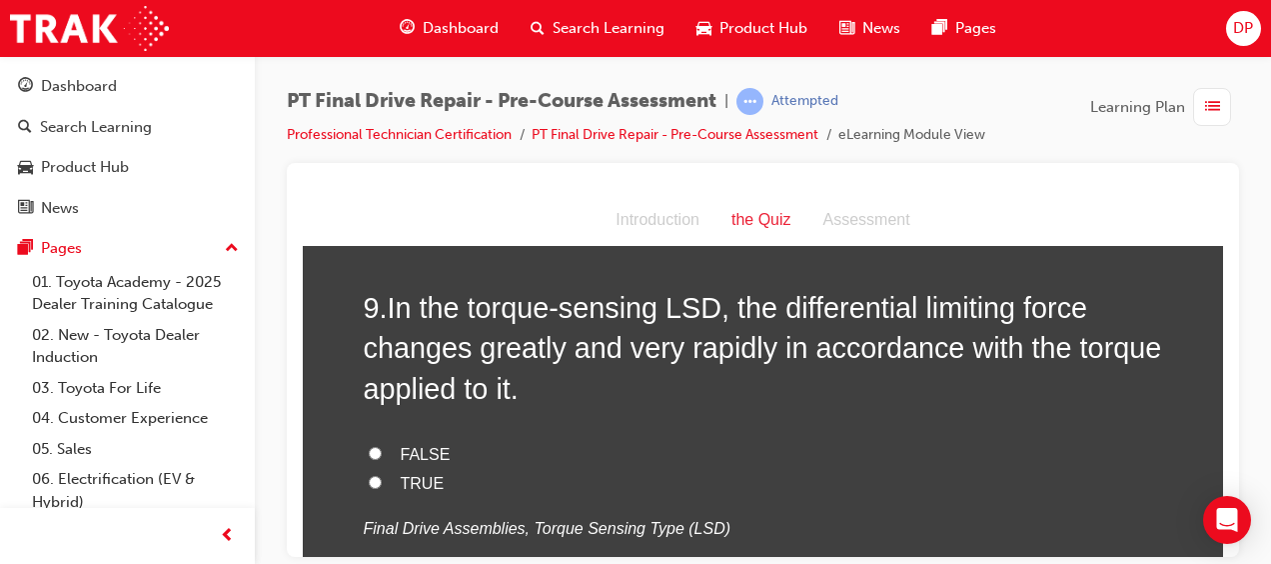
click at [417, 482] on span "TRUE" at bounding box center [423, 482] width 44 height 17
click at [382, 482] on input "TRUE" at bounding box center [375, 481] width 13 height 13
radio input "true"
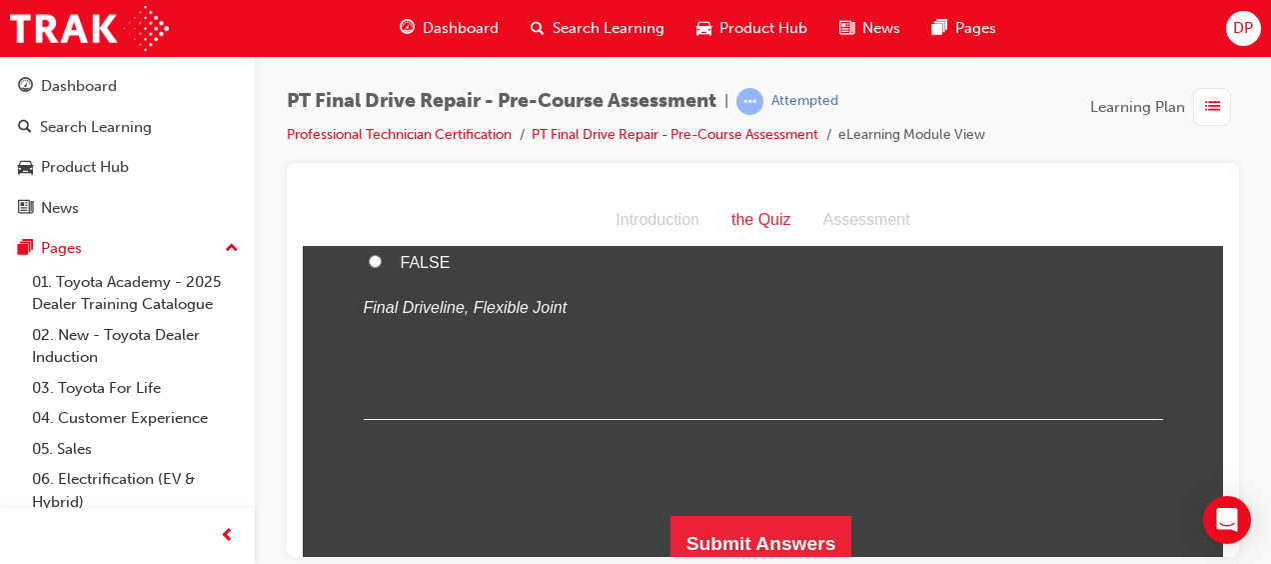
scroll to position [4328, 0]
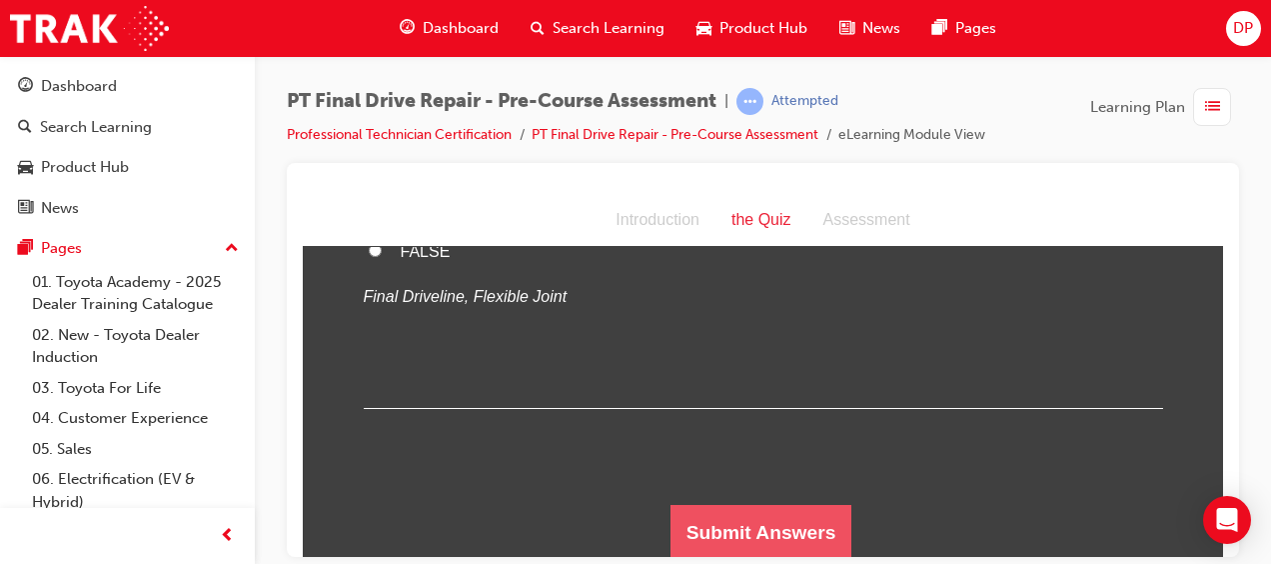
click at [723, 547] on button "Submit Answers" at bounding box center [762, 532] width 182 height 56
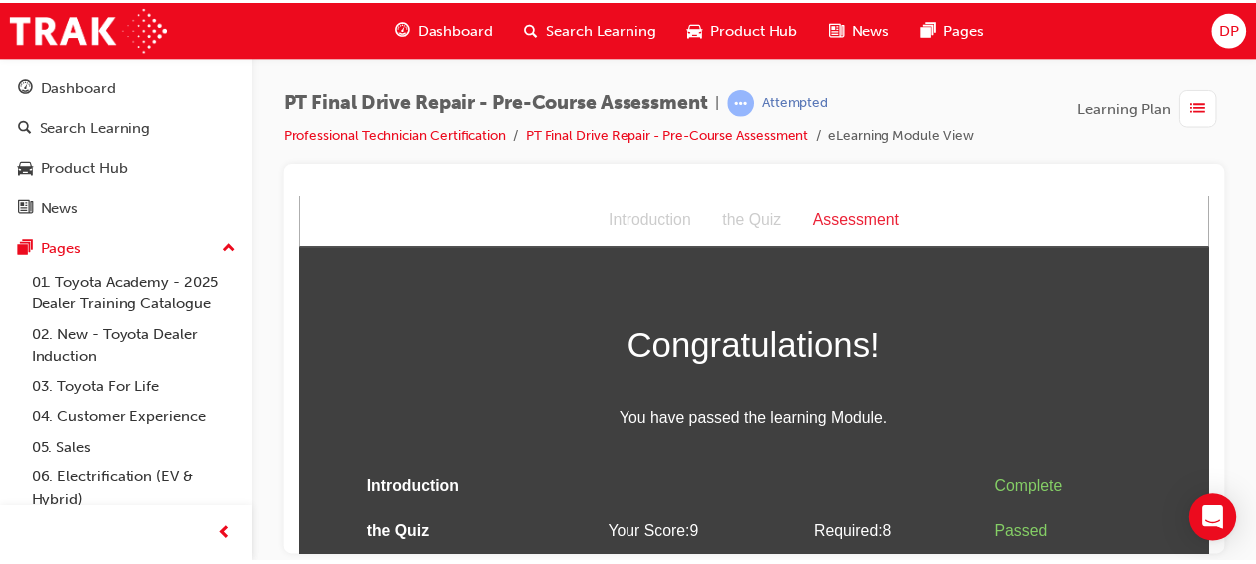
scroll to position [43, 0]
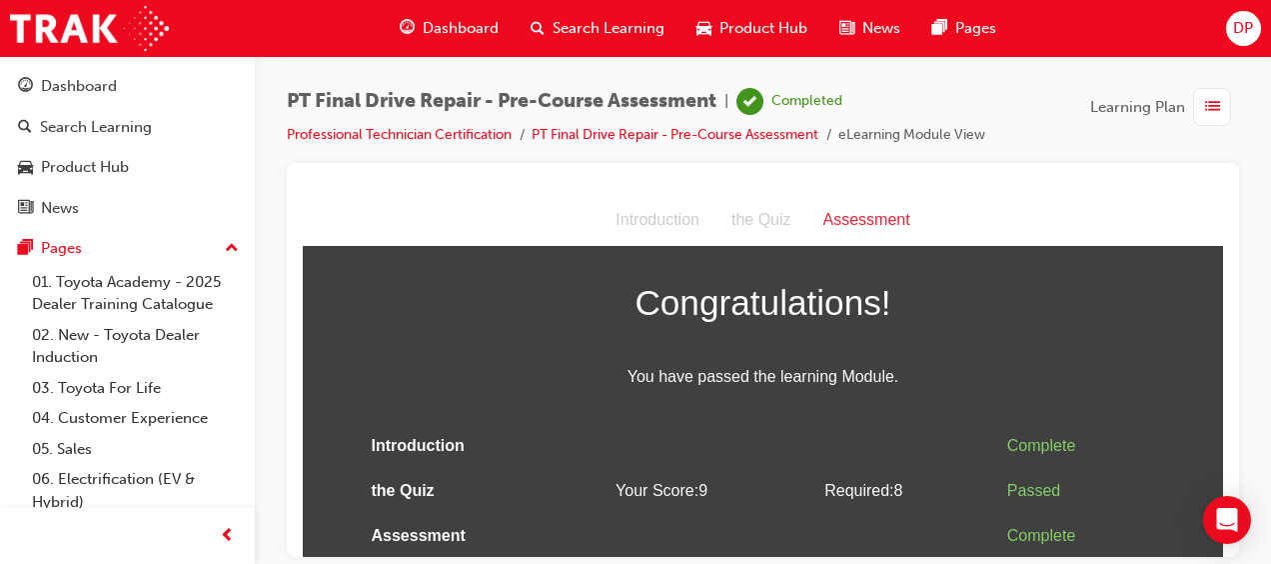
click at [444, 32] on span "Dashboard" at bounding box center [461, 28] width 76 height 23
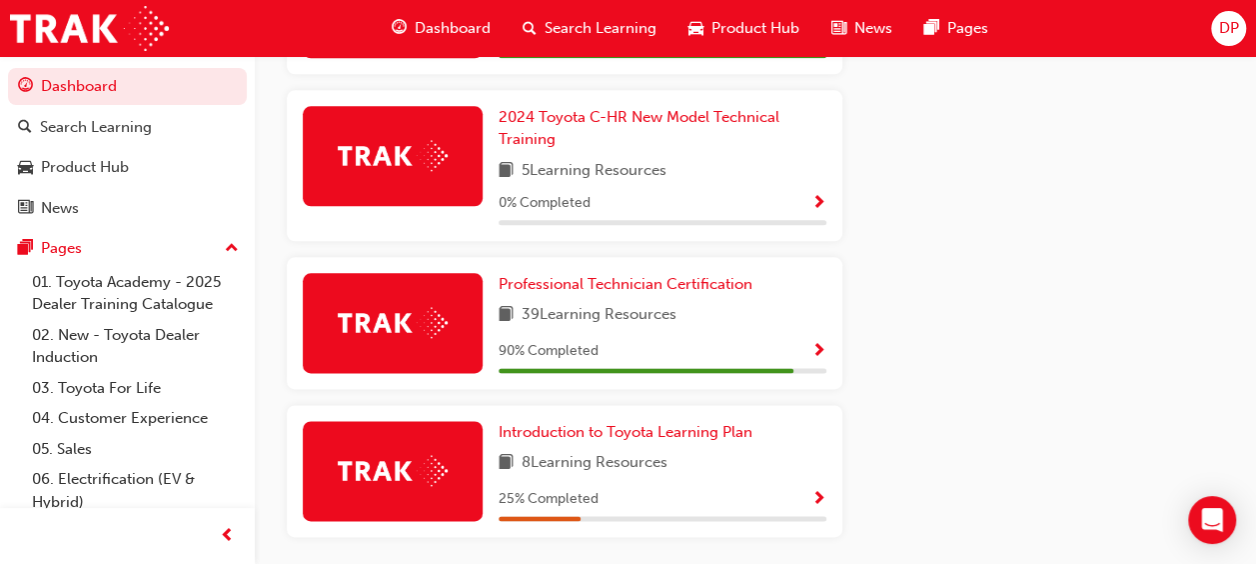
scroll to position [1092, 0]
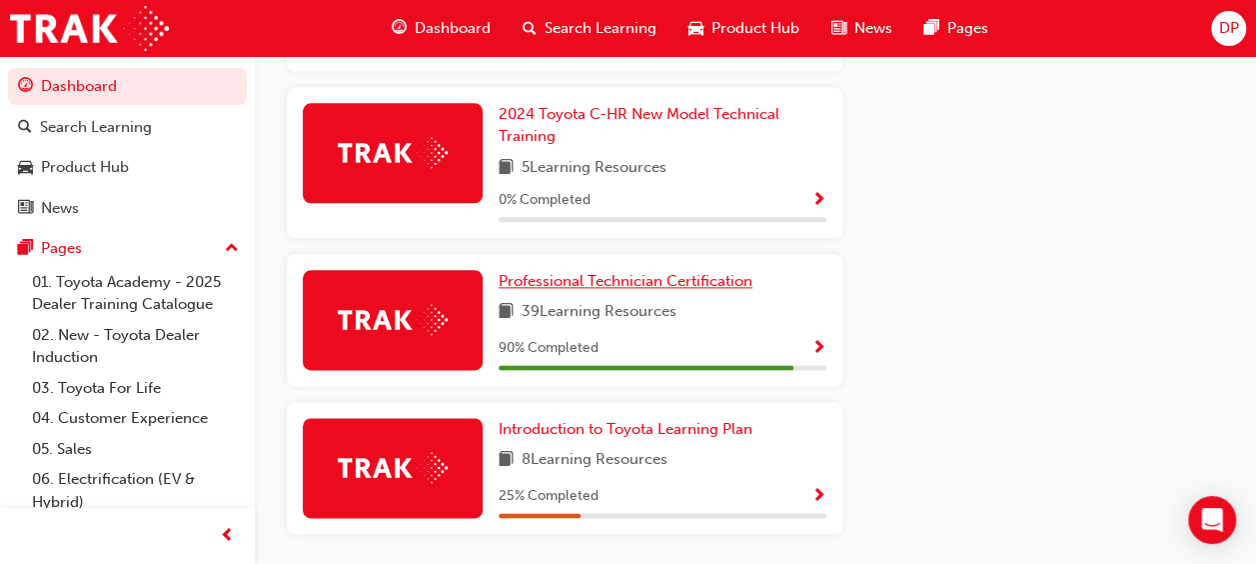
click at [630, 272] on span "Professional Technician Certification" at bounding box center [626, 281] width 254 height 18
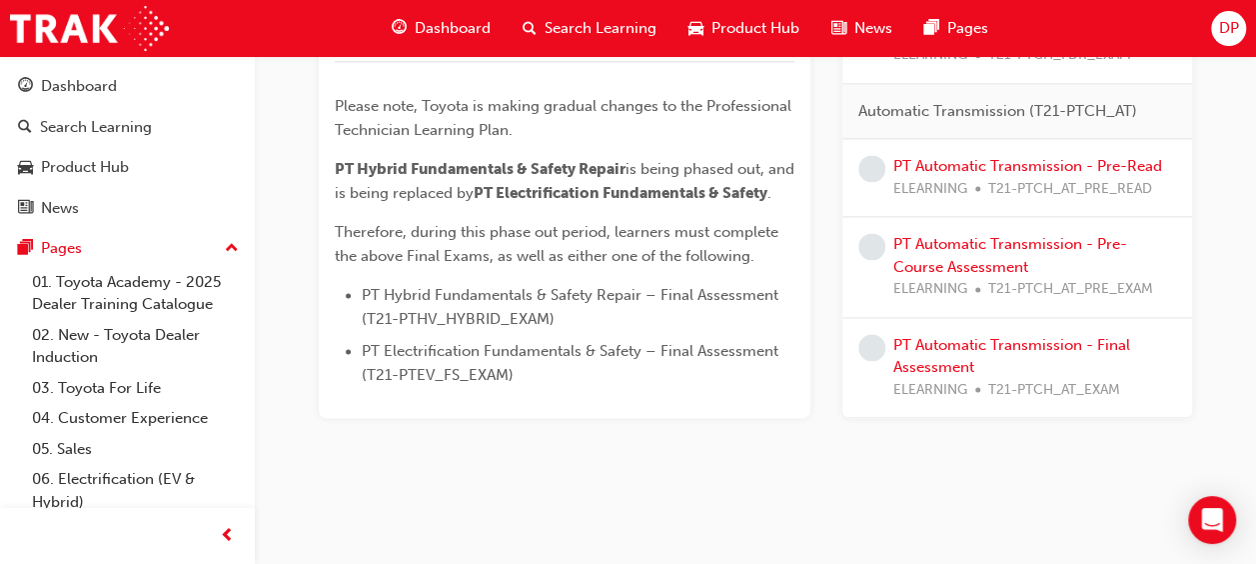
scroll to position [1296, 0]
